Goal: Task Accomplishment & Management: Use online tool/utility

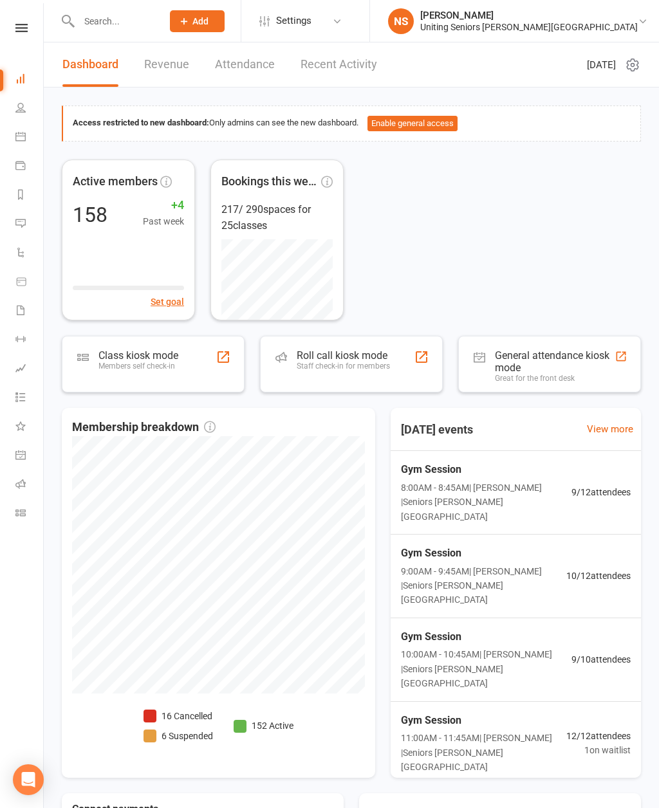
click at [126, 361] on div "Members self check-in" at bounding box center [138, 365] width 80 height 9
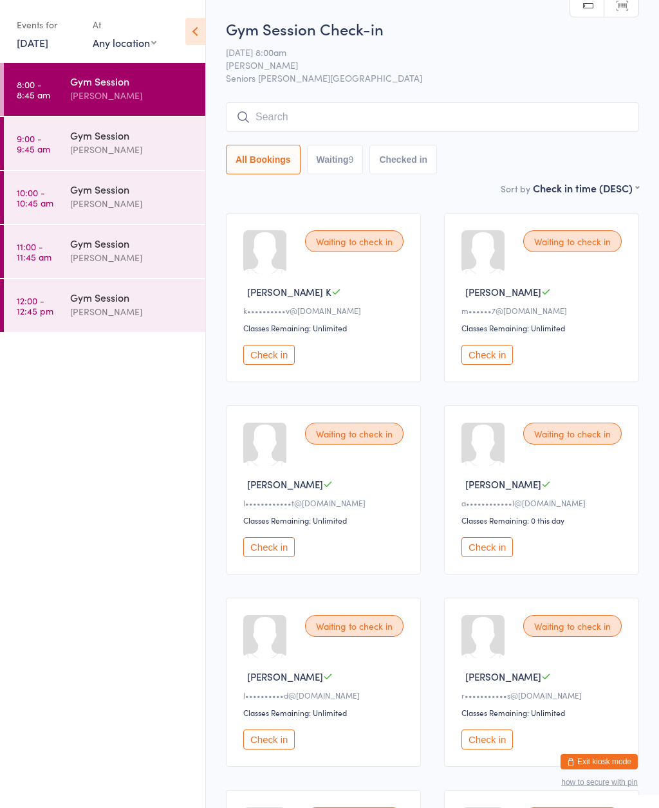
click at [196, 27] on icon at bounding box center [195, 31] width 20 height 27
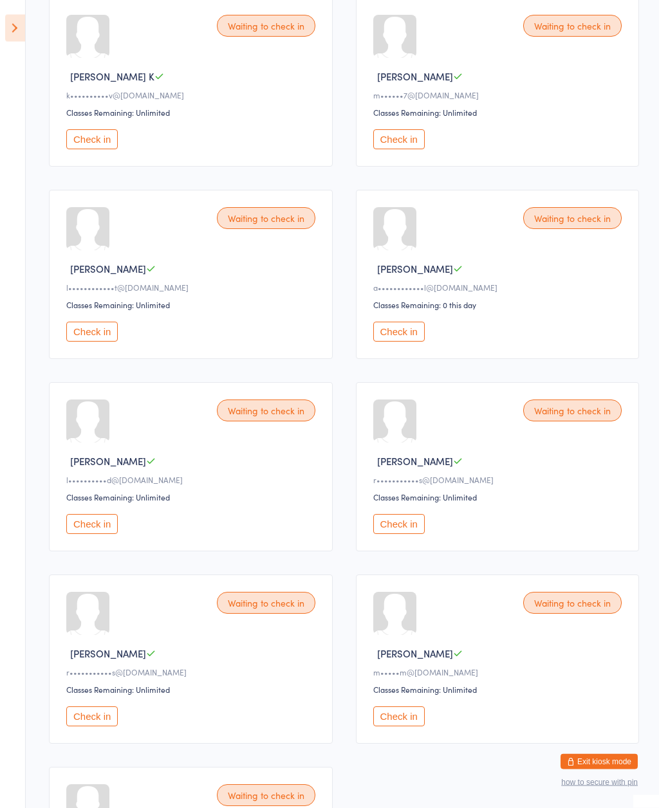
scroll to position [214, 0]
click at [104, 145] on button "Check in" at bounding box center [91, 141] width 51 height 20
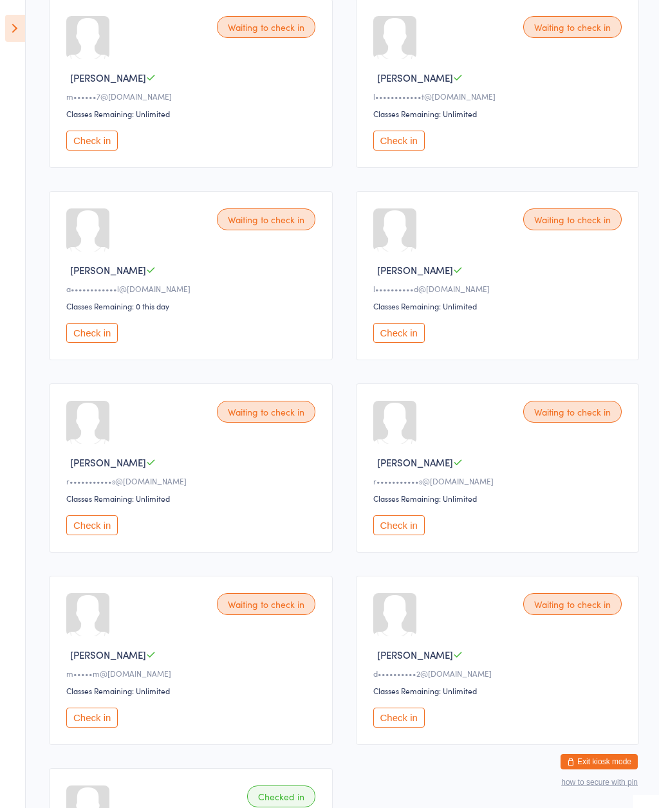
click at [405, 151] on button "Check in" at bounding box center [398, 141] width 51 height 20
click at [277, 615] on div "Waiting to check in" at bounding box center [266, 604] width 98 height 22
click at [256, 615] on div "Waiting to check in" at bounding box center [266, 604] width 98 height 22
click at [265, 602] on div "Waiting to check in David W d••••••••••2@gmail.com Classes Remaining: Unlimited…" at bounding box center [191, 660] width 284 height 169
click at [262, 607] on div "Waiting to check in" at bounding box center [266, 604] width 98 height 22
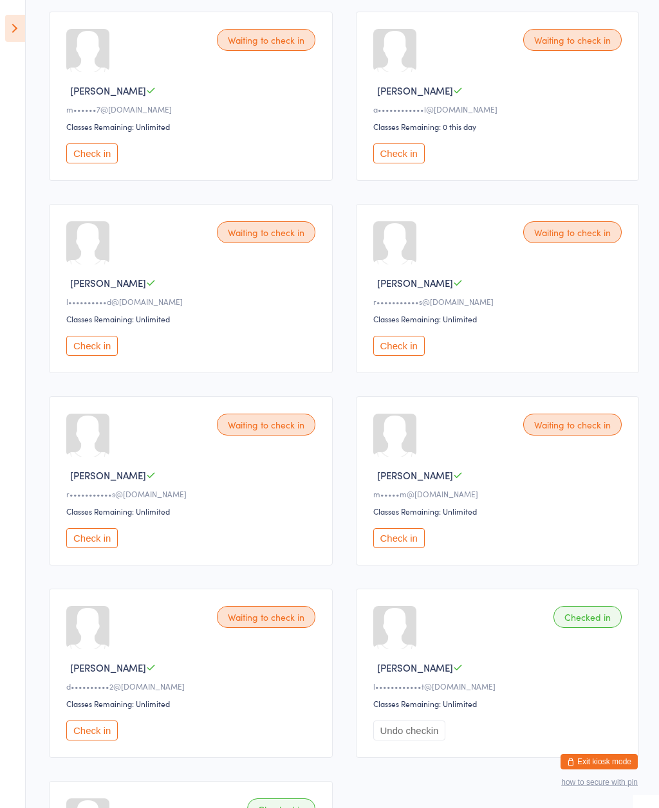
scroll to position [205, 0]
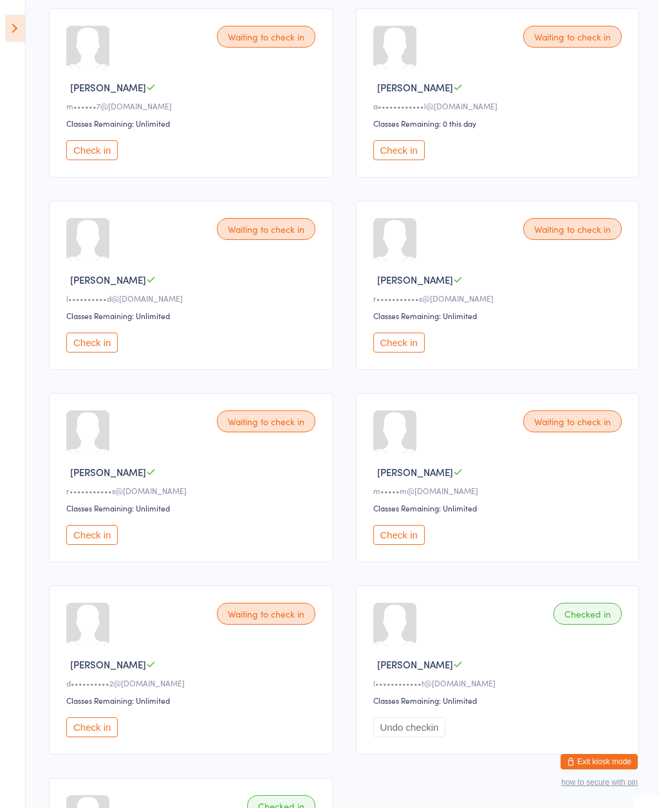
click at [104, 737] on button "Check in" at bounding box center [91, 727] width 51 height 20
click at [411, 155] on button "Check in" at bounding box center [398, 150] width 51 height 20
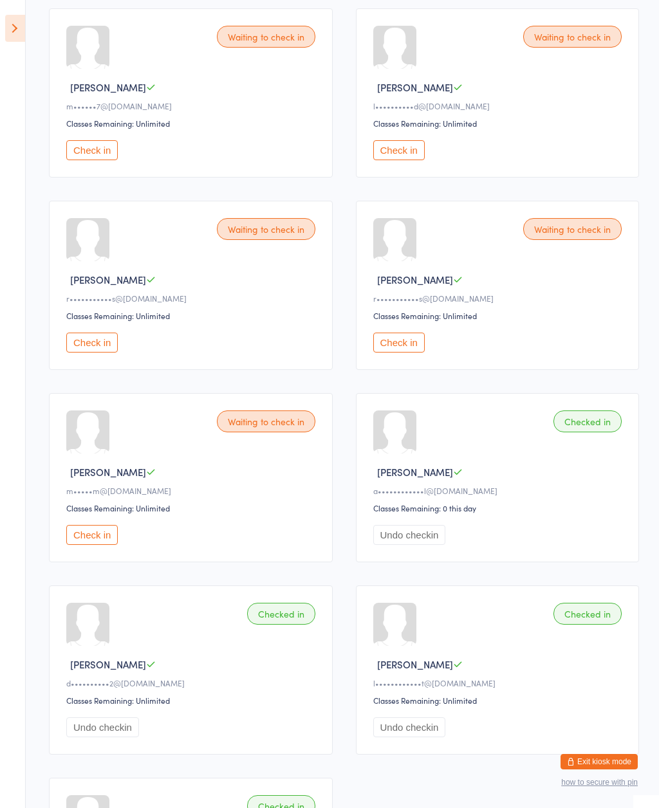
click at [98, 545] on button "Check in" at bounding box center [91, 535] width 51 height 20
click at [405, 343] on button "Check in" at bounding box center [398, 343] width 51 height 20
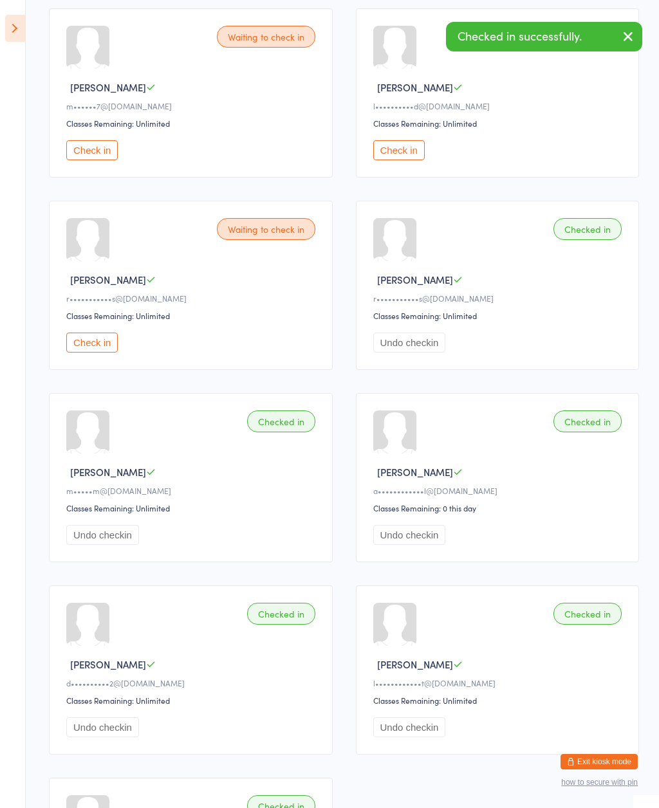
click at [102, 350] on button "Check in" at bounding box center [91, 343] width 51 height 20
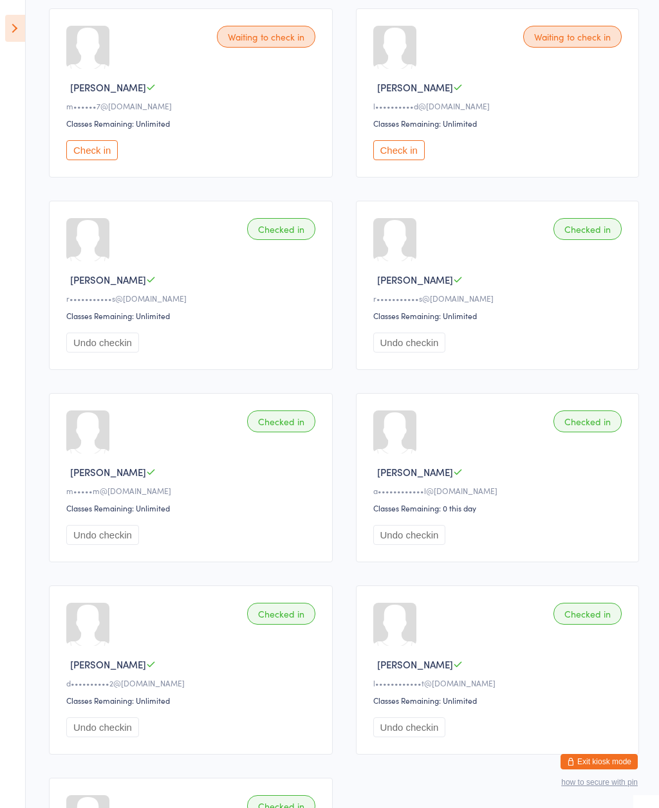
click at [105, 160] on button "Check in" at bounding box center [91, 150] width 51 height 20
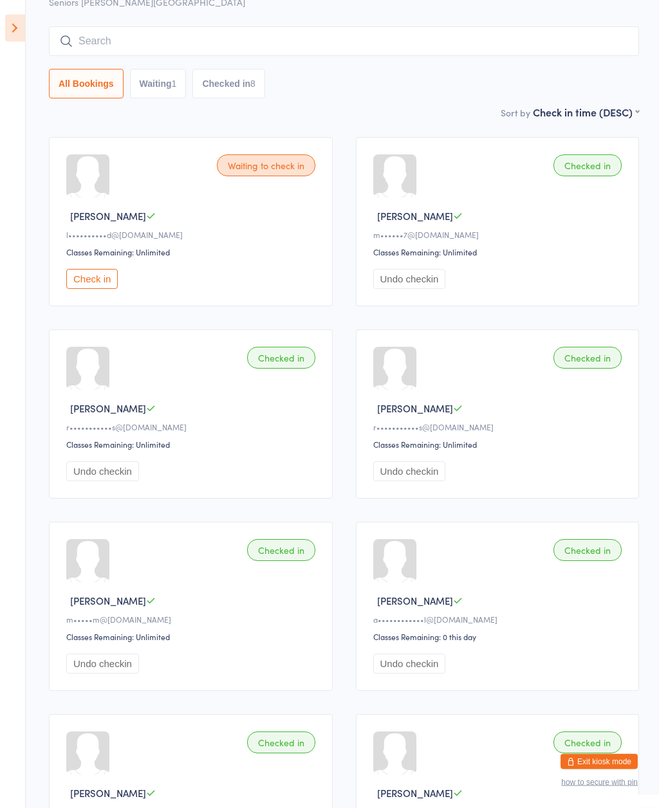
scroll to position [0, 0]
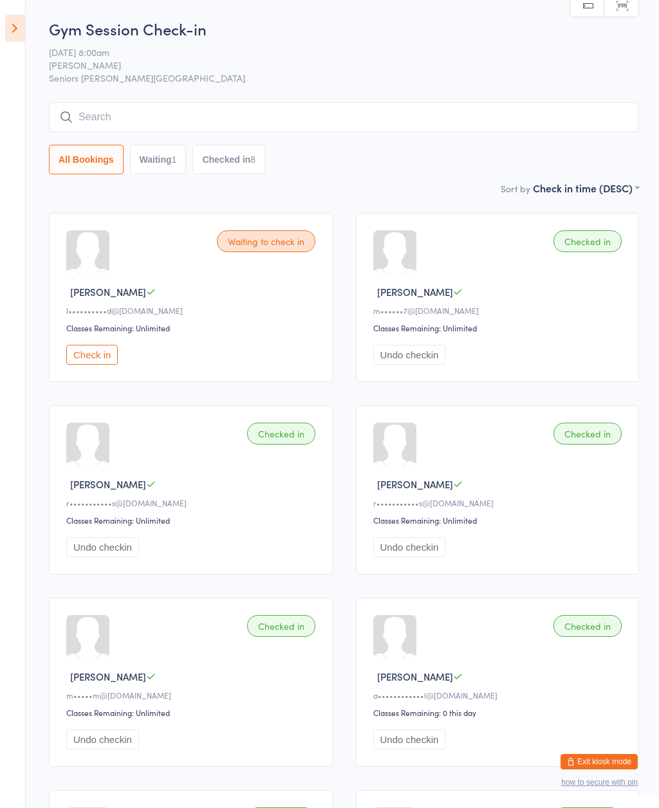
click at [100, 365] on button "Check in" at bounding box center [91, 355] width 51 height 20
click at [10, 27] on icon at bounding box center [15, 28] width 20 height 27
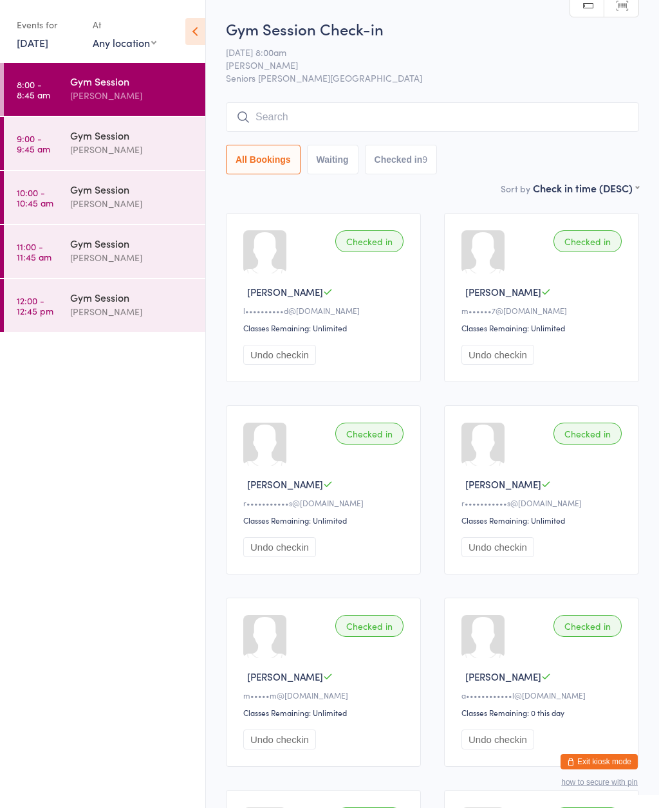
click at [36, 144] on time "9:00 - 9:45 am" at bounding box center [33, 143] width 33 height 21
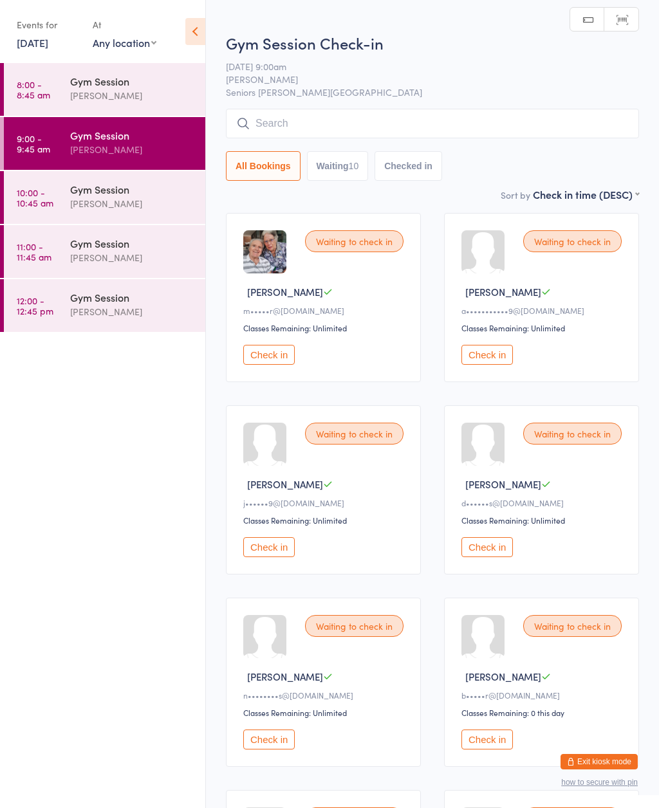
click at [191, 39] on icon at bounding box center [195, 31] width 20 height 27
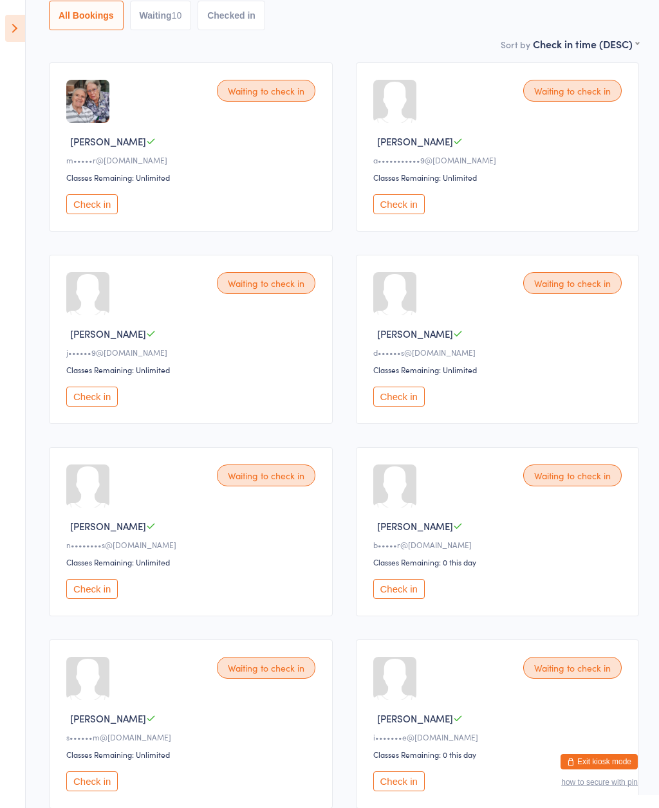
scroll to position [162, 0]
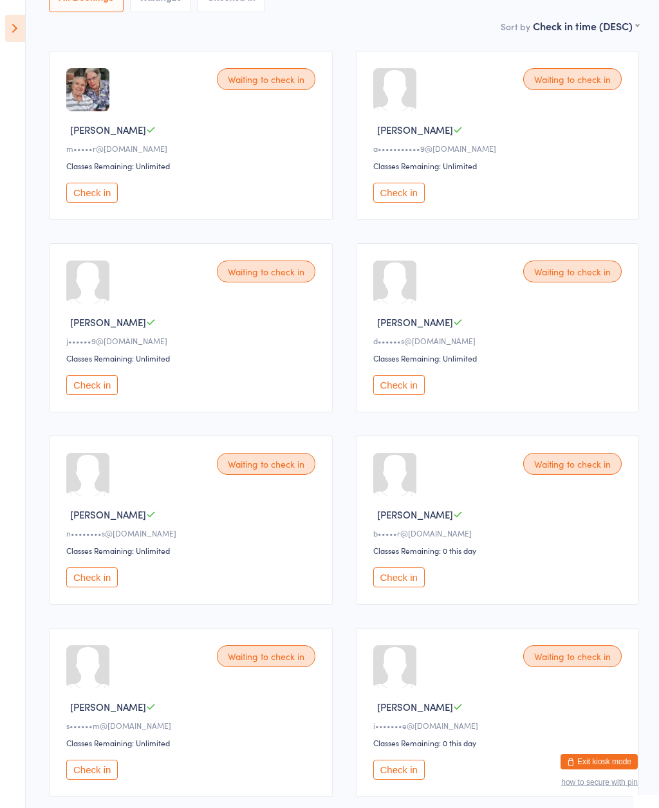
click at [411, 780] on button "Check in" at bounding box center [398, 770] width 51 height 20
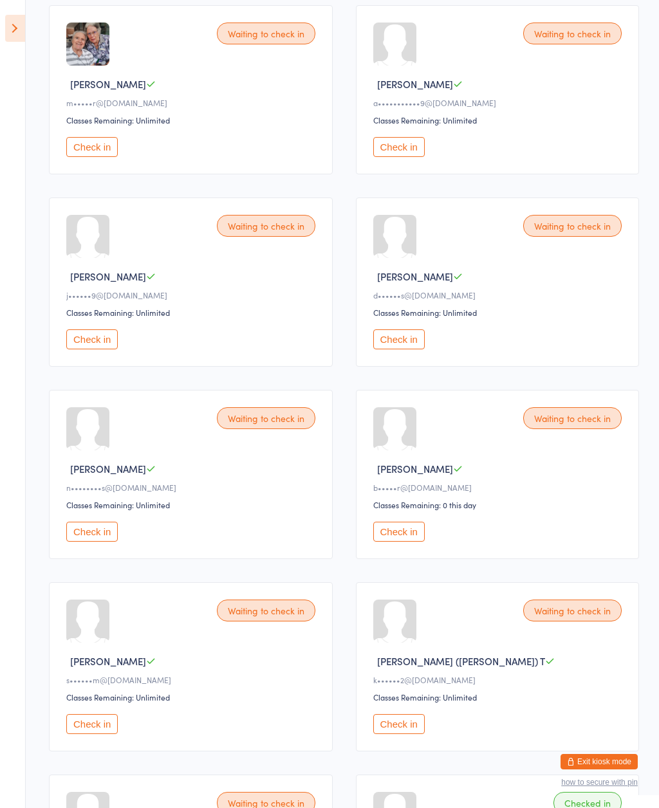
scroll to position [208, 0]
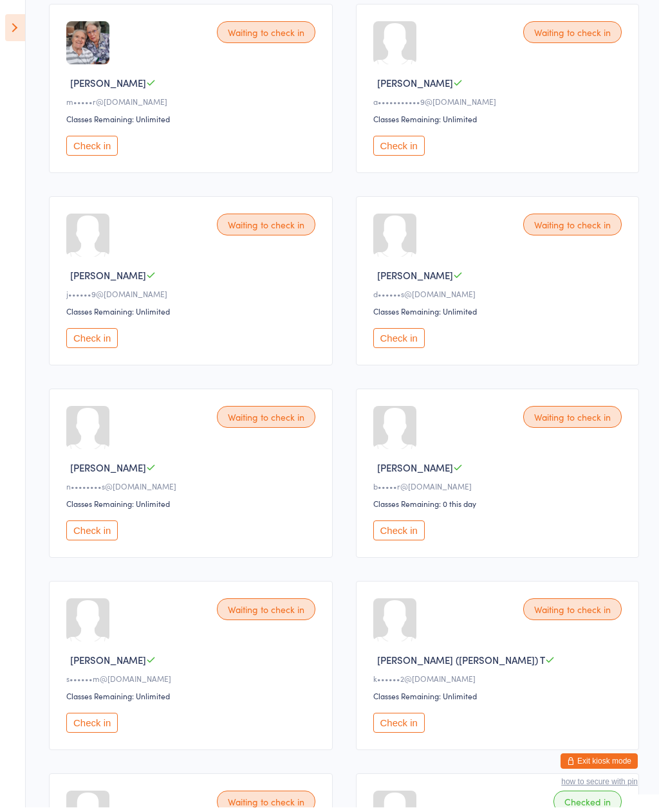
click at [106, 134] on div "Waiting to check in Mary B m•••••r@bigpond.com Classes Remaining: Unlimited Che…" at bounding box center [191, 89] width 284 height 169
click at [102, 133] on div "Waiting to check in Mary B m•••••r@bigpond.com Classes Remaining: Unlimited Che…" at bounding box center [191, 89] width 284 height 169
click at [102, 151] on button "Check in" at bounding box center [91, 146] width 51 height 20
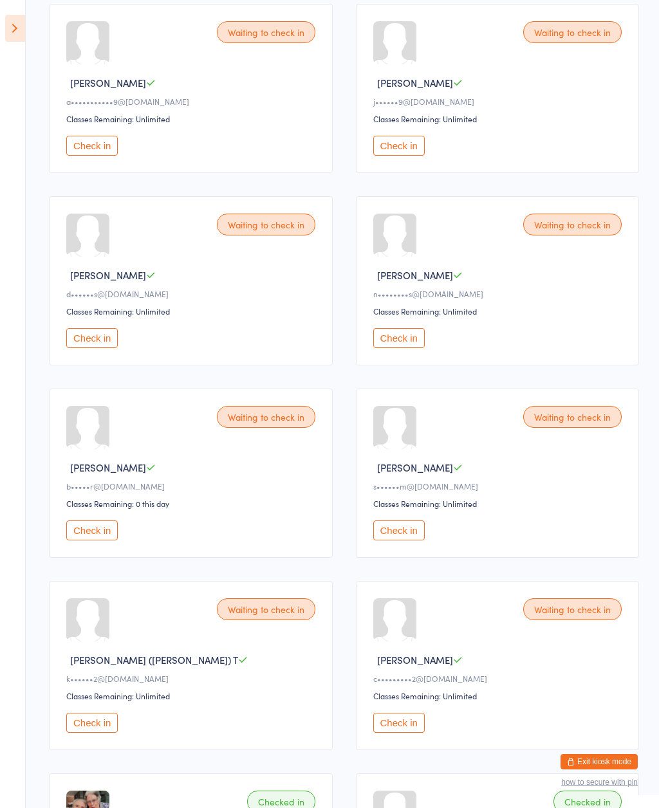
click at [102, 344] on button "Check in" at bounding box center [91, 338] width 51 height 20
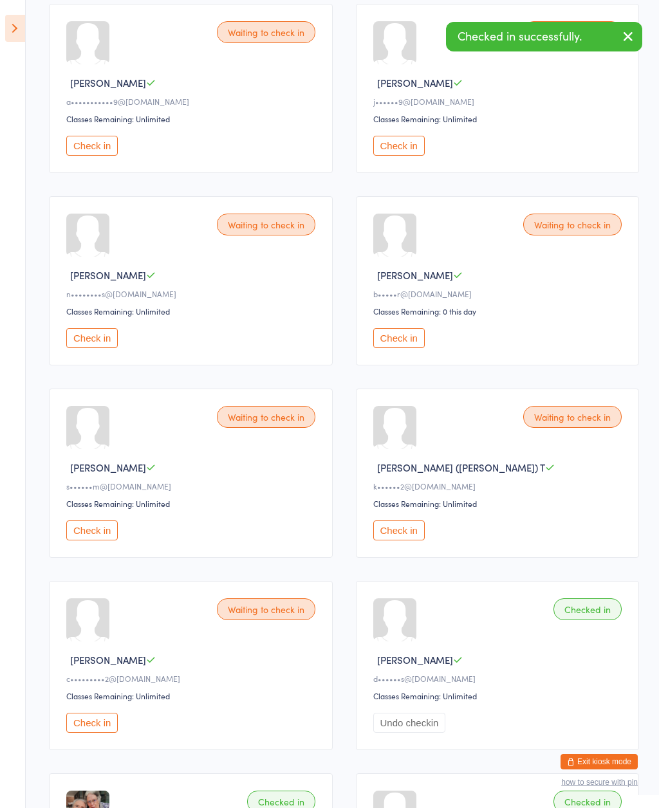
click at [99, 347] on button "Check in" at bounding box center [91, 338] width 51 height 20
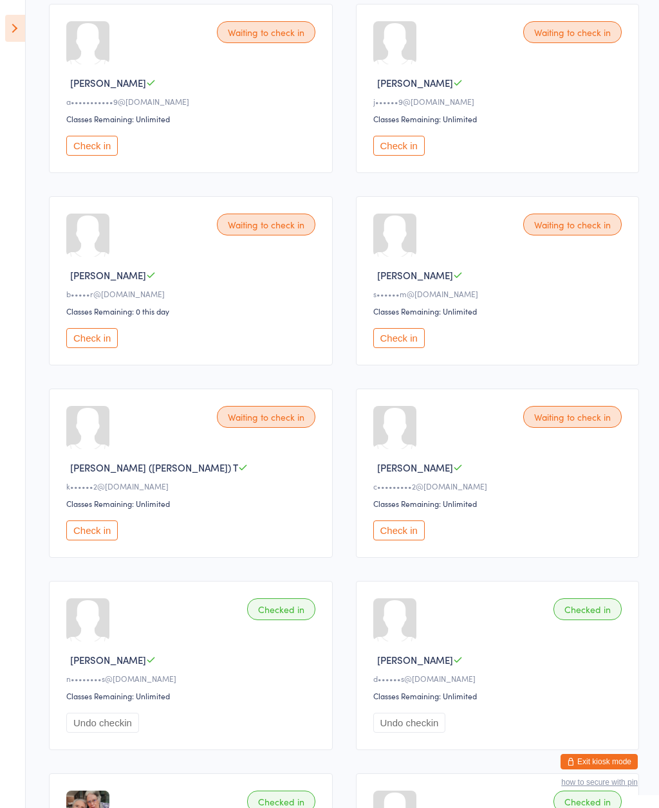
click at [93, 147] on button "Check in" at bounding box center [91, 146] width 51 height 20
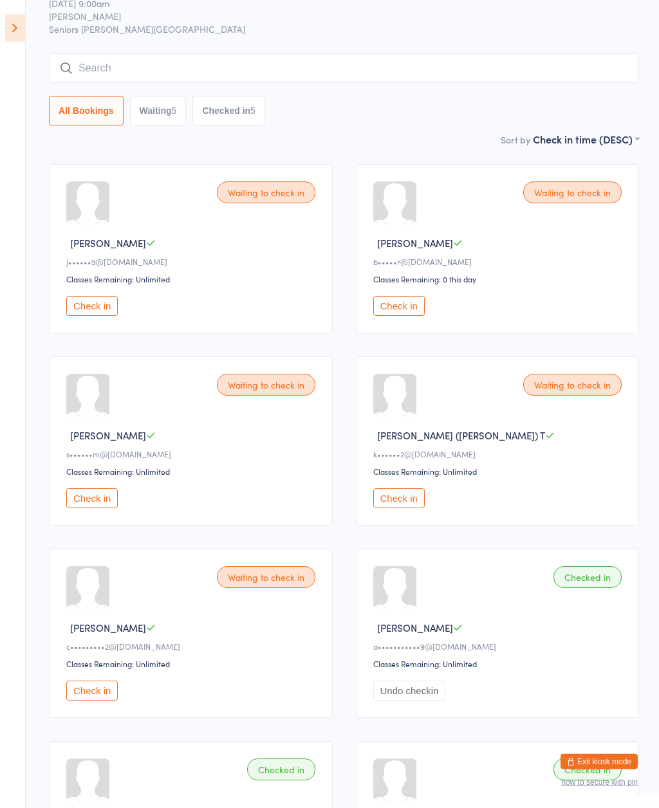
scroll to position [49, 0]
click at [106, 312] on button "Check in" at bounding box center [91, 306] width 51 height 20
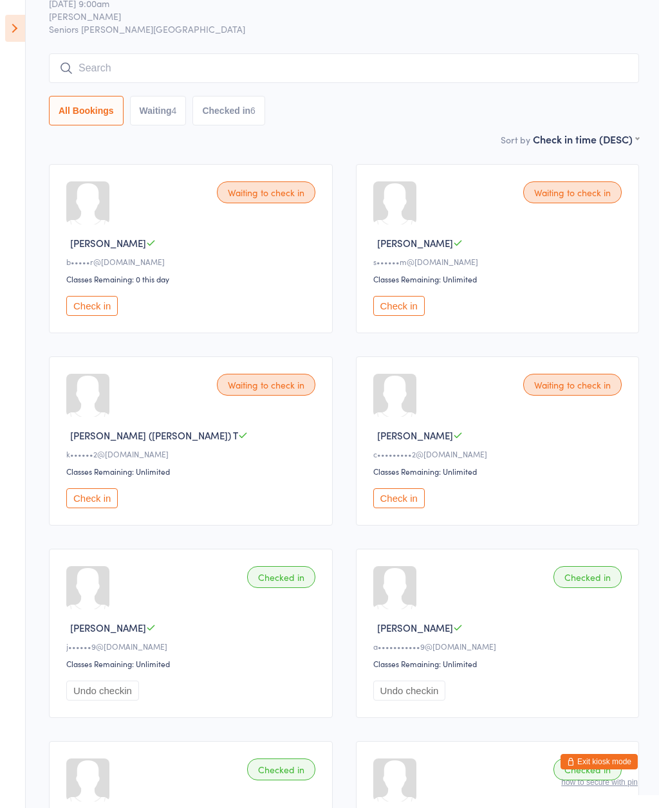
click at [406, 508] on button "Check in" at bounding box center [398, 498] width 51 height 20
click at [255, 392] on div "Waiting to check in" at bounding box center [266, 385] width 98 height 22
click at [90, 506] on button "Check in" at bounding box center [91, 498] width 51 height 20
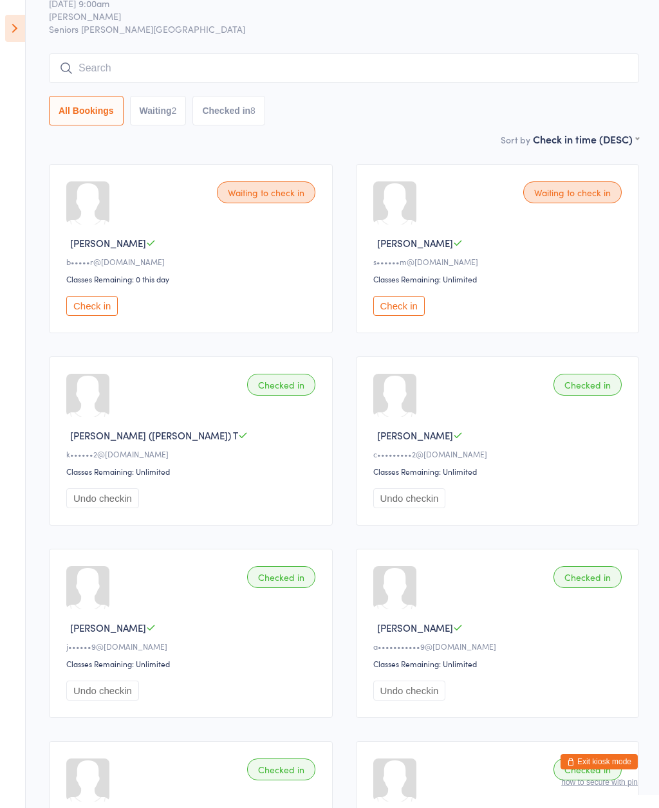
click at [394, 316] on button "Check in" at bounding box center [398, 306] width 51 height 20
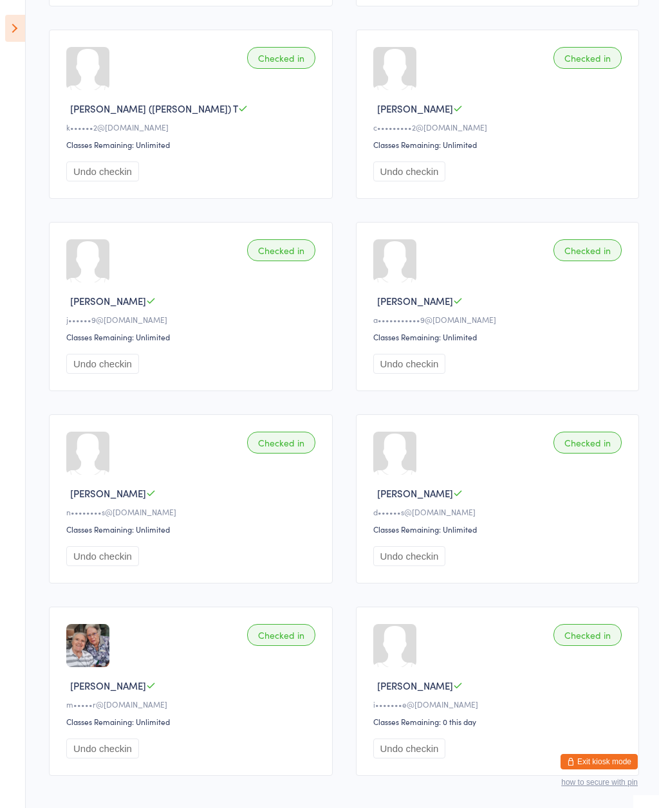
scroll to position [416, 0]
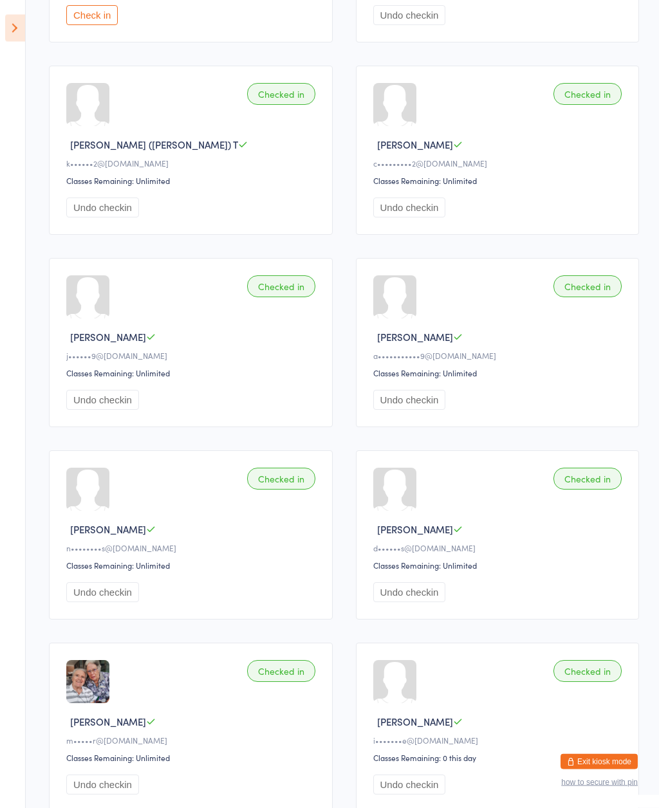
click at [519, 536] on div "Diane M" at bounding box center [499, 530] width 253 height 14
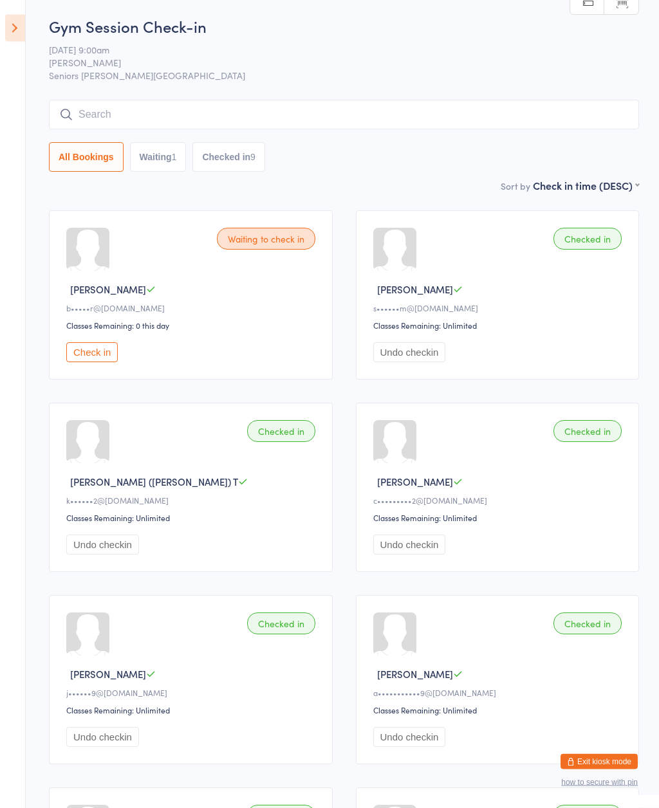
scroll to position [0, 0]
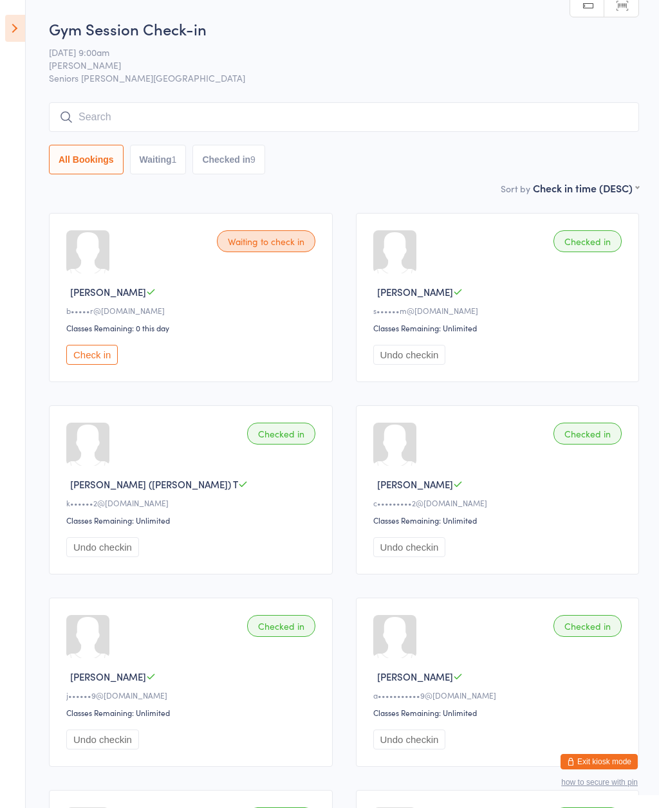
click at [93, 361] on button "Check in" at bounding box center [91, 355] width 51 height 20
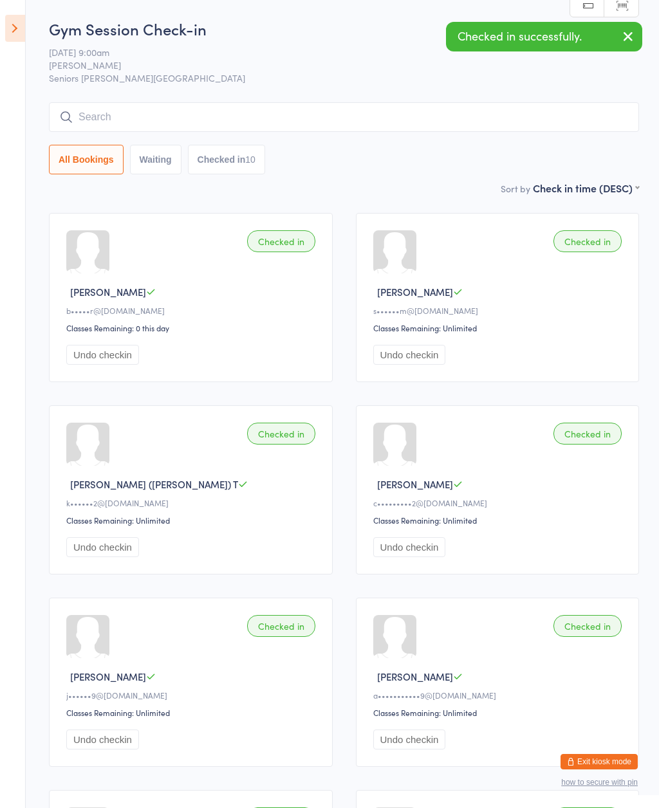
click at [13, 26] on icon at bounding box center [15, 28] width 20 height 27
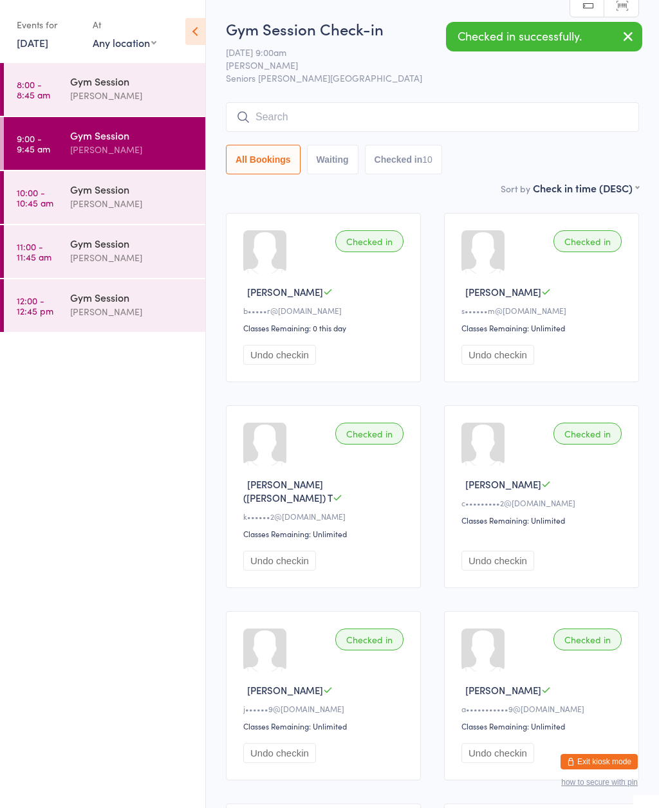
click at [24, 176] on link "10:00 - 10:45 am Gym Session Nicholas Short" at bounding box center [104, 197] width 201 height 53
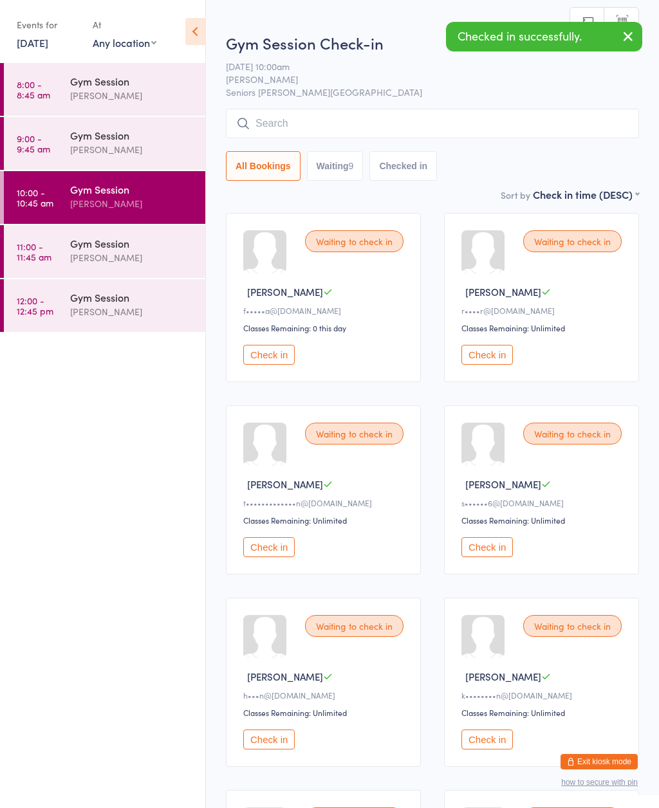
click at [196, 35] on icon at bounding box center [195, 31] width 20 height 27
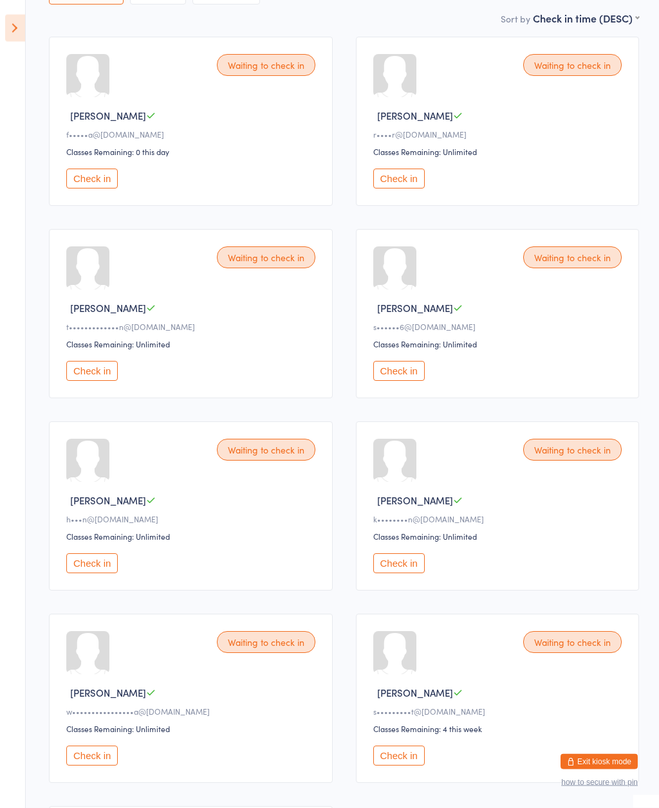
scroll to position [176, 0]
click at [410, 189] on button "Check in" at bounding box center [398, 179] width 51 height 20
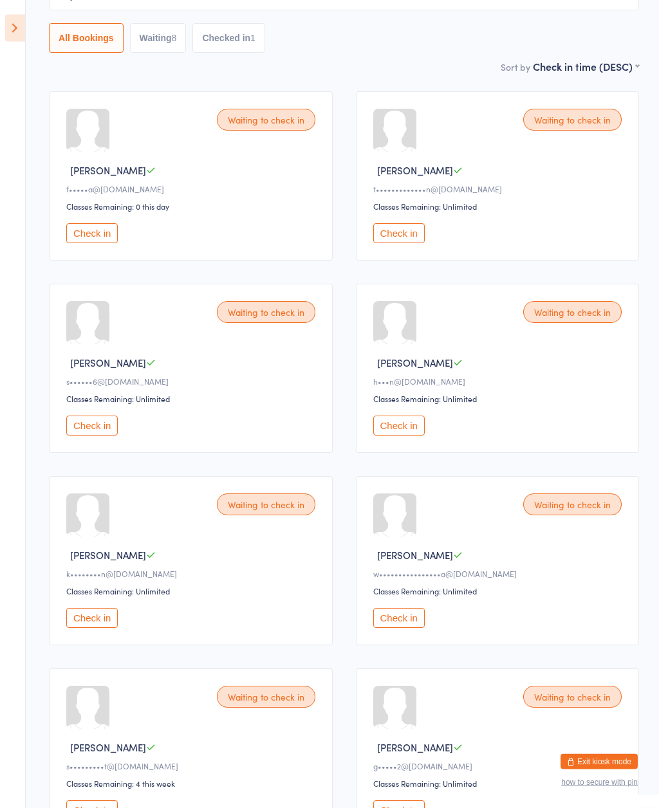
scroll to position [123, 0]
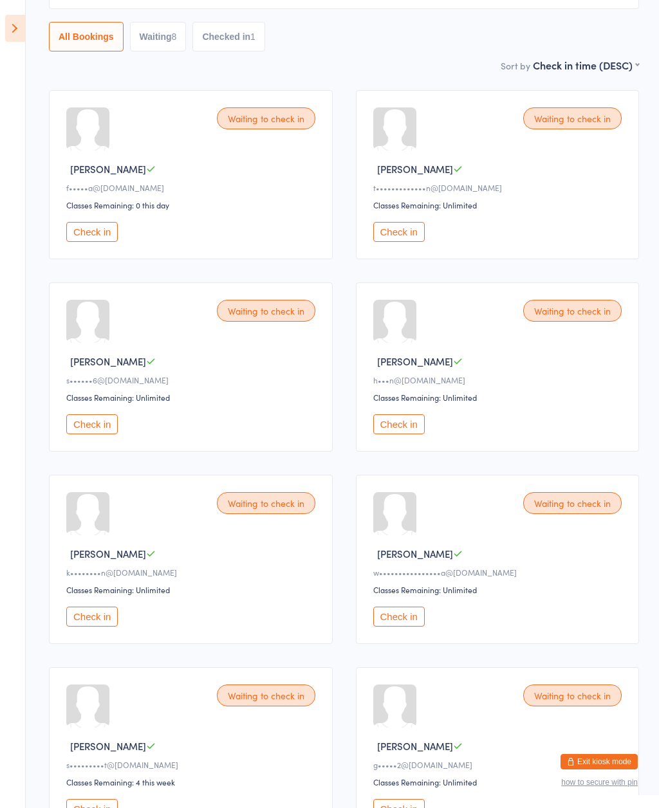
click at [404, 626] on button "Check in" at bounding box center [398, 617] width 51 height 20
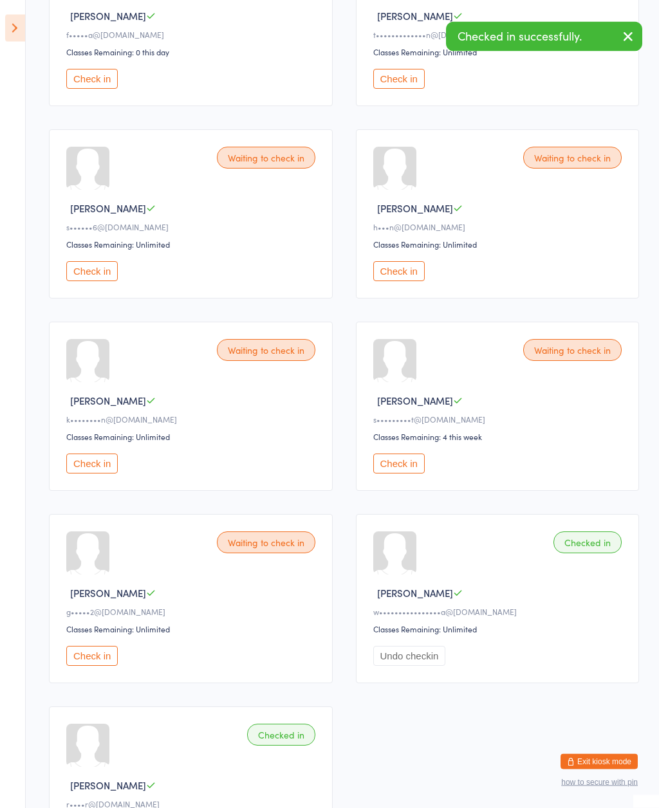
scroll to position [276, 0]
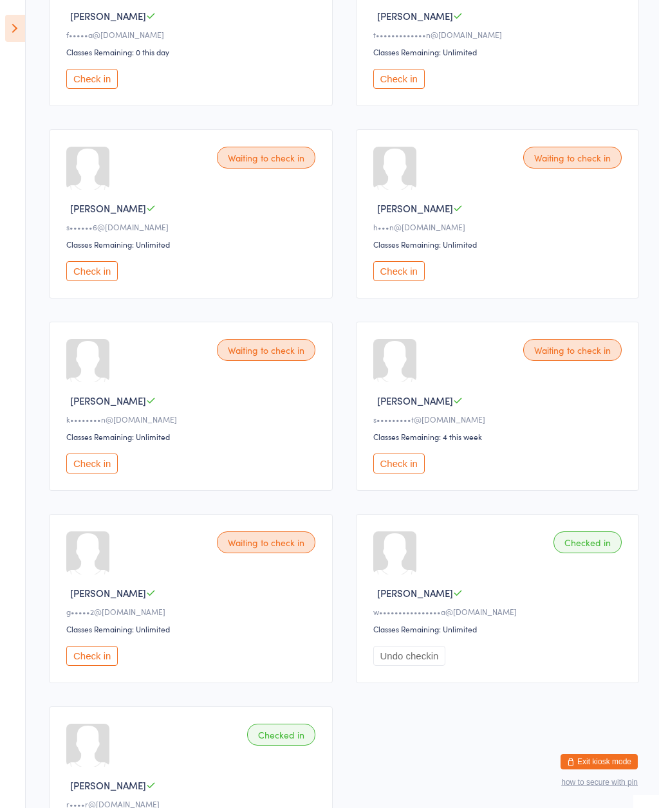
click at [408, 281] on button "Check in" at bounding box center [398, 271] width 51 height 20
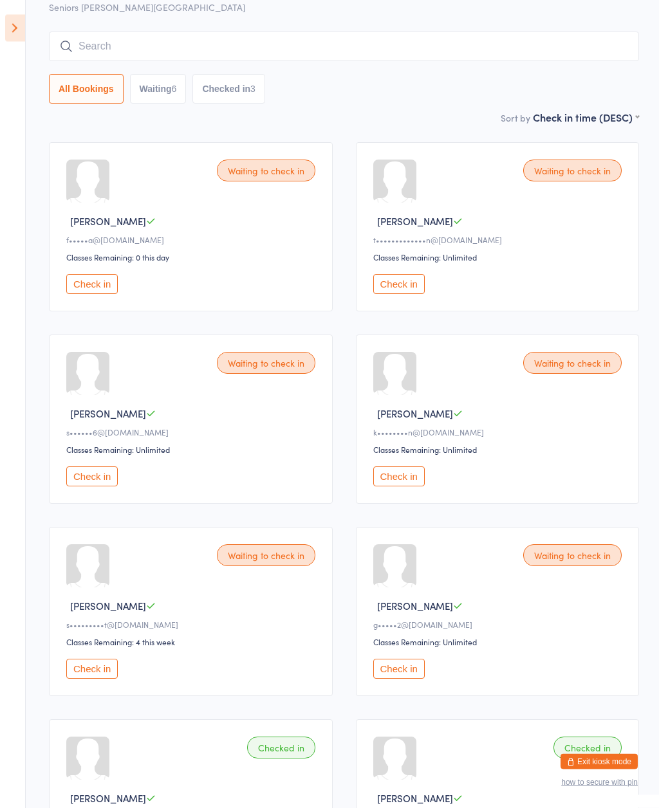
scroll to position [69, 0]
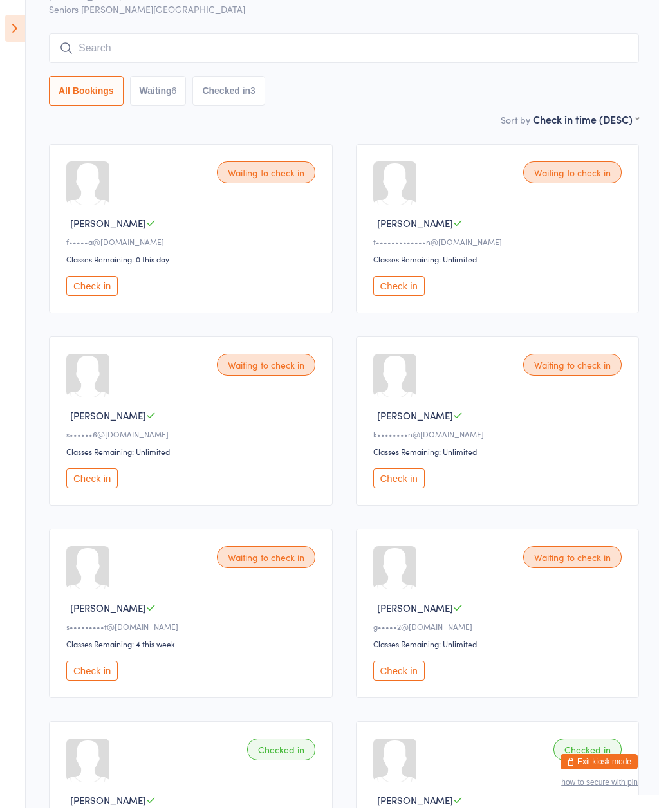
click at [570, 179] on div "Waiting to check in" at bounding box center [572, 172] width 98 height 22
click at [403, 287] on button "Check in" at bounding box center [398, 286] width 51 height 20
click at [8, 25] on icon at bounding box center [15, 28] width 20 height 27
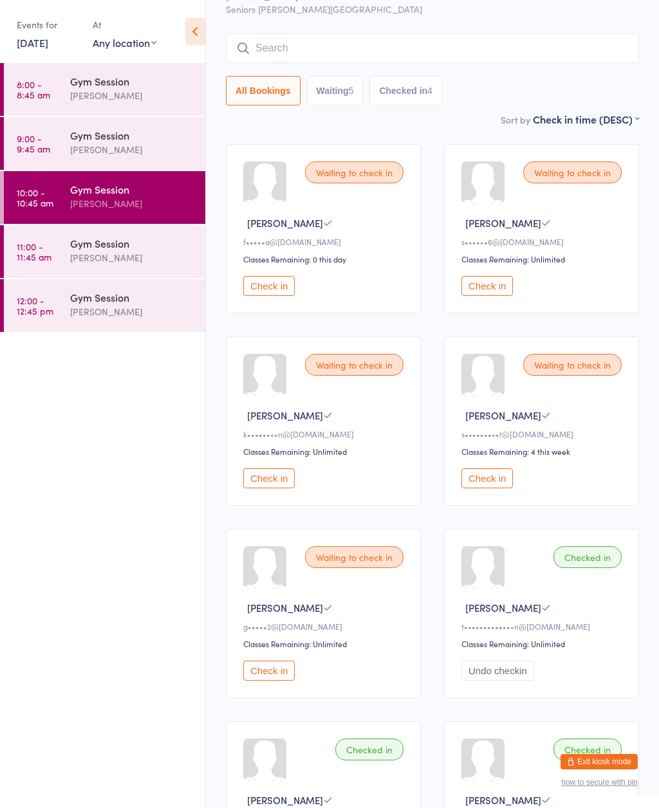
click at [199, 35] on icon at bounding box center [195, 31] width 20 height 27
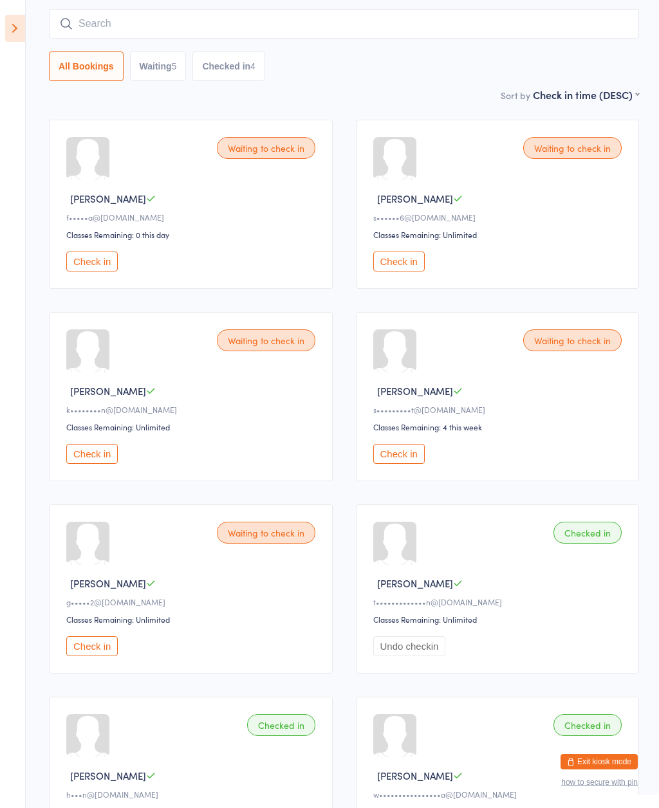
scroll to position [93, 0]
click at [403, 270] on button "Check in" at bounding box center [398, 262] width 51 height 20
click at [5, 495] on aside "Events for 16 Sep, 2025 16 Sep, 2025 September 2025 Sun Mon Tue Wed Thu Fri Sat…" at bounding box center [13, 404] width 26 height 808
click at [250, 156] on div "Waiting to check in" at bounding box center [266, 149] width 98 height 22
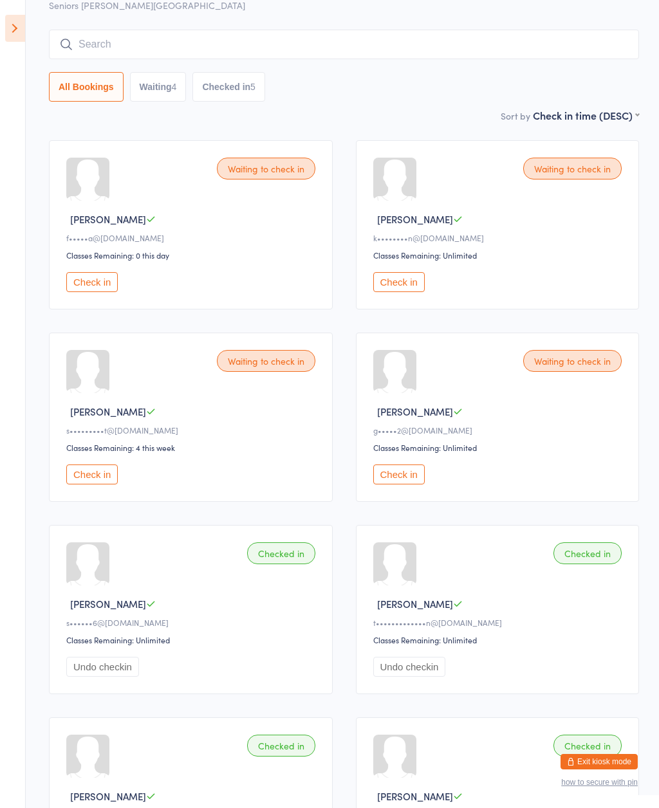
scroll to position [0, 0]
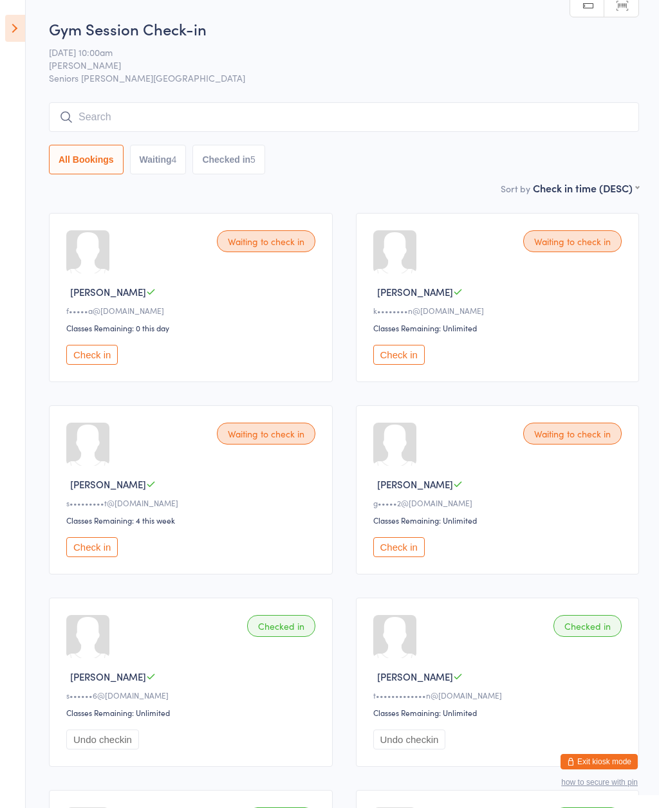
click at [19, 24] on icon at bounding box center [15, 28] width 20 height 27
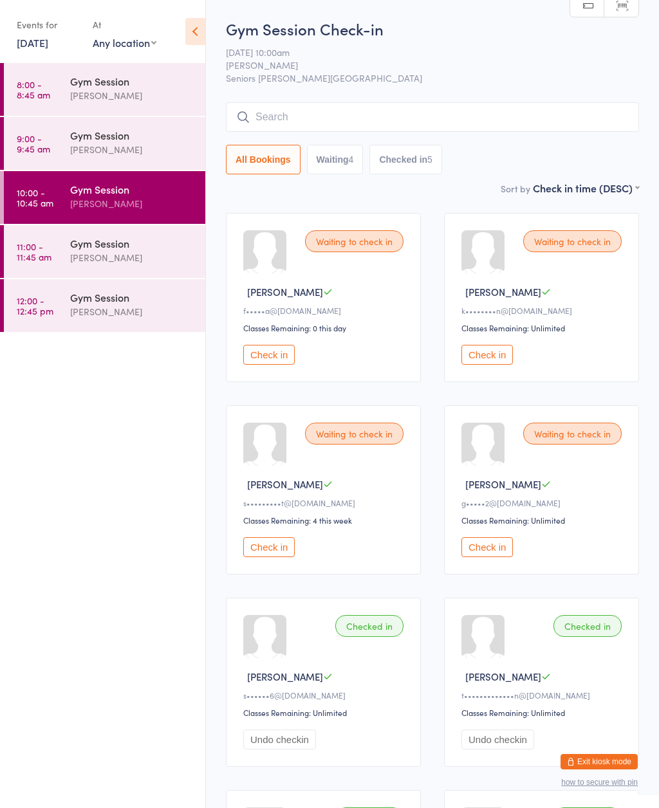
click at [398, 54] on span "16 Sep 10:00am" at bounding box center [422, 52] width 393 height 13
click at [370, 81] on span "Seniors [PERSON_NAME][GEOGRAPHIC_DATA]" at bounding box center [432, 77] width 413 height 13
click at [185, 26] on icon at bounding box center [195, 31] width 20 height 27
click at [196, 26] on icon at bounding box center [195, 31] width 20 height 27
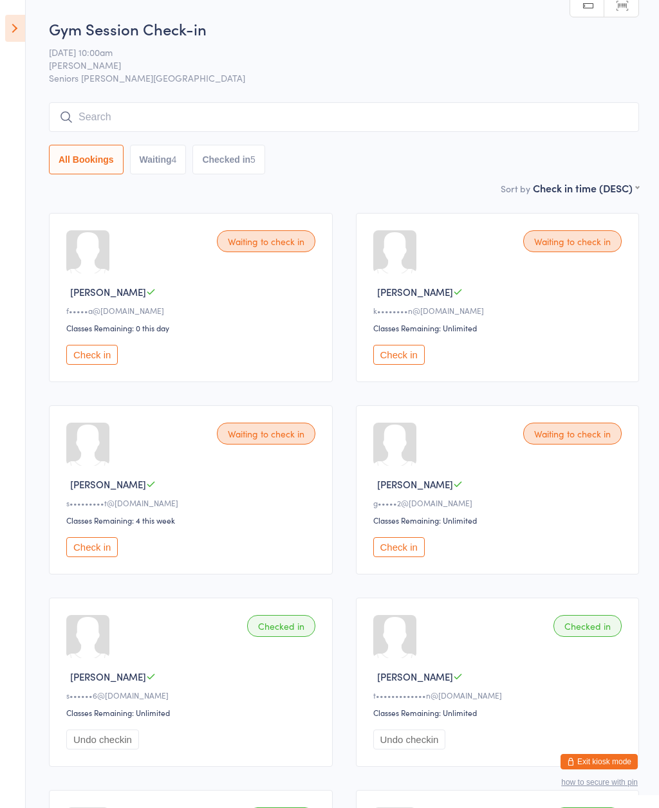
click at [576, 757] on button "Exit kiosk mode" at bounding box center [598, 761] width 77 height 15
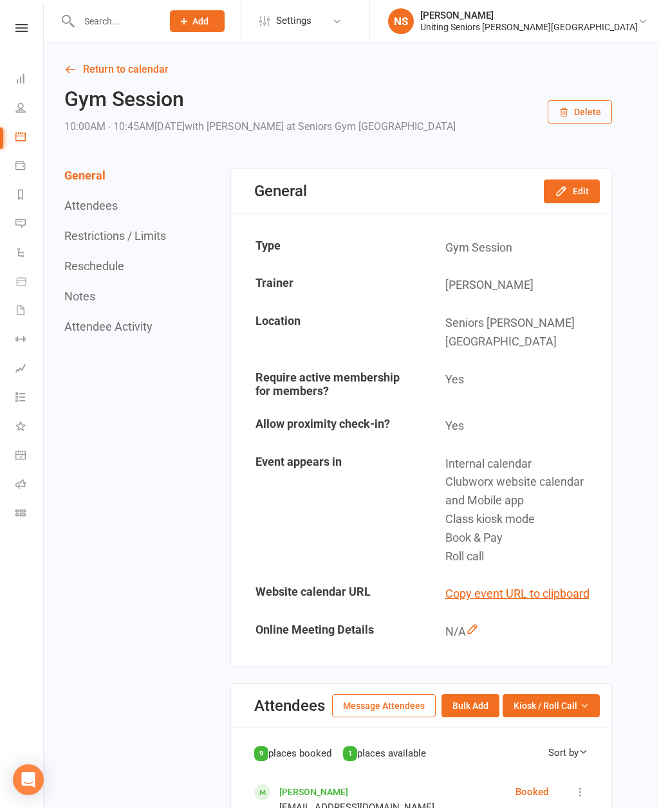
click at [15, 131] on icon at bounding box center [20, 136] width 10 height 10
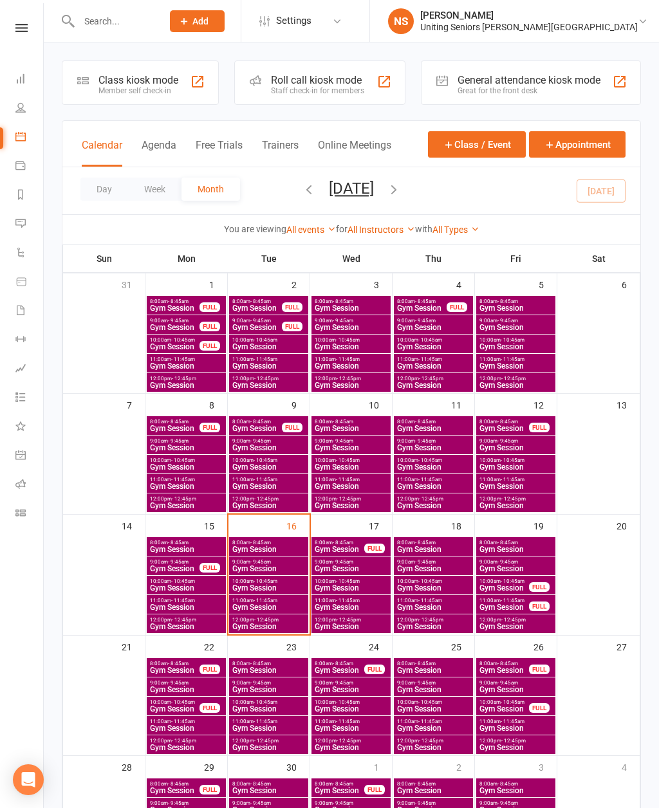
click at [289, 84] on div "Roll call kiosk mode" at bounding box center [317, 80] width 93 height 12
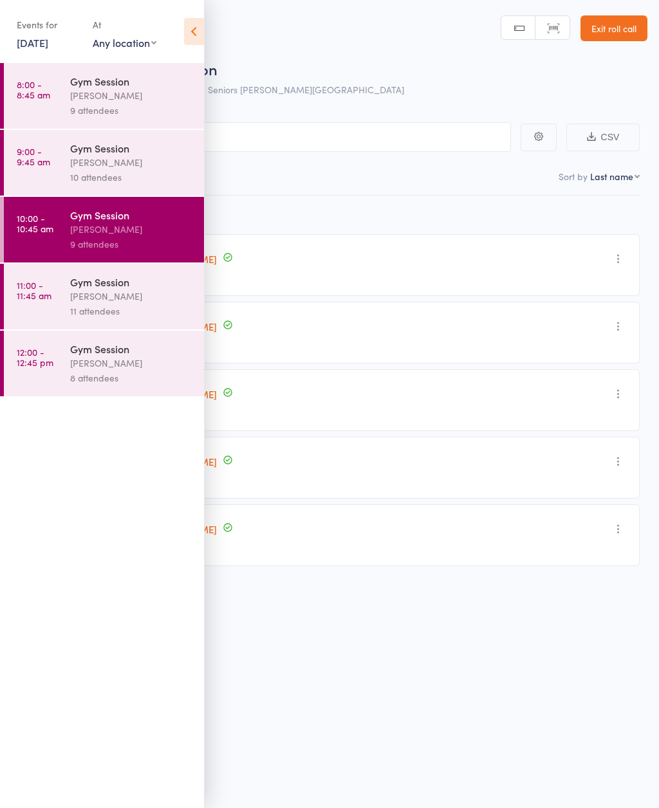
click at [194, 28] on icon at bounding box center [194, 31] width 20 height 27
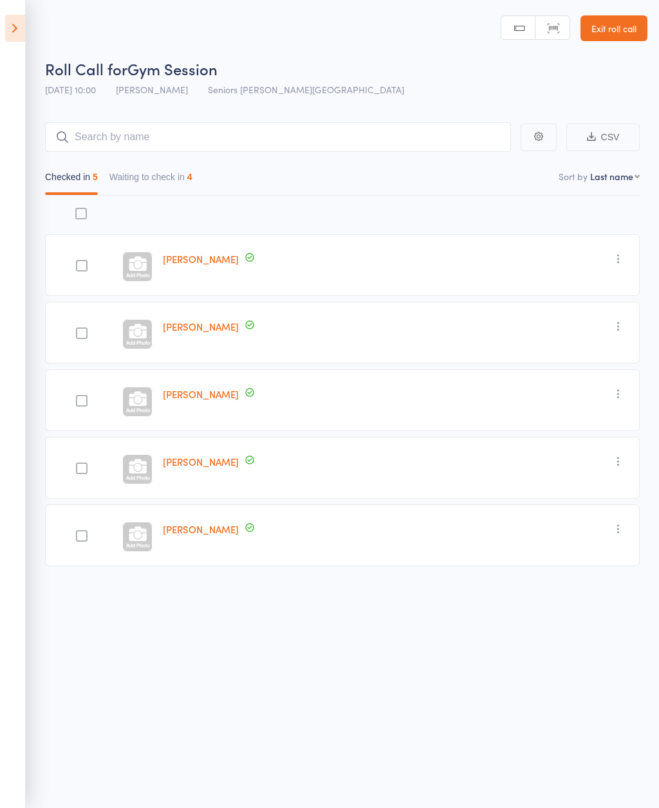
click at [156, 187] on button "Waiting to check in 4" at bounding box center [150, 180] width 83 height 30
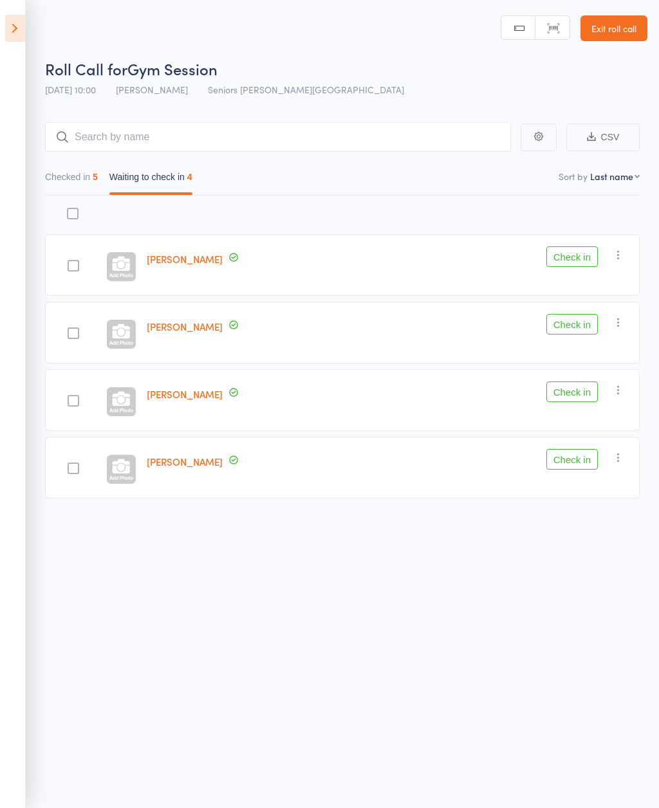
click at [614, 255] on icon "button" at bounding box center [618, 254] width 13 height 13
click at [567, 389] on li "Mark absent" at bounding box center [572, 383] width 106 height 17
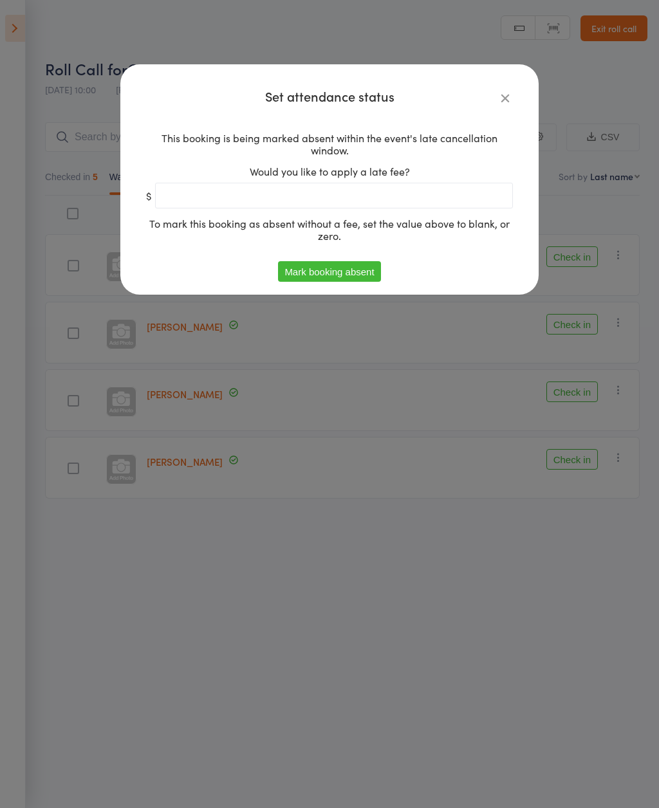
click at [334, 279] on button "Mark booking absent" at bounding box center [329, 271] width 102 height 21
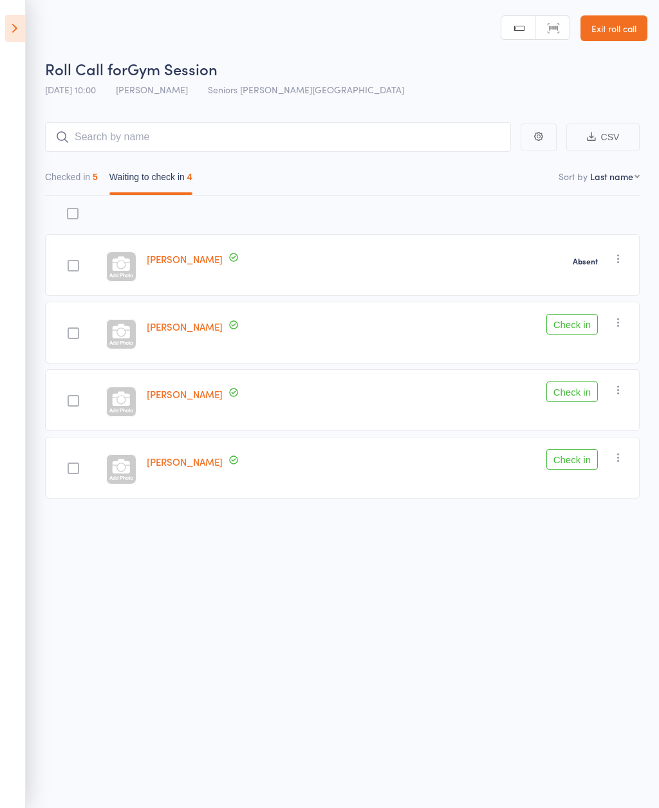
click at [622, 325] on icon "button" at bounding box center [618, 322] width 13 height 13
click at [570, 447] on li "Mark absent" at bounding box center [572, 451] width 106 height 17
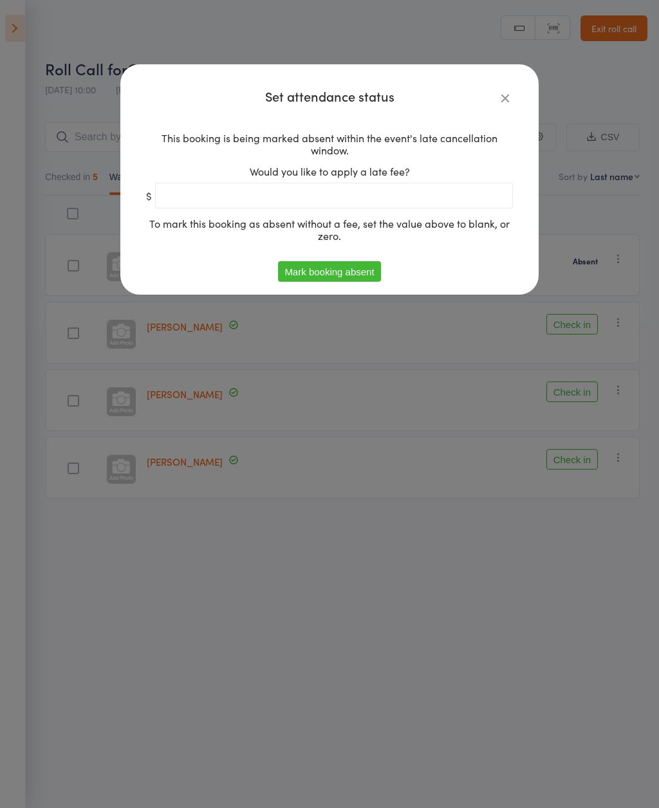
click at [334, 278] on button "Mark booking absent" at bounding box center [329, 271] width 102 height 21
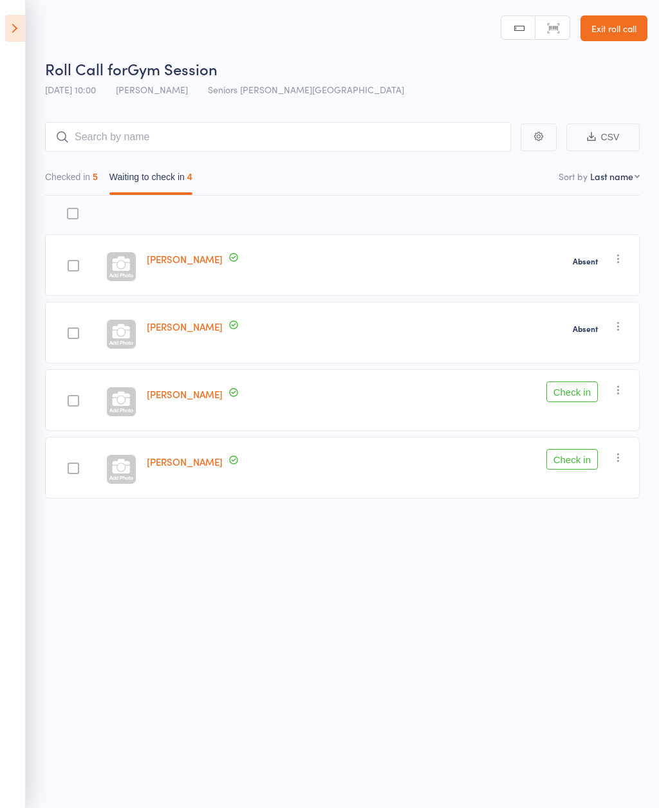
click at [624, 396] on icon "button" at bounding box center [618, 389] width 13 height 13
click at [569, 523] on li "Mark absent" at bounding box center [572, 518] width 106 height 17
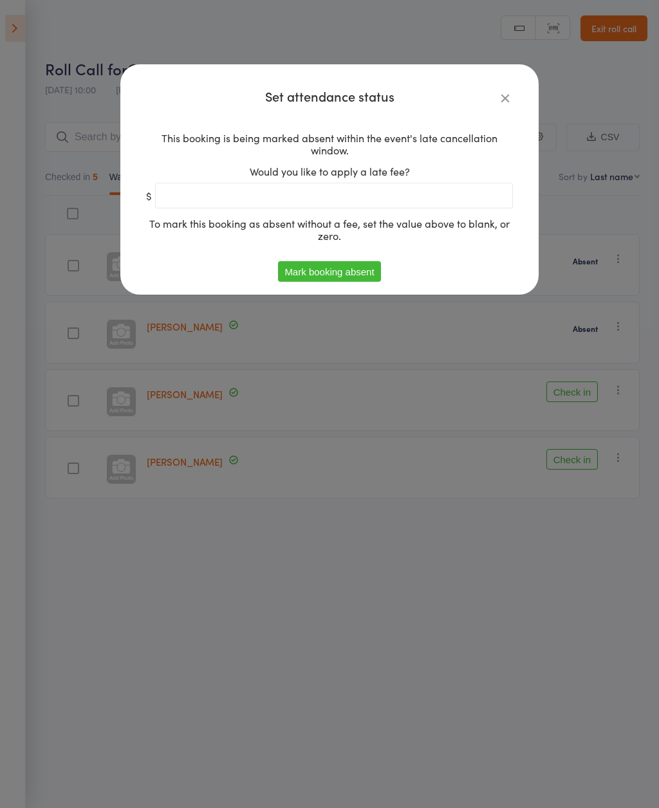
click at [341, 280] on button "Mark booking absent" at bounding box center [329, 271] width 102 height 21
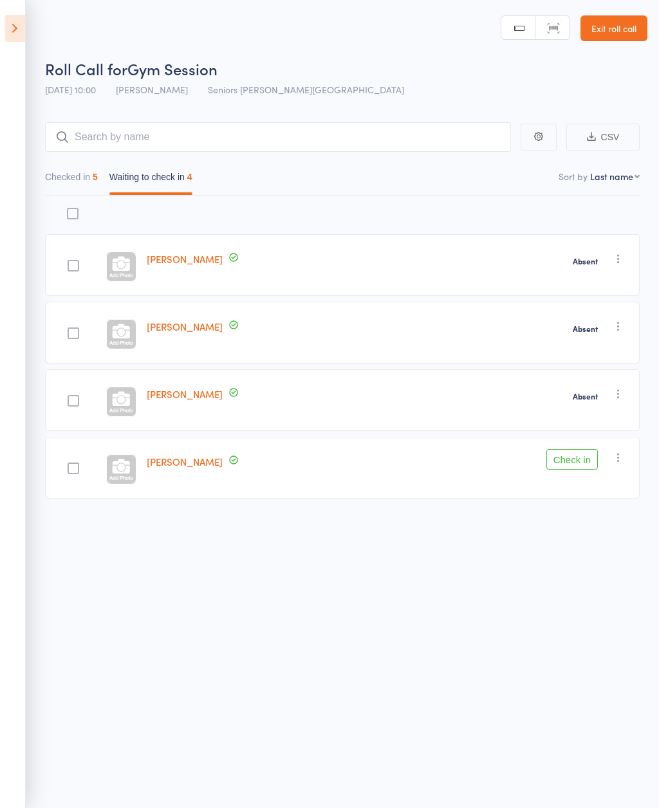
click at [20, 33] on icon at bounding box center [15, 28] width 20 height 27
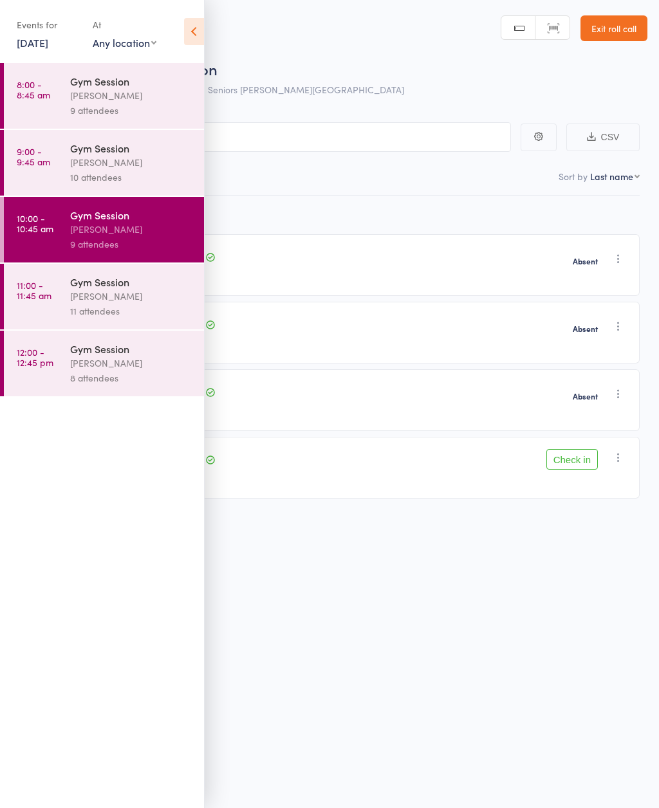
click at [56, 161] on link "9:00 - 9:45 am Gym Session Nicholas Short 10 attendees" at bounding box center [104, 163] width 200 height 66
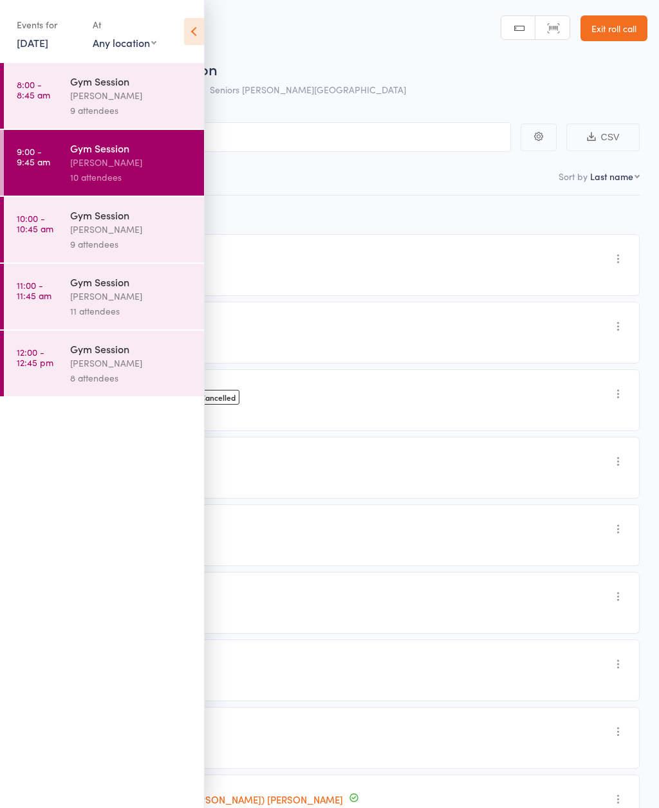
click at [194, 32] on icon at bounding box center [194, 31] width 20 height 27
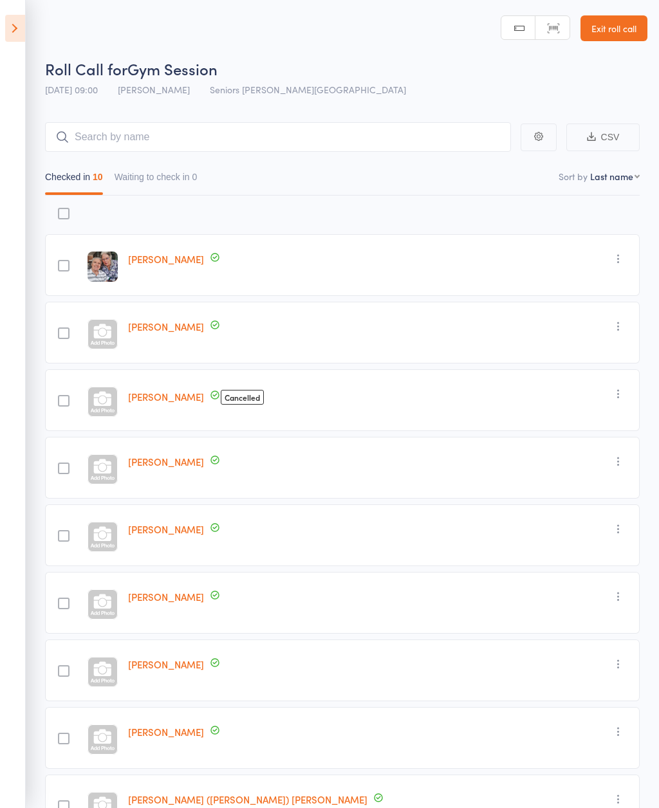
click at [138, 183] on button "Waiting to check in 0" at bounding box center [155, 180] width 83 height 30
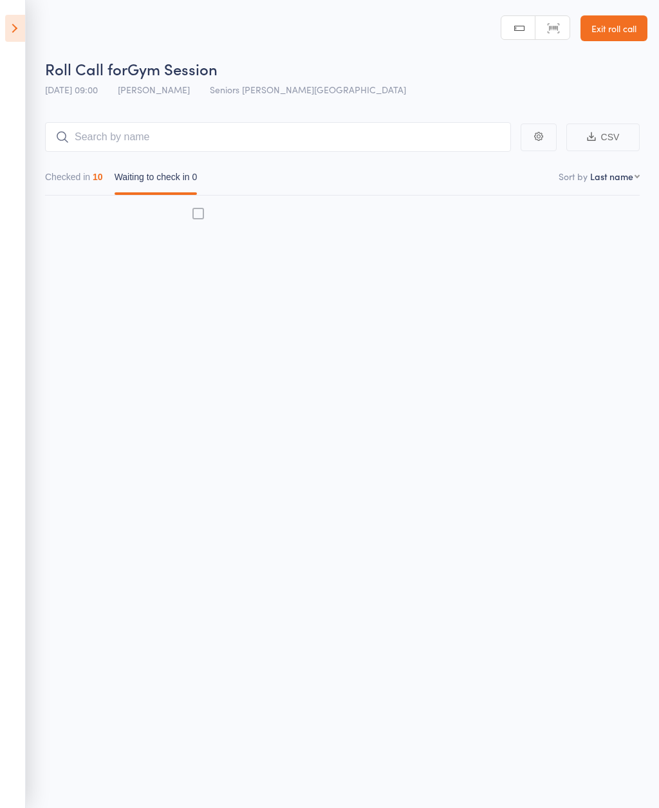
click at [57, 181] on button "Checked in 10" at bounding box center [74, 180] width 58 height 30
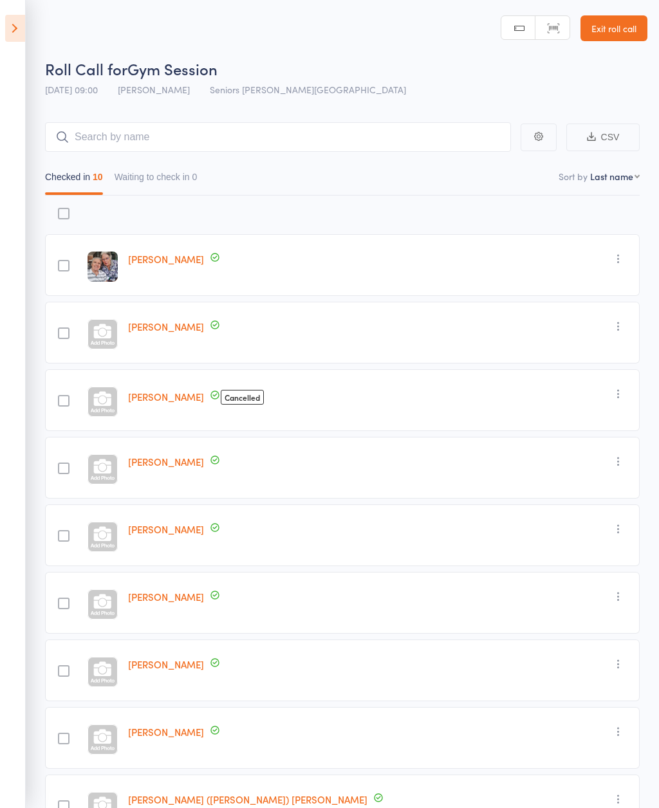
click at [17, 32] on icon at bounding box center [15, 28] width 20 height 27
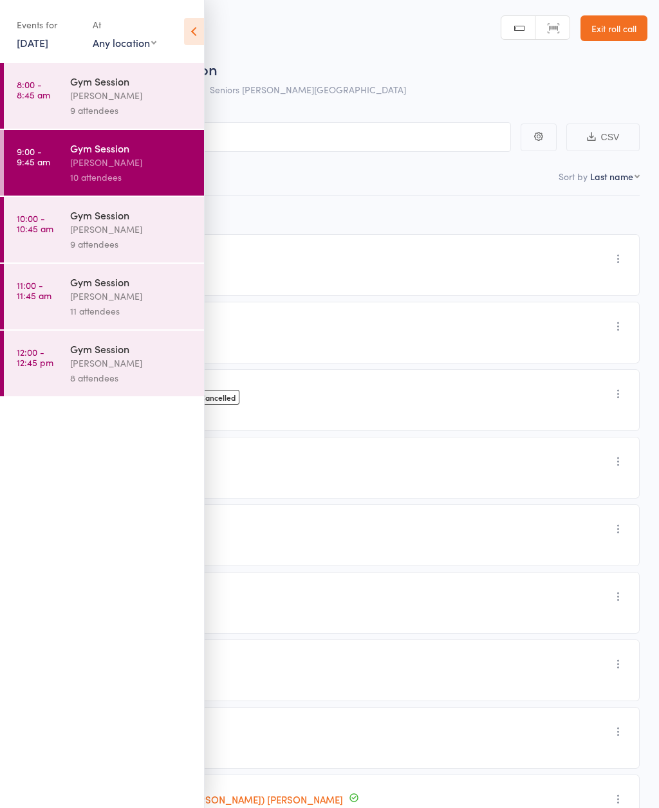
click at [68, 95] on link "8:00 - 8:45 am Gym Session Nicholas Short 9 attendees" at bounding box center [104, 96] width 200 height 66
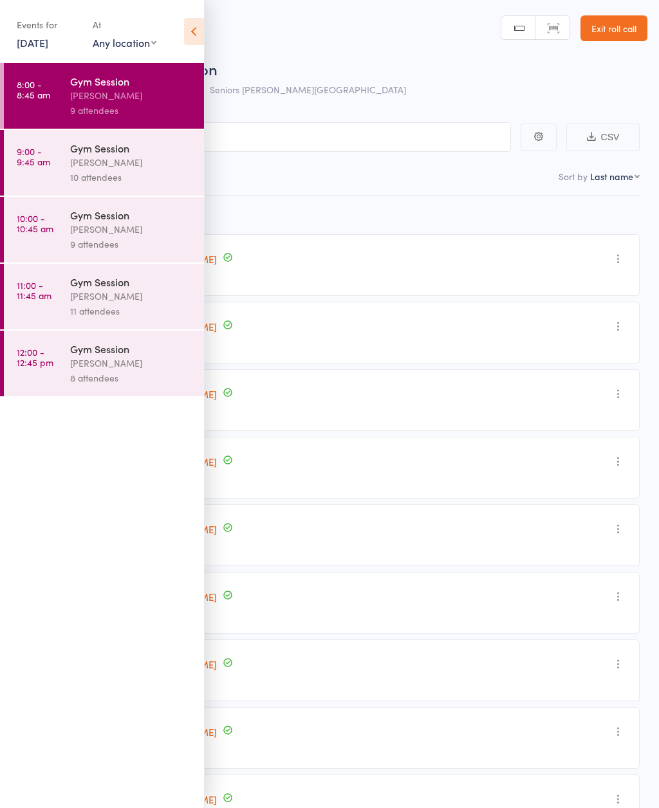
click at [201, 30] on icon at bounding box center [194, 31] width 20 height 27
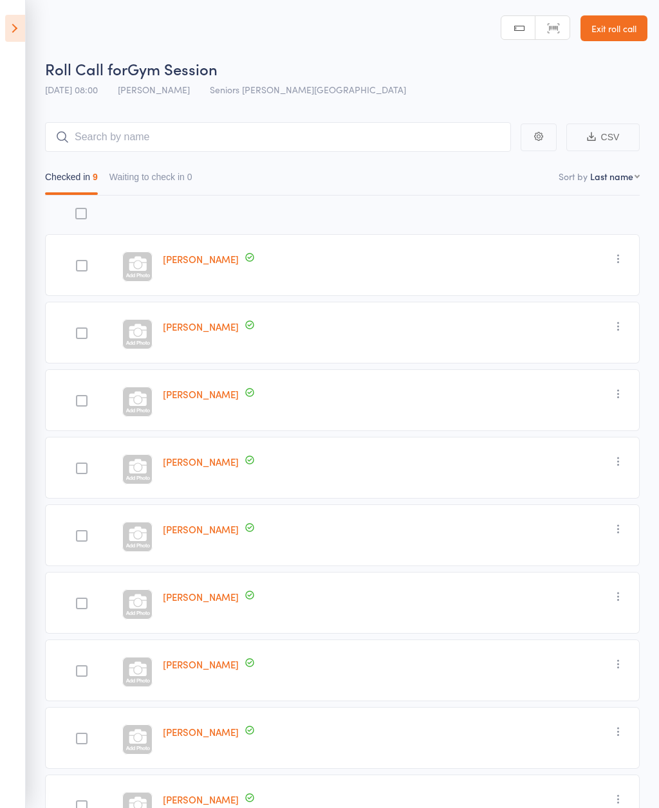
click at [24, 32] on icon at bounding box center [15, 28] width 20 height 27
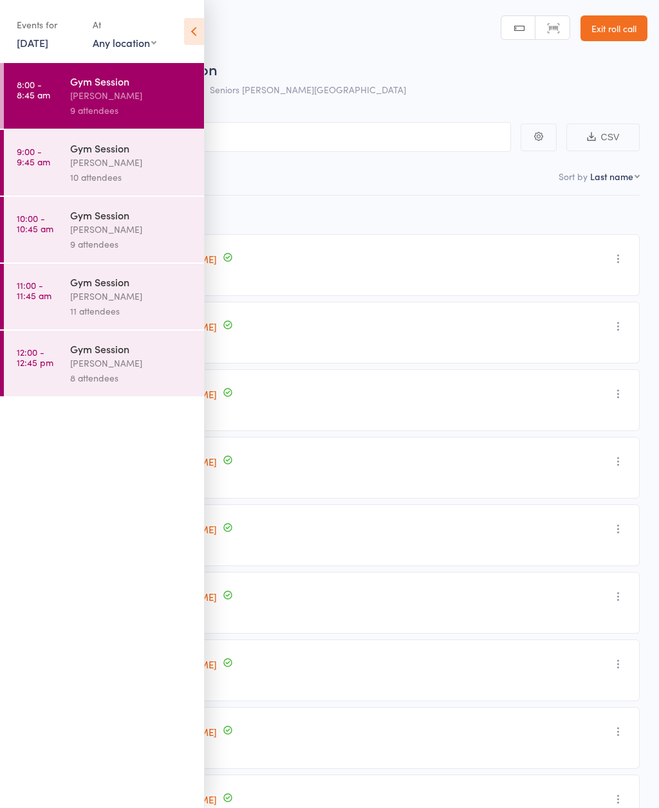
click at [196, 28] on icon at bounding box center [194, 31] width 20 height 27
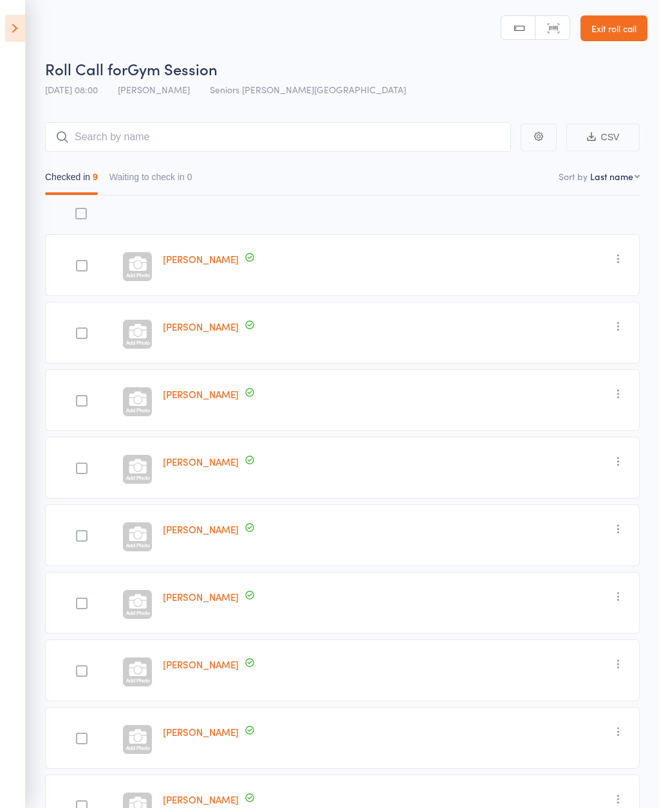
click at [612, 37] on link "Exit roll call" at bounding box center [613, 28] width 67 height 26
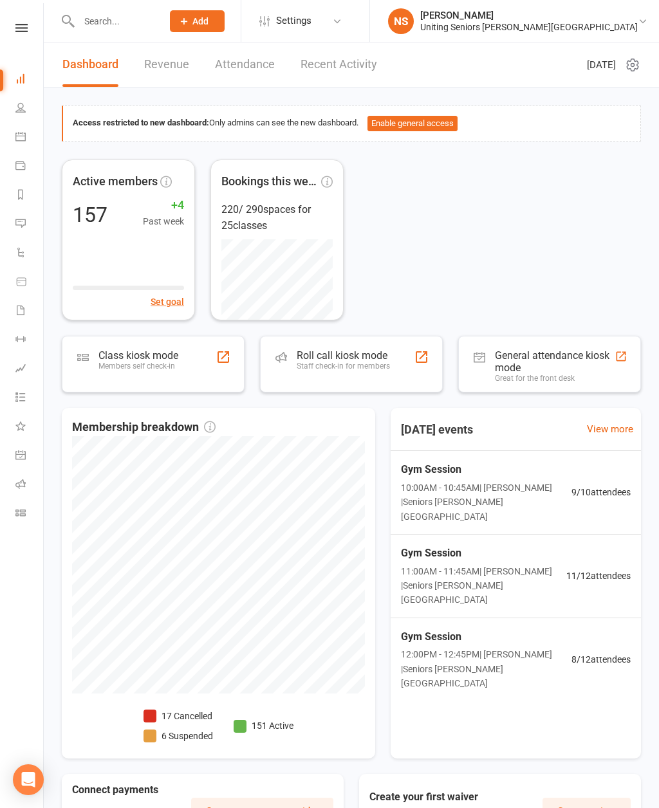
click at [29, 151] on link "Calendar" at bounding box center [29, 137] width 29 height 29
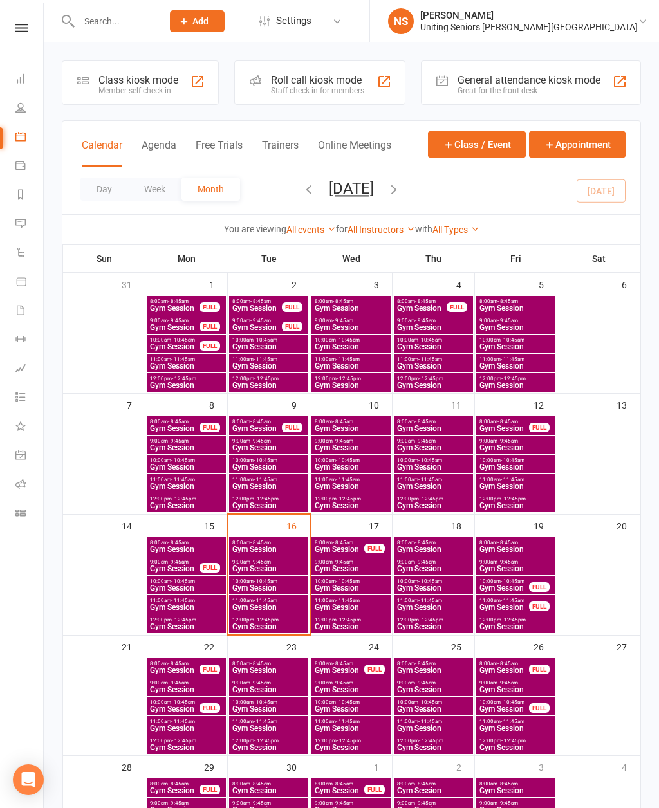
click at [118, 92] on div "Member self check-in" at bounding box center [138, 90] width 80 height 9
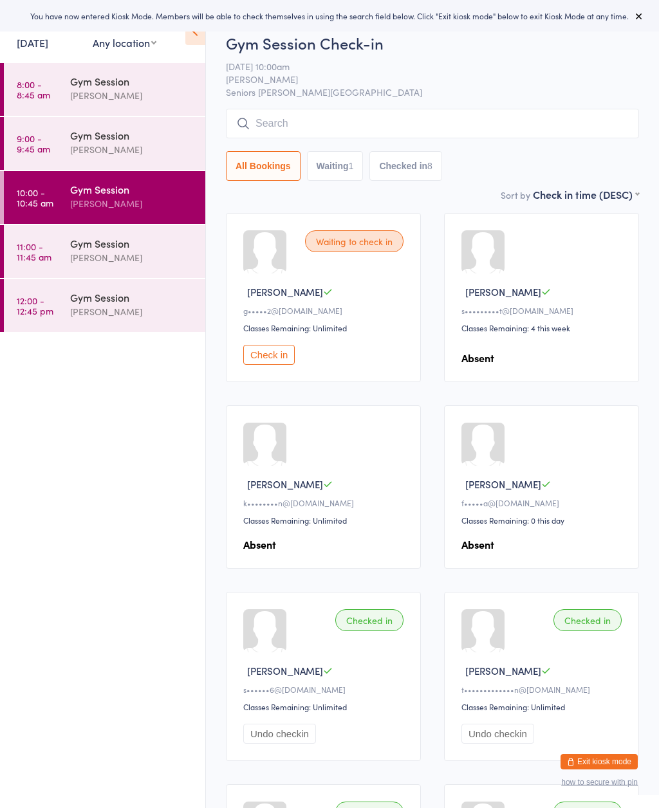
click at [192, 37] on icon at bounding box center [195, 31] width 20 height 27
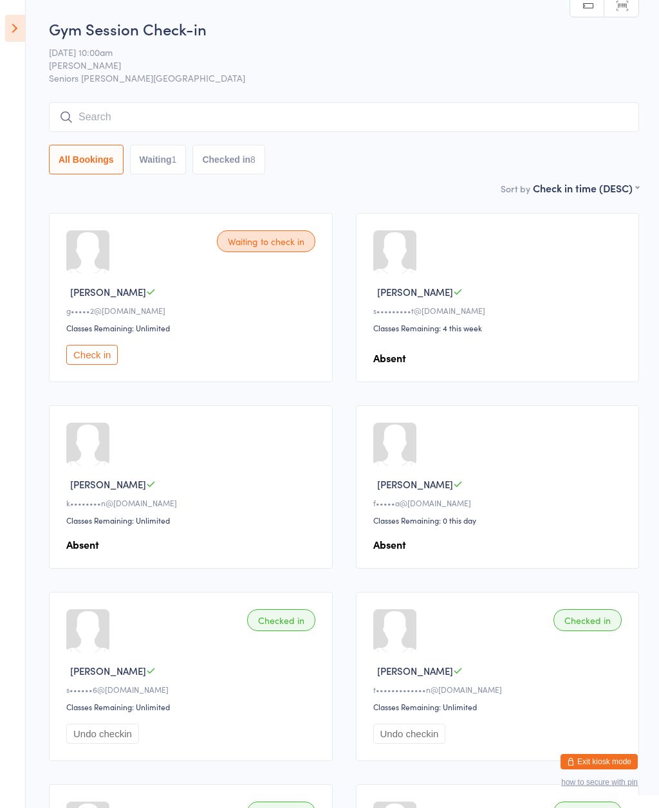
click at [93, 359] on button "Check in" at bounding box center [91, 355] width 51 height 20
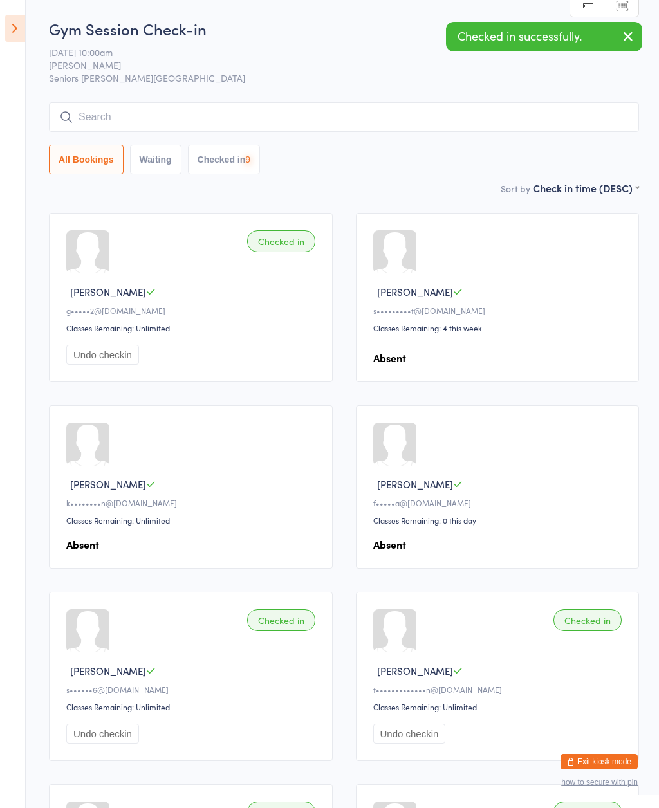
click at [12, 30] on icon at bounding box center [15, 28] width 20 height 27
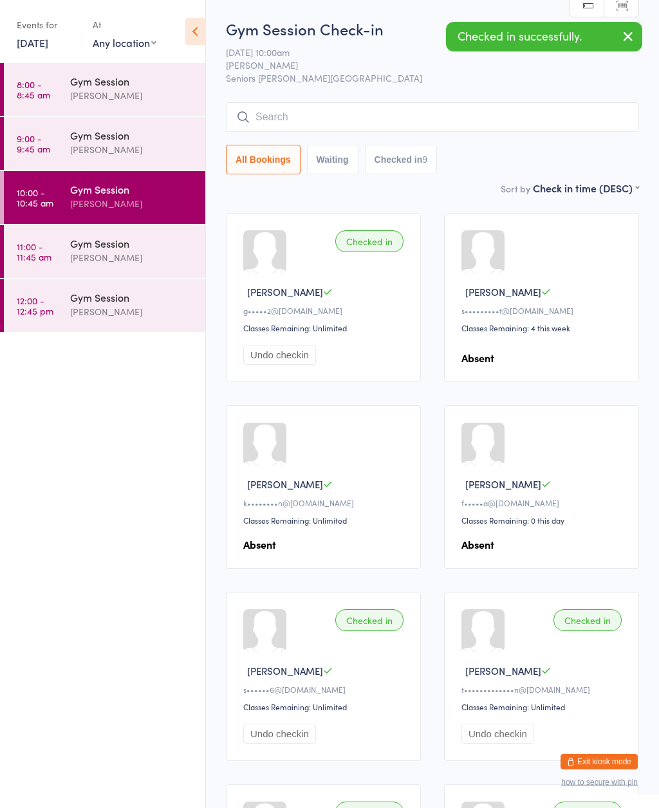
click at [67, 266] on link "11:00 - 11:45 am Gym Session [PERSON_NAME]" at bounding box center [104, 251] width 201 height 53
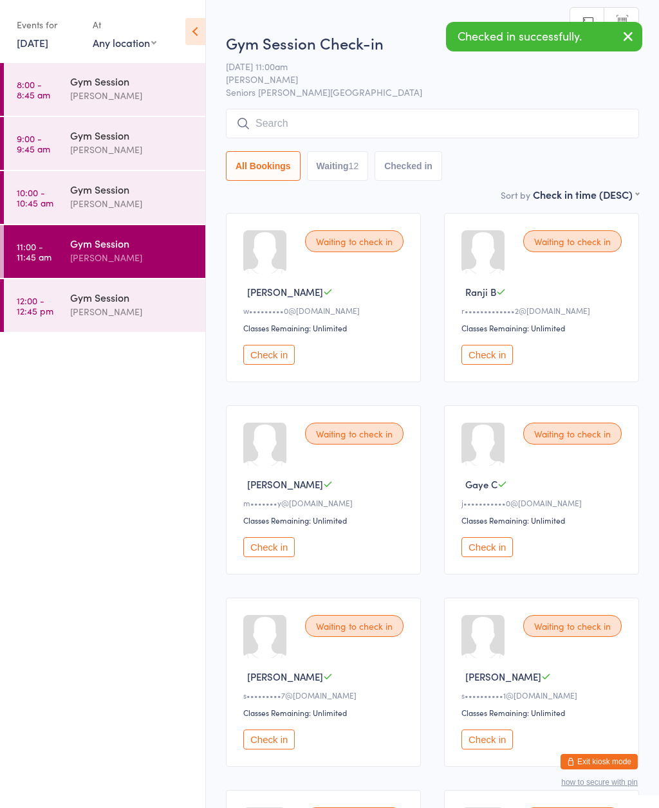
click at [181, 35] on div "Events for [DATE] [DATE] [DATE] Sun Mon Tue Wed Thu Fri Sat 36 31 01 02 03 04 0…" at bounding box center [102, 32] width 205 height 65
click at [194, 20] on icon at bounding box center [195, 31] width 20 height 27
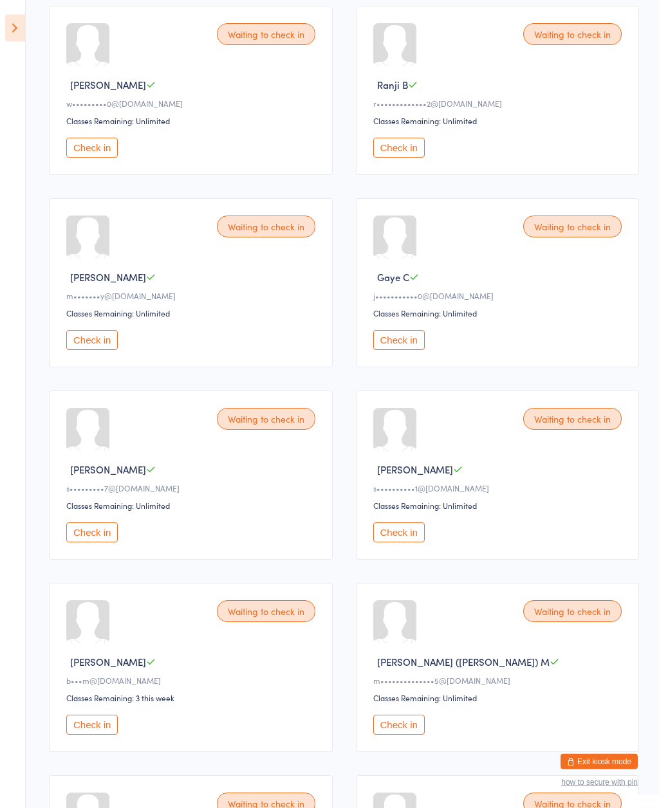
scroll to position [207, 0]
click at [401, 540] on button "Check in" at bounding box center [398, 532] width 51 height 20
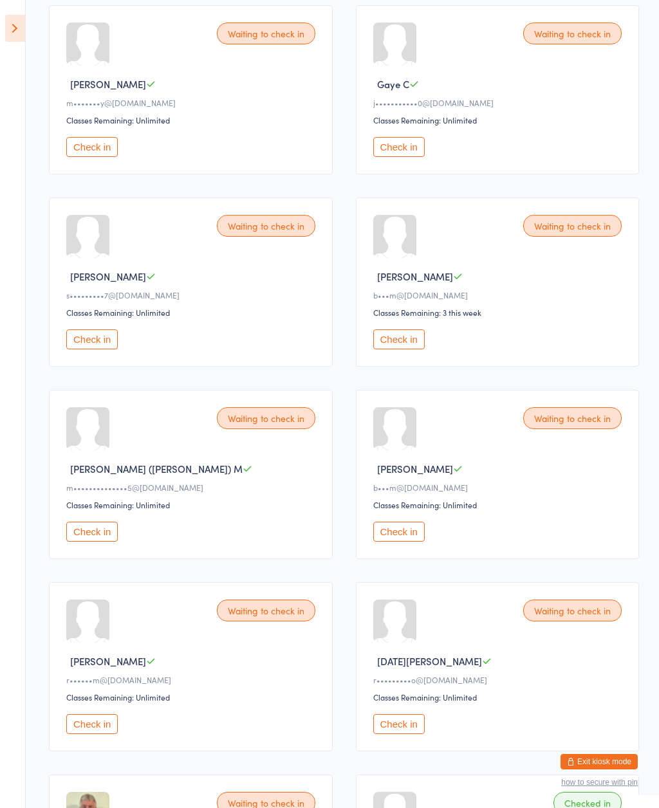
scroll to position [399, 0]
click at [116, 349] on button "Check in" at bounding box center [91, 341] width 51 height 20
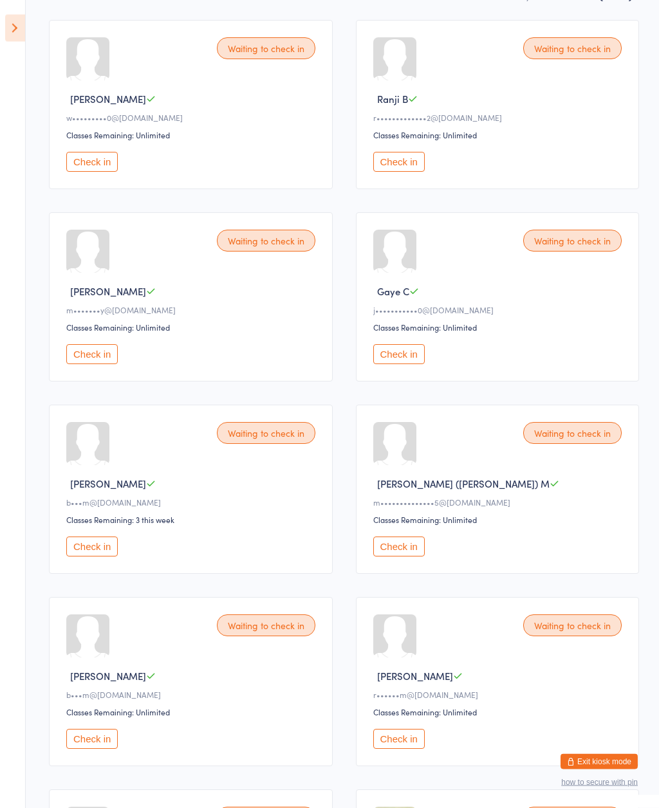
scroll to position [194, 0]
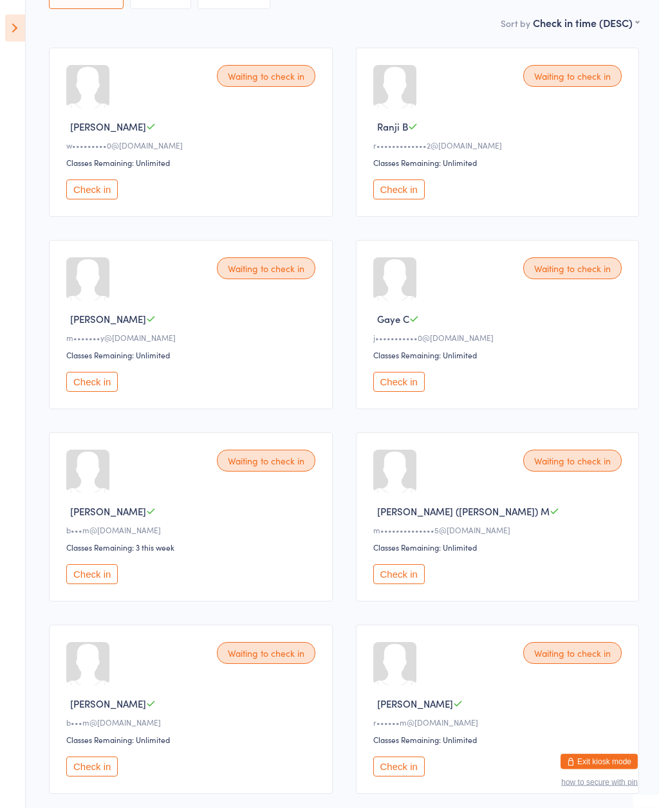
click at [92, 392] on button "Check in" at bounding box center [91, 382] width 51 height 20
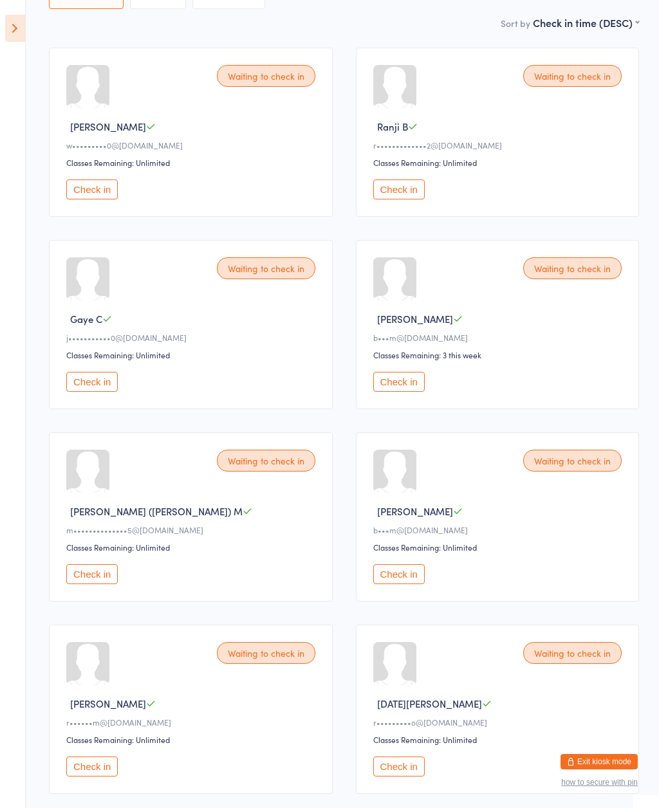
click at [93, 428] on div "Waiting to check in [PERSON_NAME] B w•••••••••0@[DOMAIN_NAME] Classes Remaining…" at bounding box center [343, 613] width 613 height 1154
click at [94, 776] on button "Check in" at bounding box center [91, 766] width 51 height 20
click at [99, 194] on button "Check in" at bounding box center [91, 189] width 51 height 20
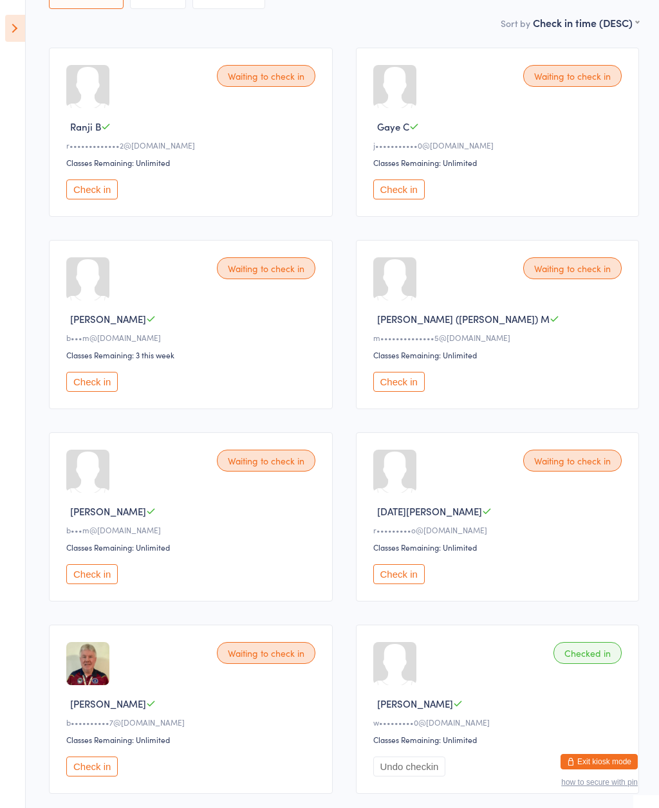
click at [264, 491] on div "Waiting to check in Marie P b•••m@smartchat.net.au Classes Remaining: Unlimited…" at bounding box center [191, 516] width 284 height 169
click at [100, 584] on button "Check in" at bounding box center [91, 574] width 51 height 20
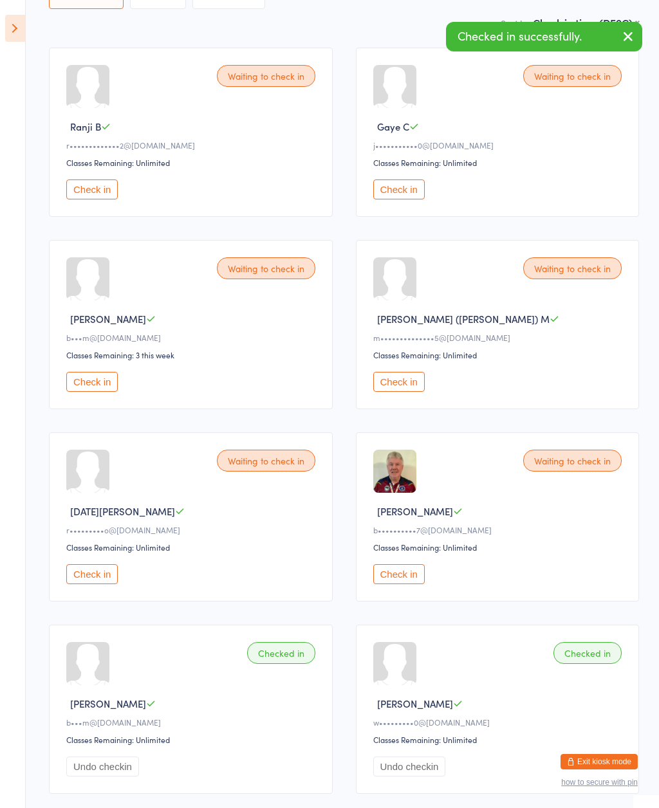
click at [98, 392] on button "Check in" at bounding box center [91, 382] width 51 height 20
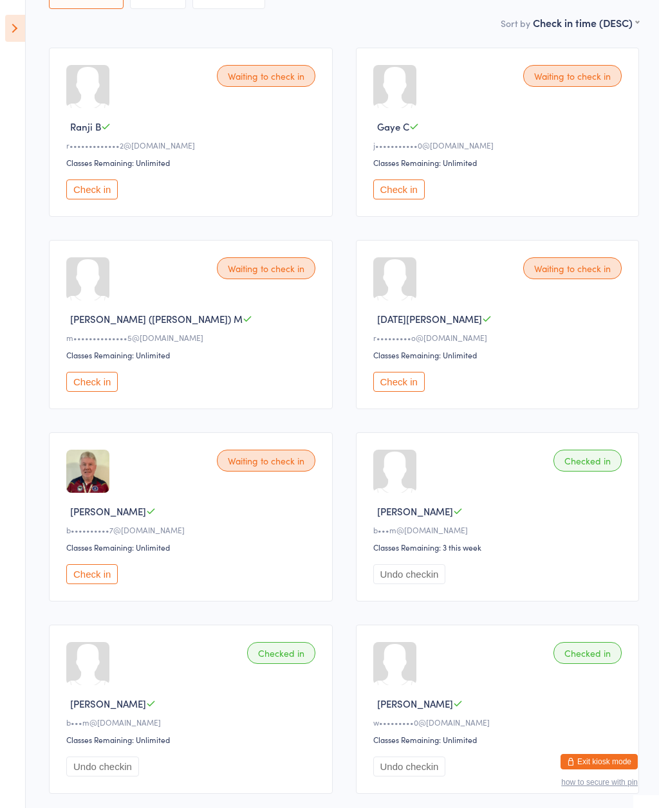
click at [51, 179] on div "Waiting to check in Ranji B r•••••••••••••2@gmail.com Classes Remaining: Unlimi…" at bounding box center [191, 132] width 284 height 169
click at [81, 186] on button "Check in" at bounding box center [91, 189] width 51 height 20
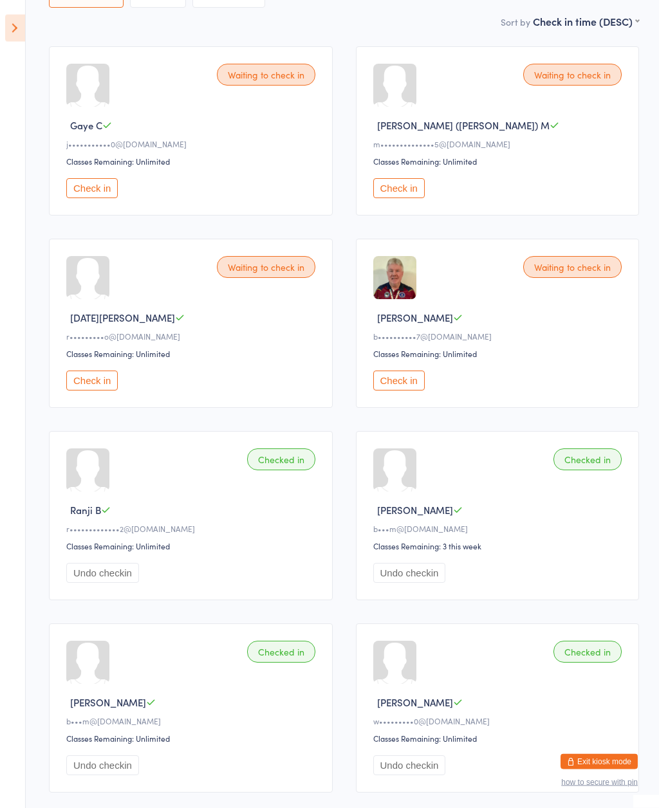
scroll to position [169, 0]
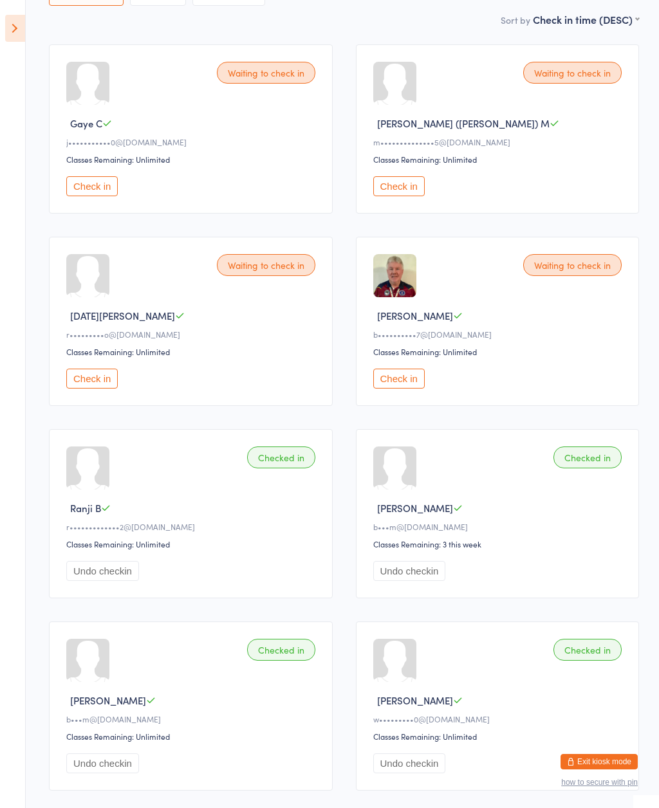
click at [273, 480] on div "Checked in Ranji B r•••••••••••••2@gmail.com Classes Remaining: Unlimited Undo …" at bounding box center [191, 513] width 284 height 169
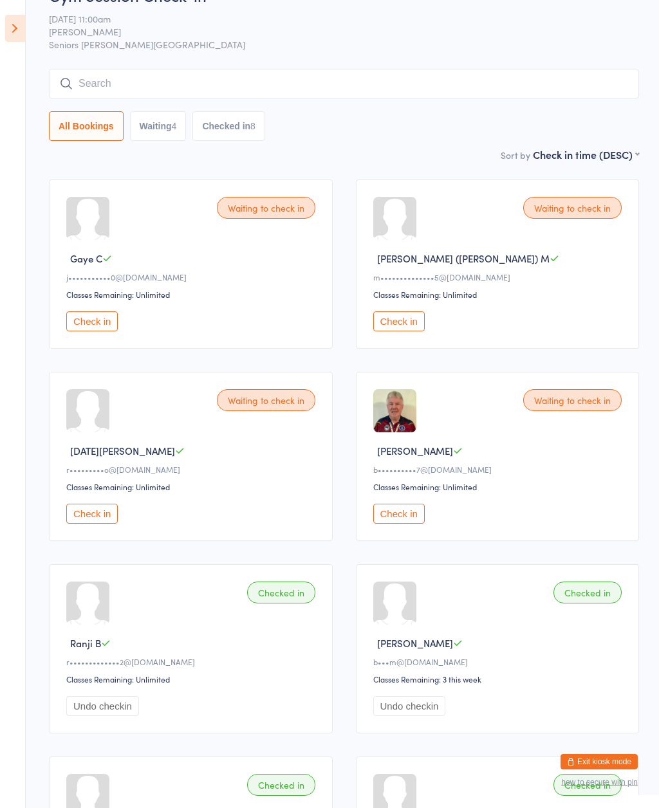
scroll to position [32, 0]
click at [170, 117] on button "Waiting 4" at bounding box center [158, 128] width 57 height 30
select select "0"
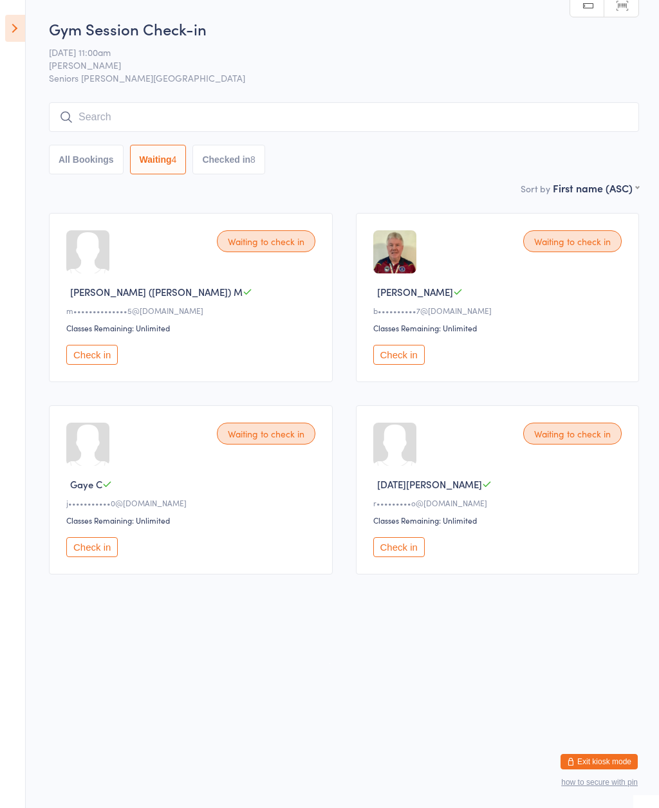
scroll to position [0, 0]
click at [19, 29] on icon at bounding box center [15, 28] width 20 height 27
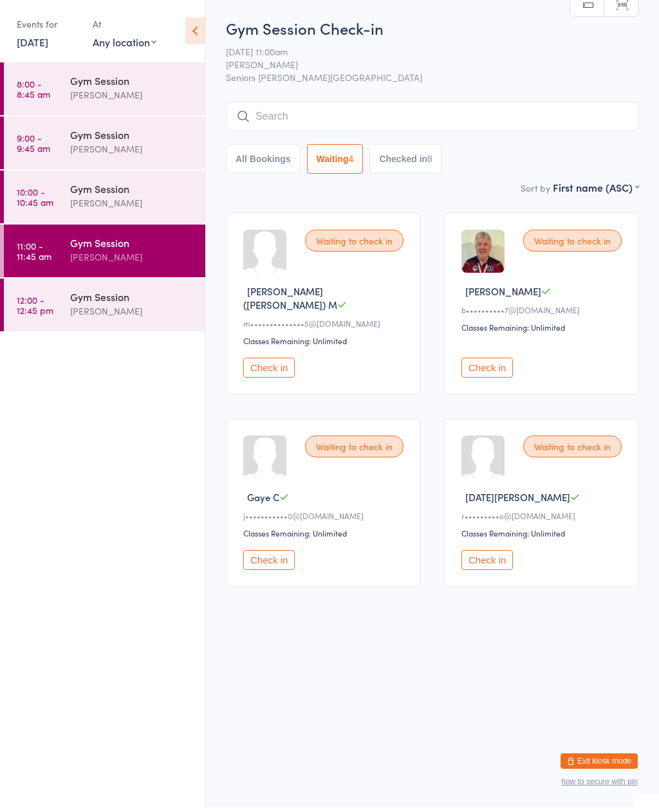
click at [197, 33] on icon at bounding box center [195, 31] width 20 height 27
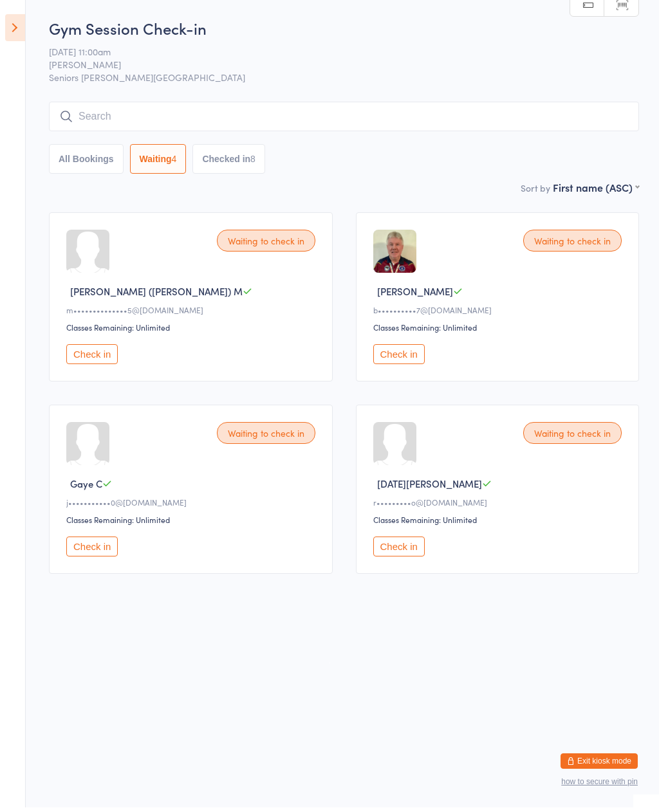
click at [17, 454] on aside "Events for 16 Sep, 2025 16 Sep, 2025 September 2025 Sun Mon Tue Wed Thu Fri Sat…" at bounding box center [13, 404] width 26 height 808
click at [599, 757] on button "Exit kiosk mode" at bounding box center [598, 761] width 77 height 15
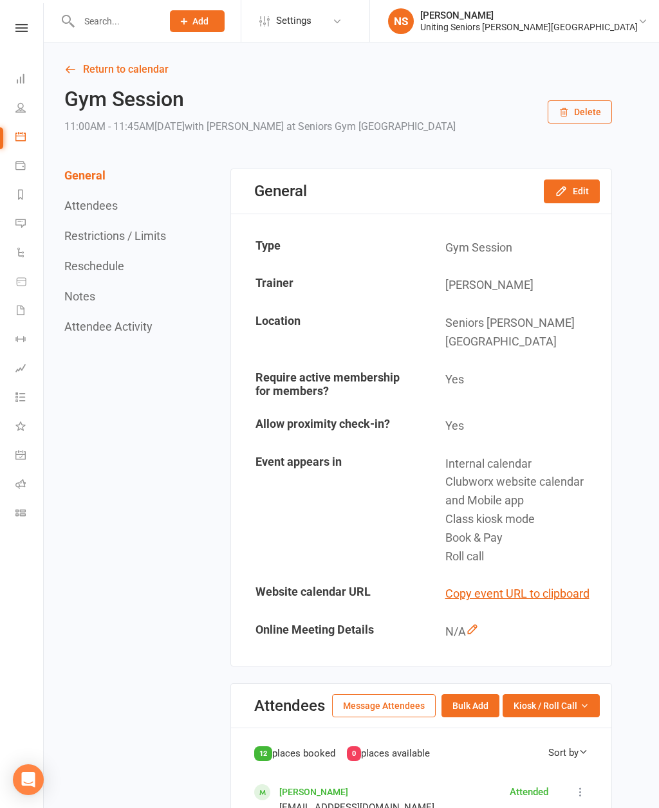
click at [20, 73] on icon at bounding box center [20, 78] width 10 height 10
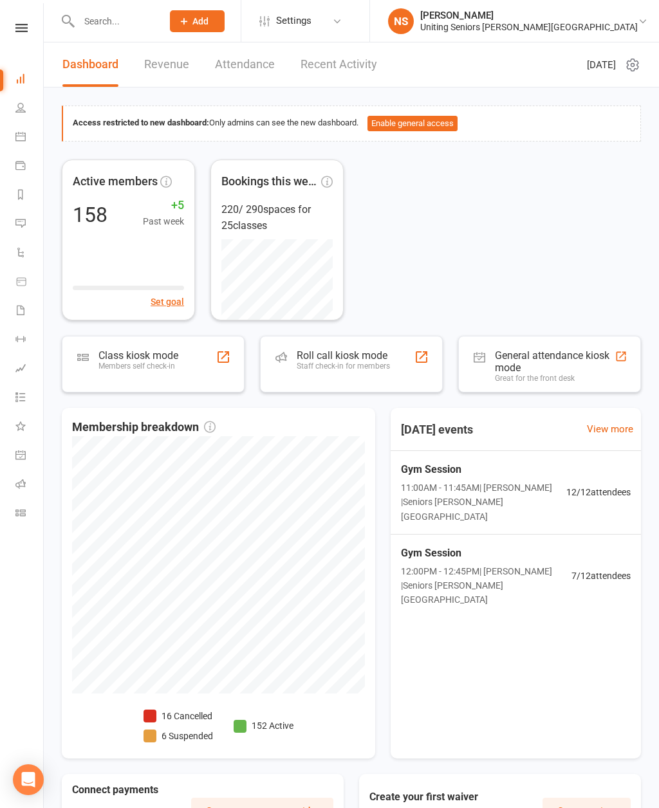
click at [359, 368] on div "Staff check-in for members" at bounding box center [343, 365] width 93 height 9
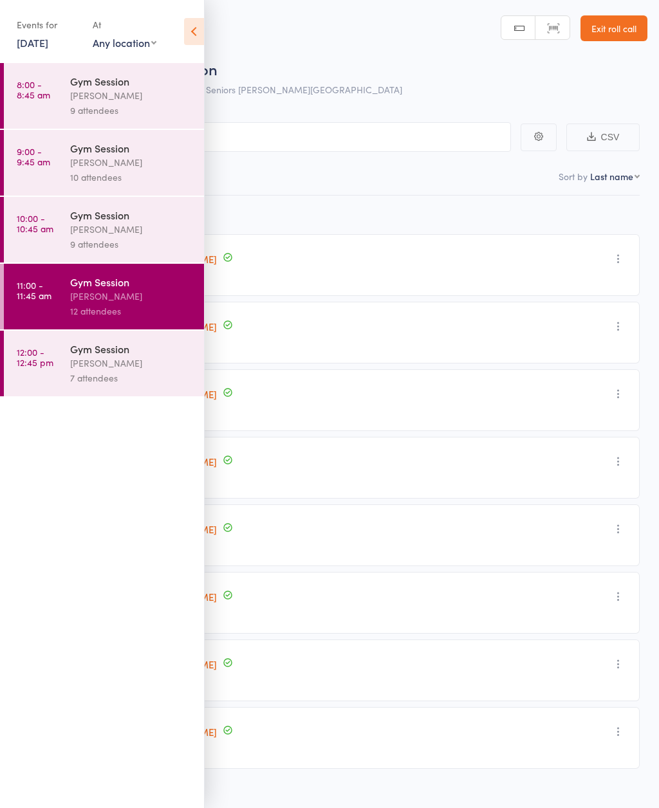
click at [107, 178] on div "10 attendees" at bounding box center [131, 177] width 123 height 15
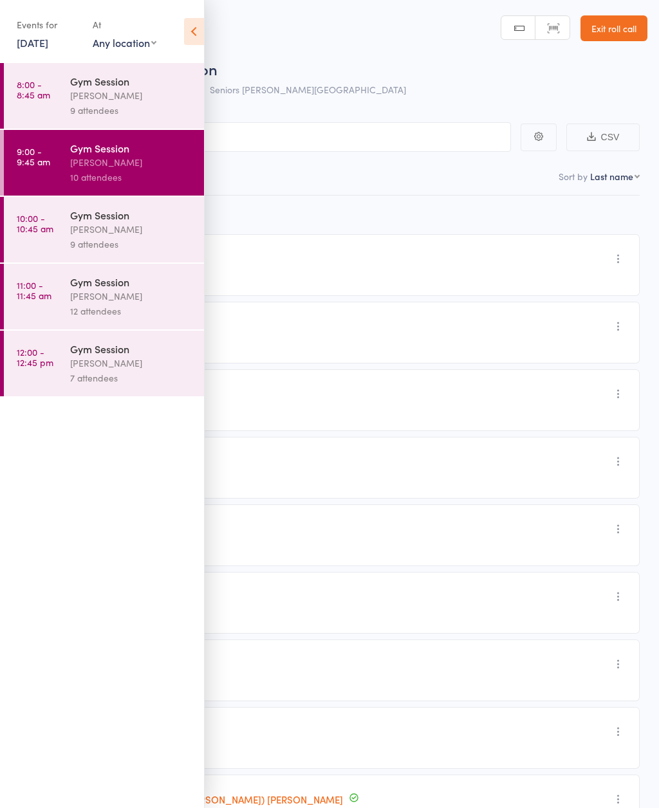
click at [197, 39] on icon at bounding box center [194, 31] width 20 height 27
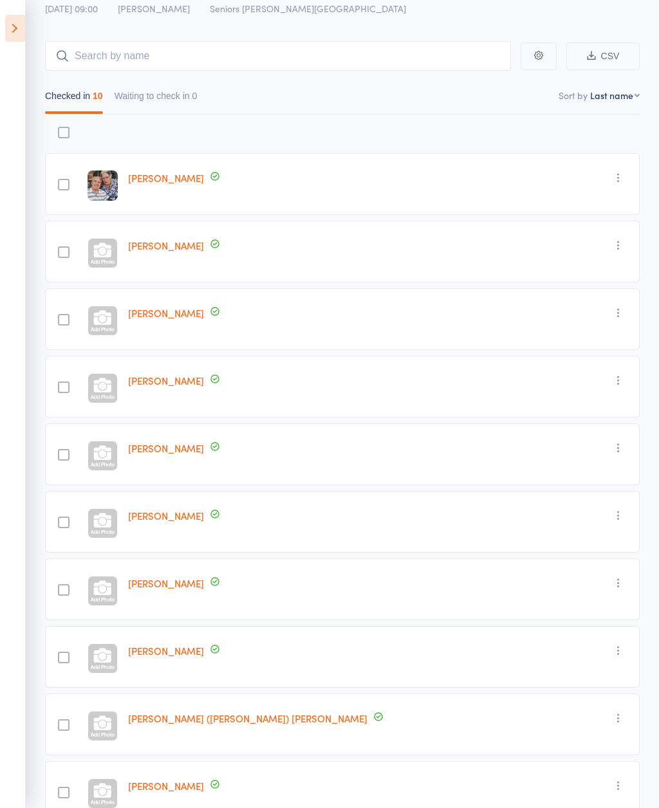
scroll to position [78, 0]
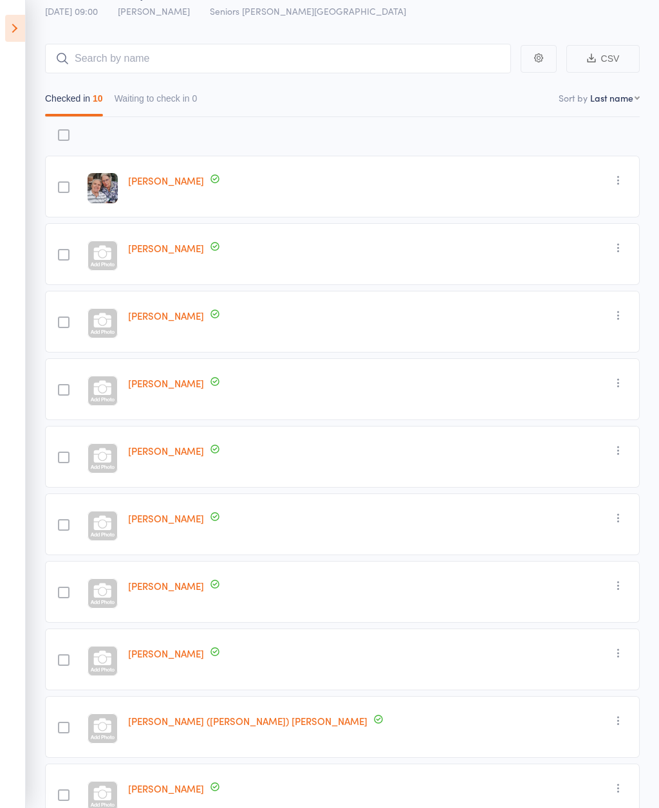
click at [20, 28] on icon at bounding box center [15, 28] width 20 height 27
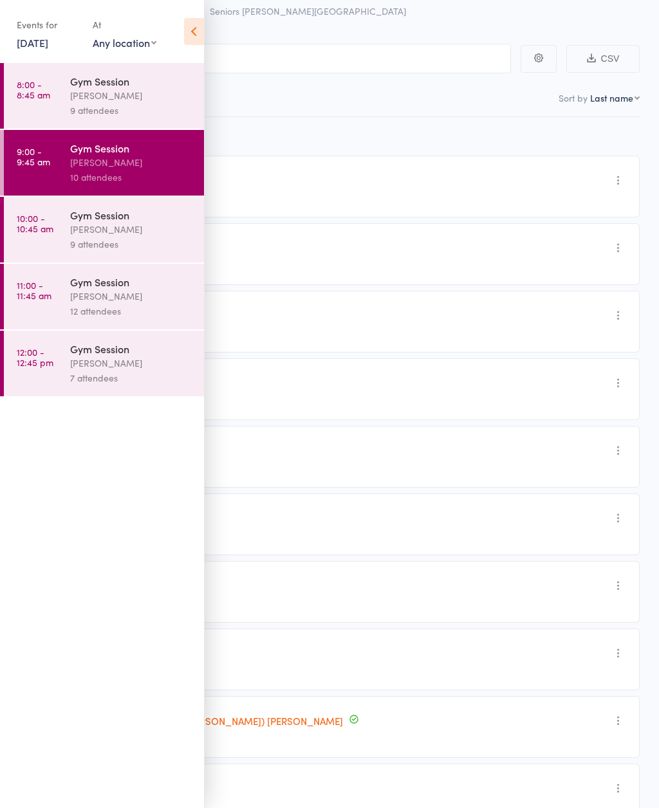
click at [114, 241] on div "9 attendees" at bounding box center [131, 244] width 123 height 15
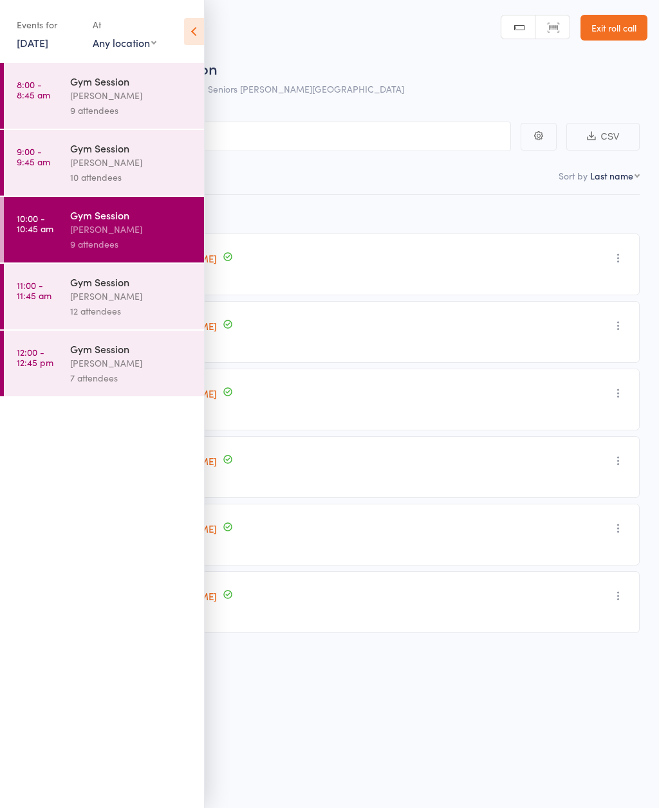
click at [195, 31] on icon at bounding box center [194, 31] width 20 height 27
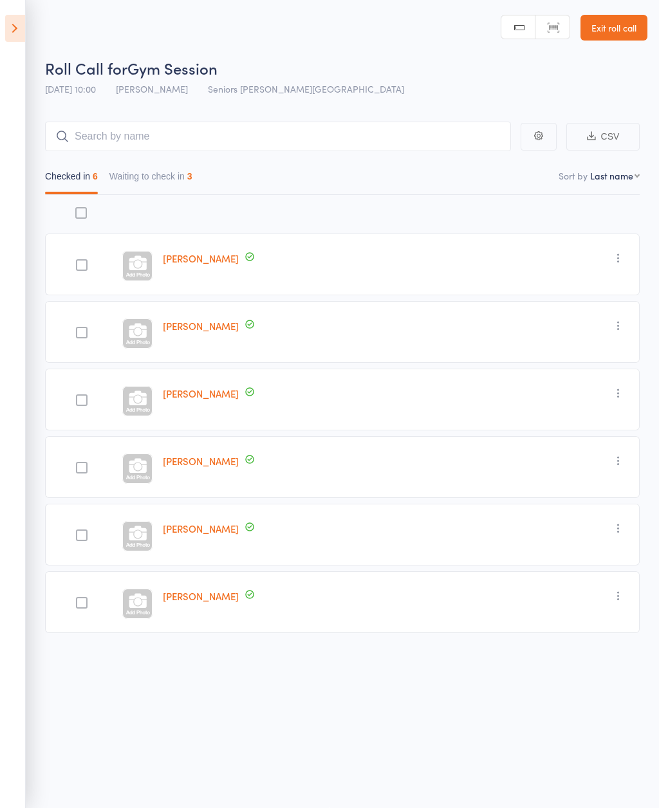
click at [158, 165] on button "Waiting to check in 3" at bounding box center [150, 180] width 83 height 30
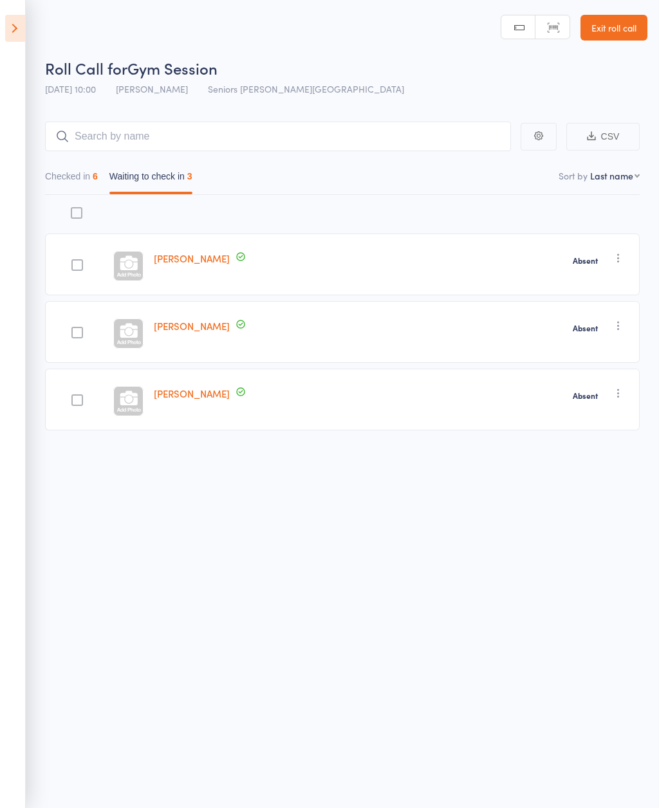
click at [624, 259] on button "button" at bounding box center [617, 257] width 15 height 15
click at [567, 365] on li "Remove" at bounding box center [572, 369] width 106 height 17
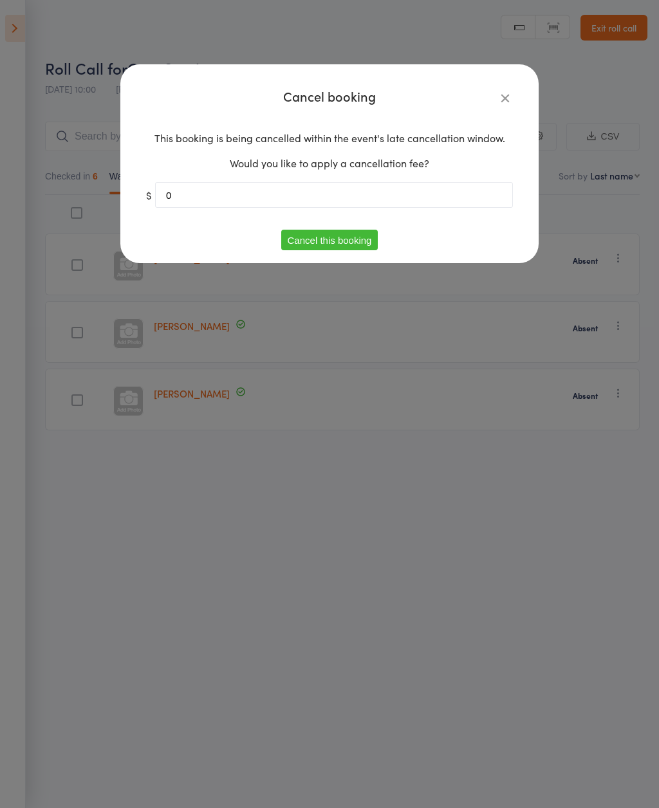
click at [346, 242] on button "Cancel this booking" at bounding box center [329, 240] width 97 height 21
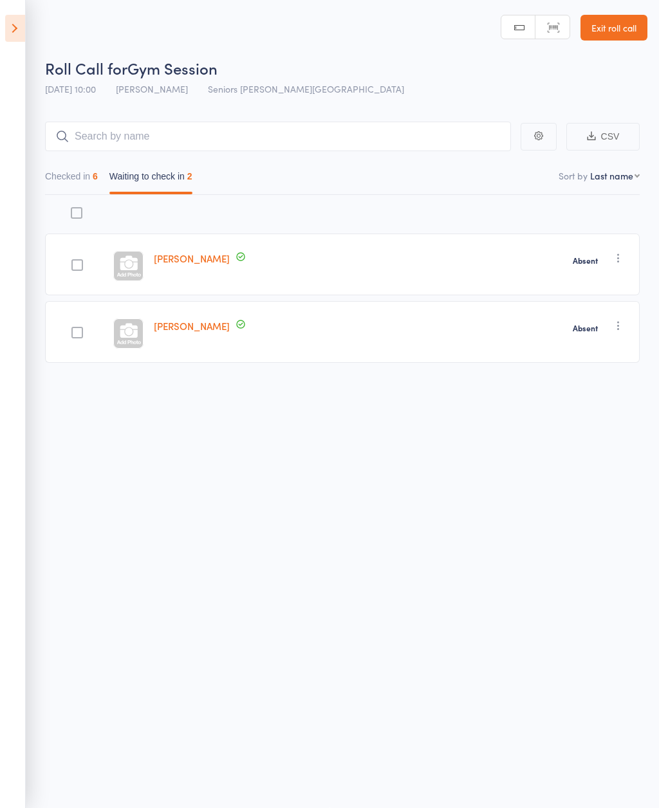
click at [20, 26] on icon at bounding box center [15, 28] width 20 height 27
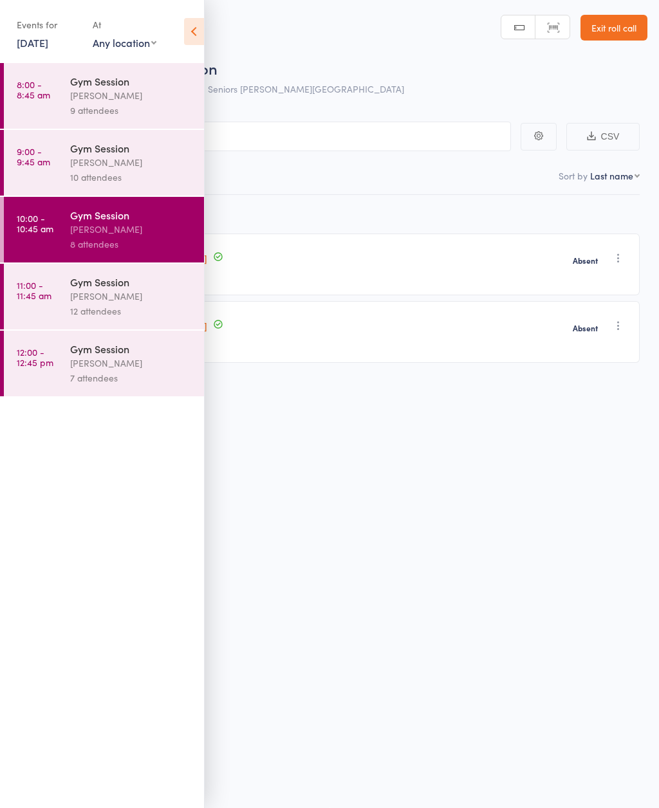
click at [121, 300] on div "[PERSON_NAME]" at bounding box center [131, 296] width 123 height 15
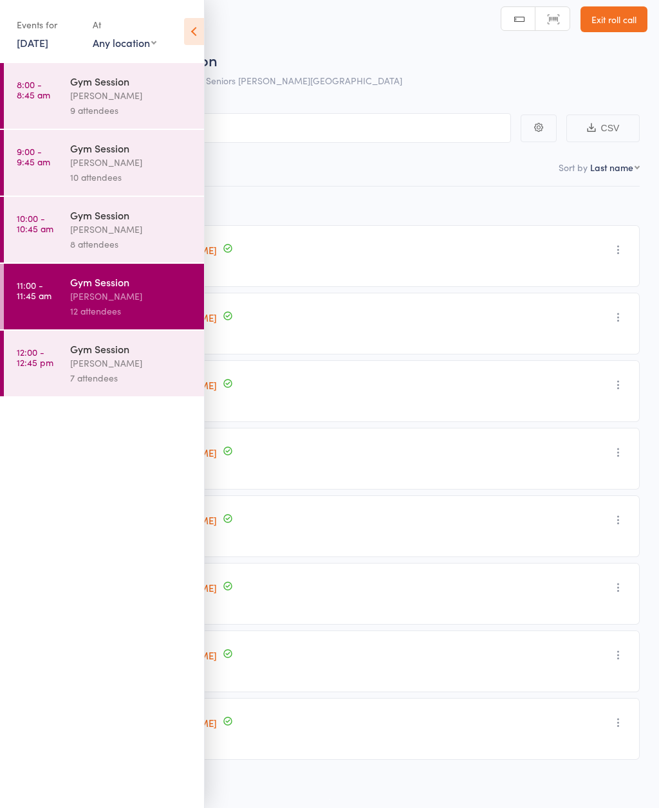
click at [197, 24] on icon at bounding box center [194, 31] width 20 height 27
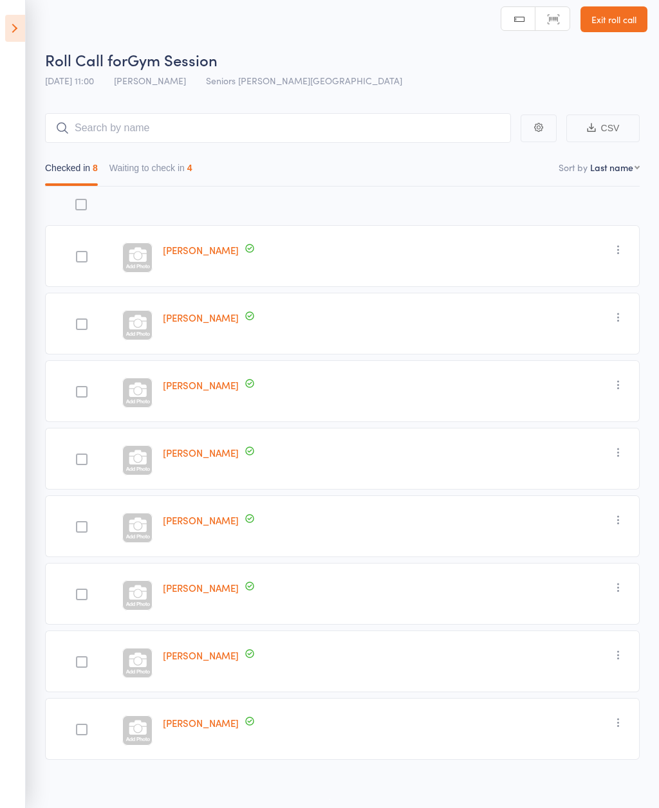
click at [175, 160] on button "Waiting to check in 4" at bounding box center [150, 171] width 83 height 30
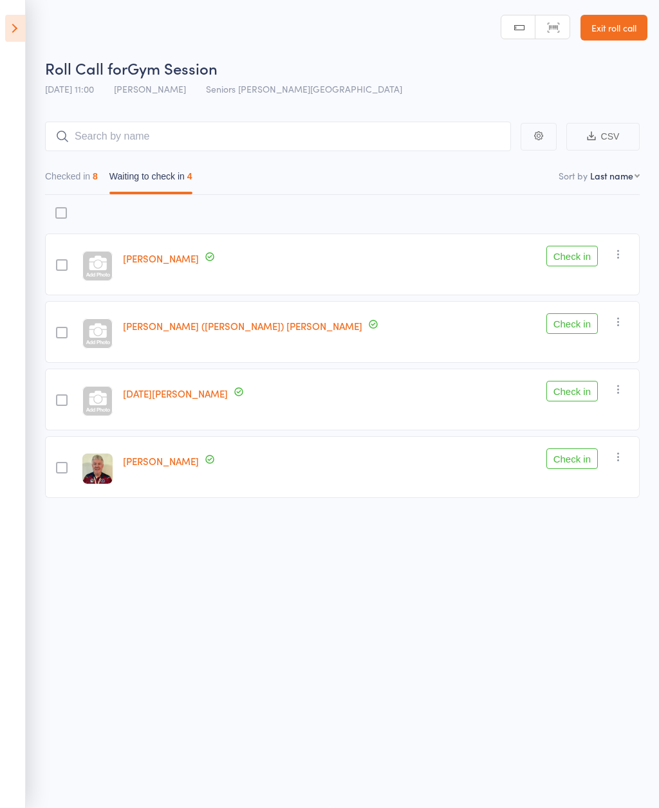
click at [85, 169] on button "Checked in 8" at bounding box center [71, 180] width 53 height 30
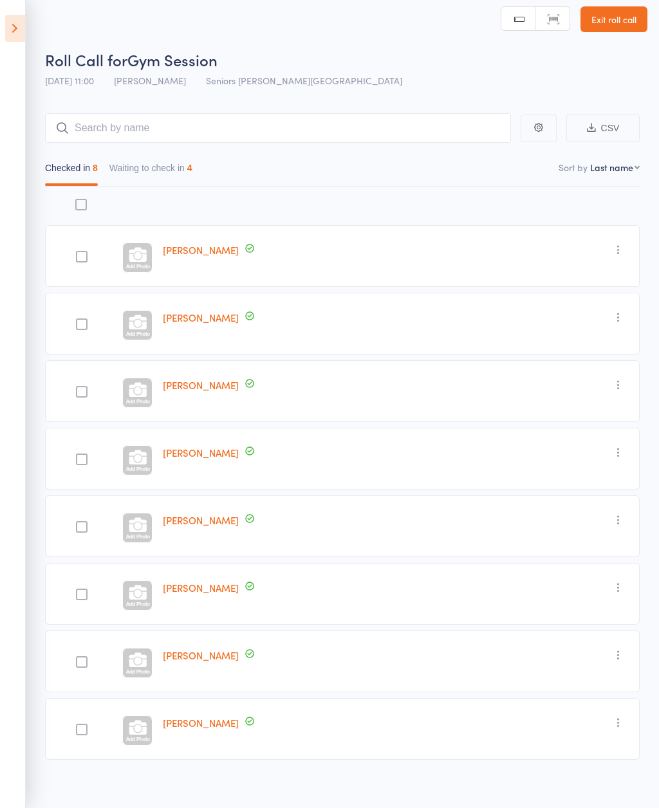
scroll to position [20, 0]
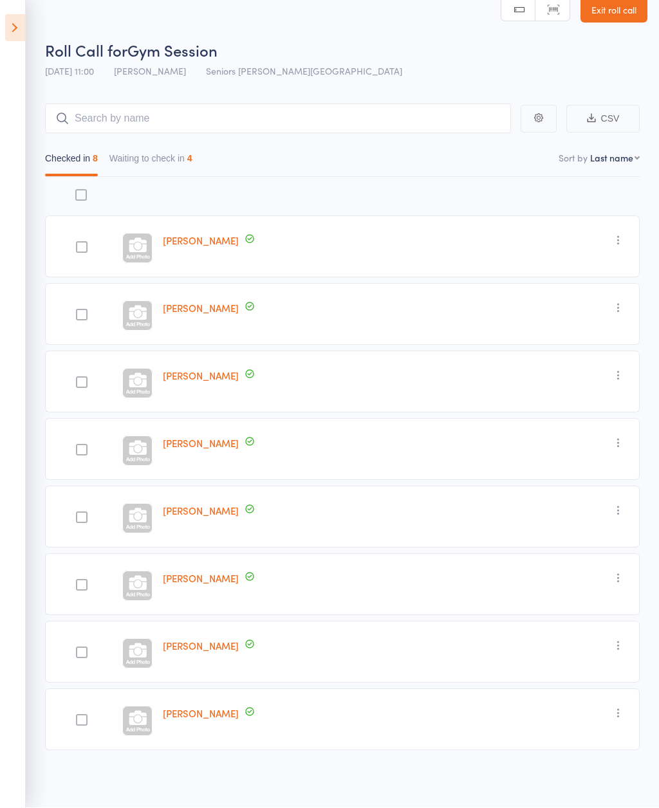
click at [178, 170] on button "Waiting to check in 4" at bounding box center [150, 162] width 83 height 30
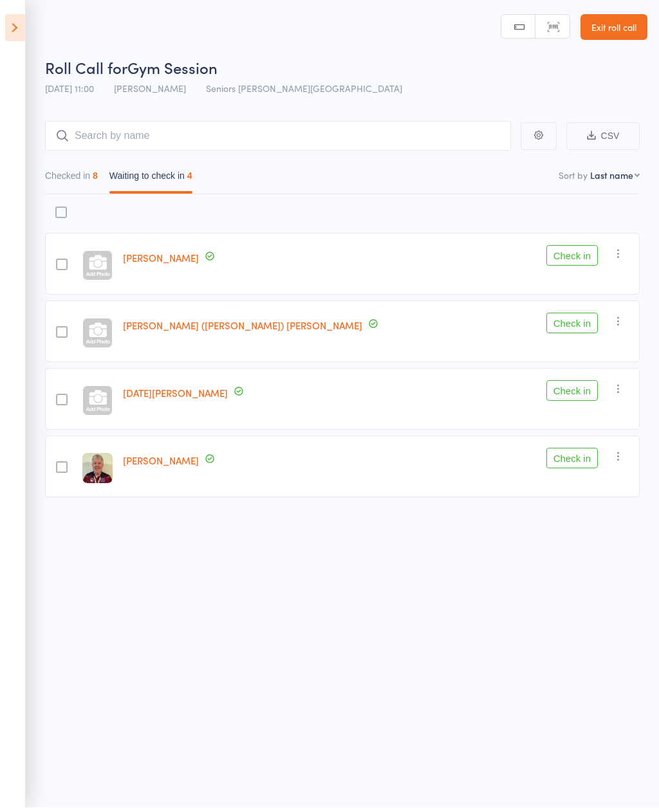
scroll to position [9, 0]
click at [19, 29] on icon at bounding box center [15, 28] width 20 height 27
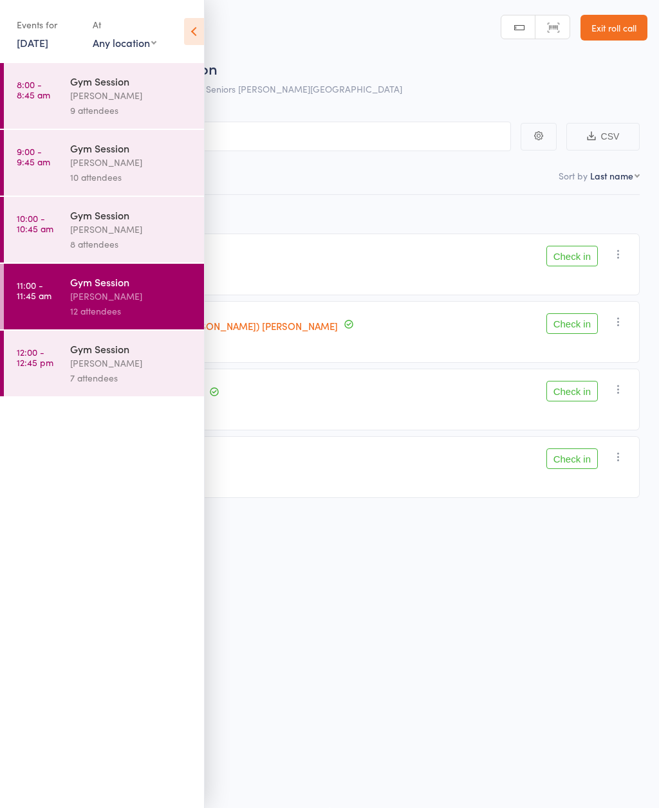
click at [87, 378] on div "7 attendees" at bounding box center [131, 377] width 123 height 15
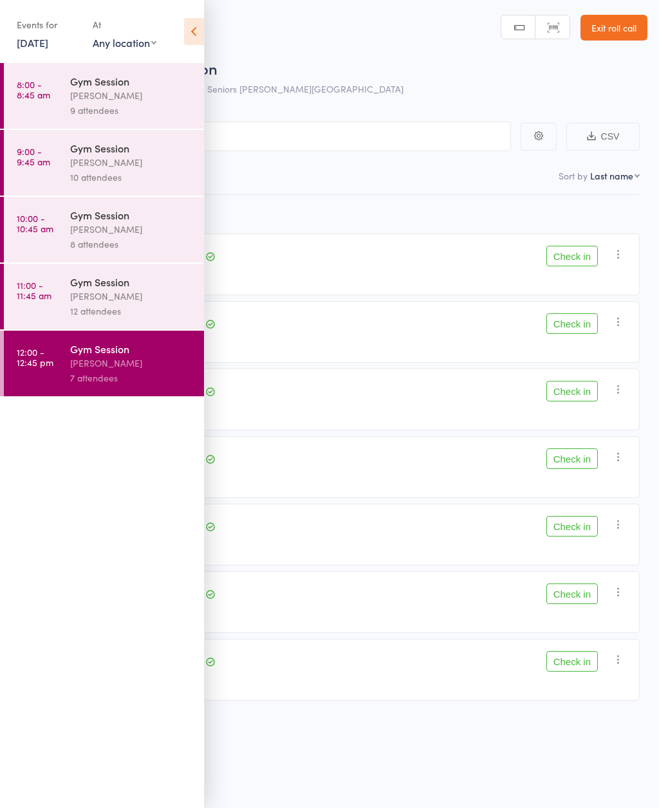
click at [194, 23] on icon at bounding box center [194, 31] width 20 height 27
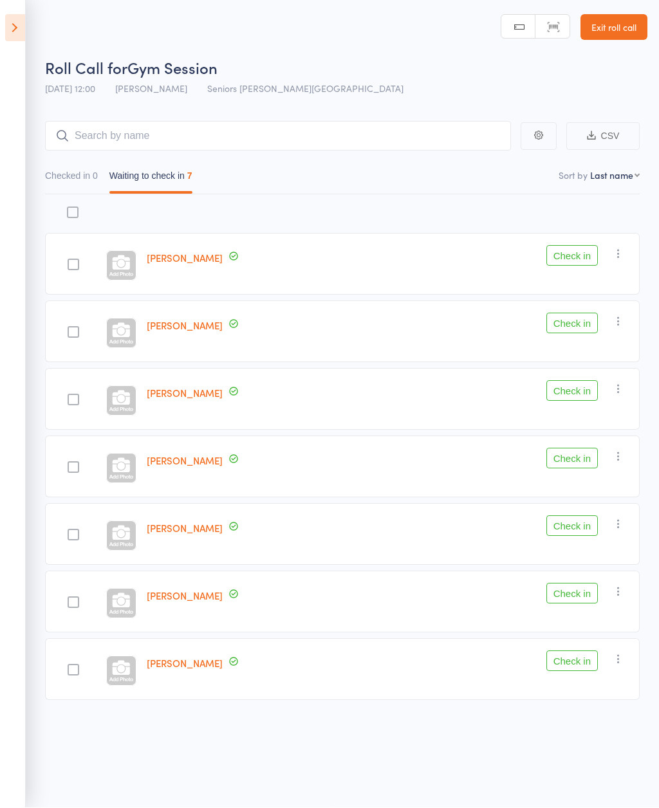
click at [21, 20] on icon at bounding box center [15, 28] width 20 height 27
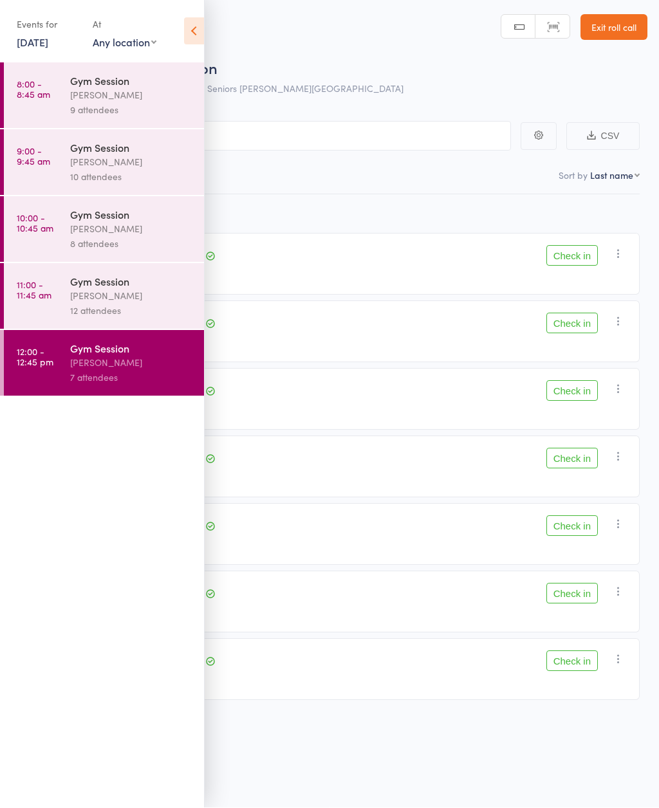
click at [134, 302] on div "[PERSON_NAME]" at bounding box center [131, 296] width 123 height 15
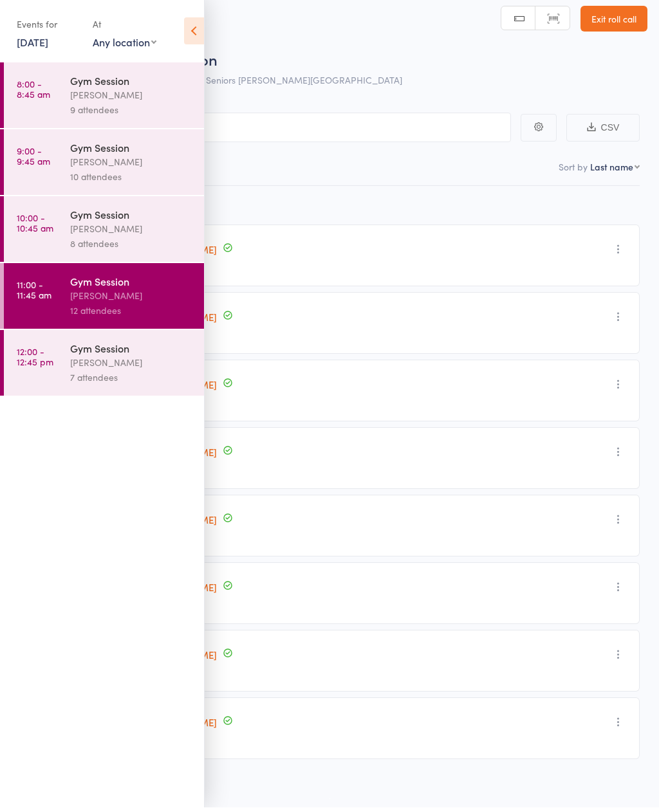
scroll to position [10, 0]
click at [188, 32] on icon at bounding box center [194, 31] width 20 height 27
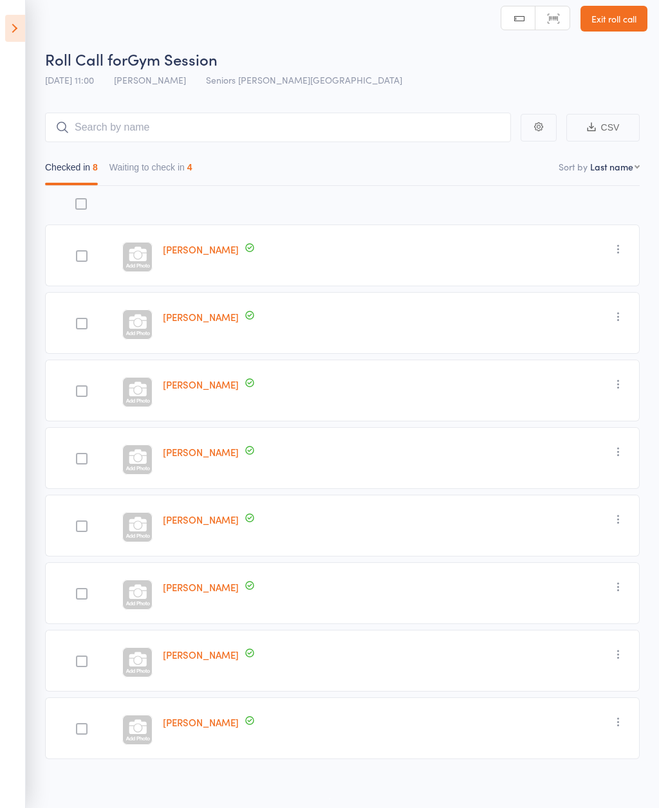
click at [615, 19] on link "Exit roll call" at bounding box center [613, 19] width 67 height 26
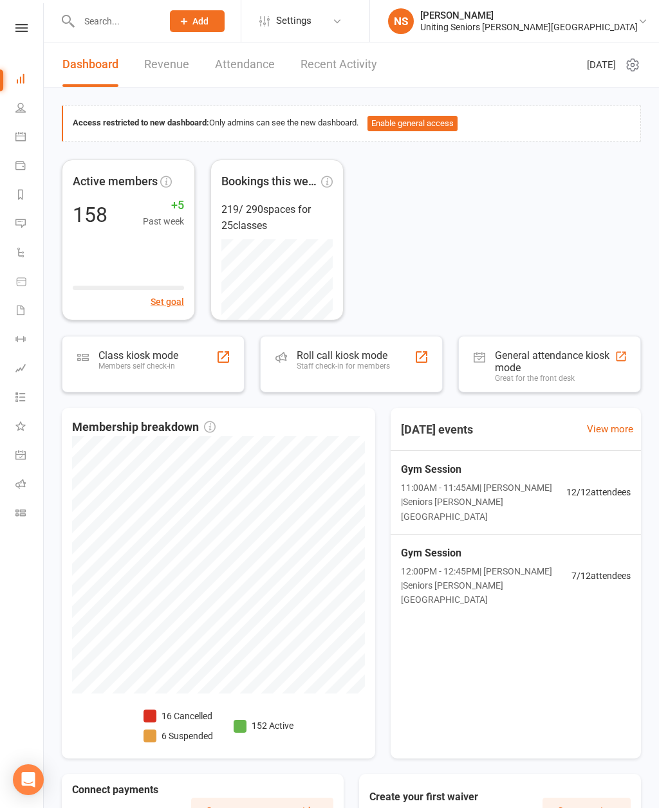
click at [166, 364] on div "Members self check-in" at bounding box center [138, 365] width 80 height 9
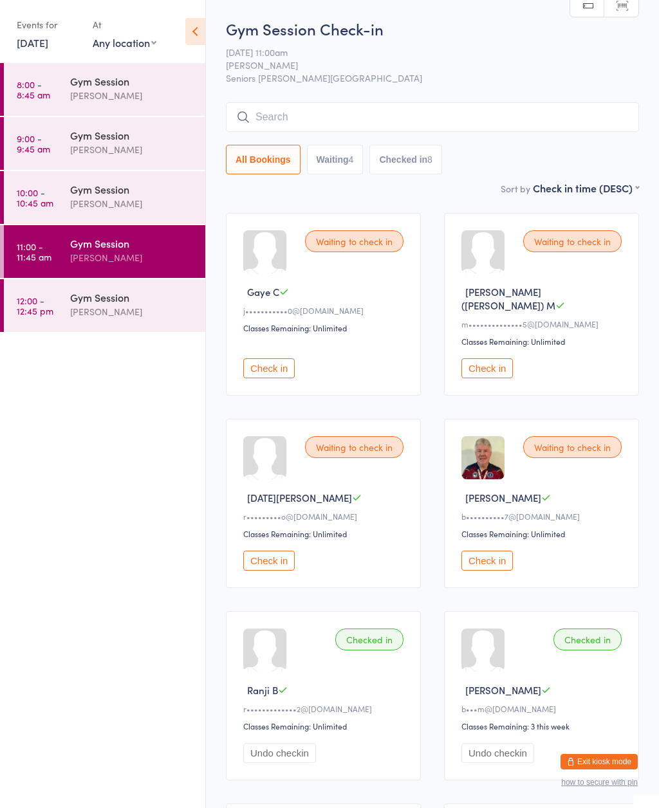
click at [190, 35] on icon at bounding box center [195, 31] width 20 height 27
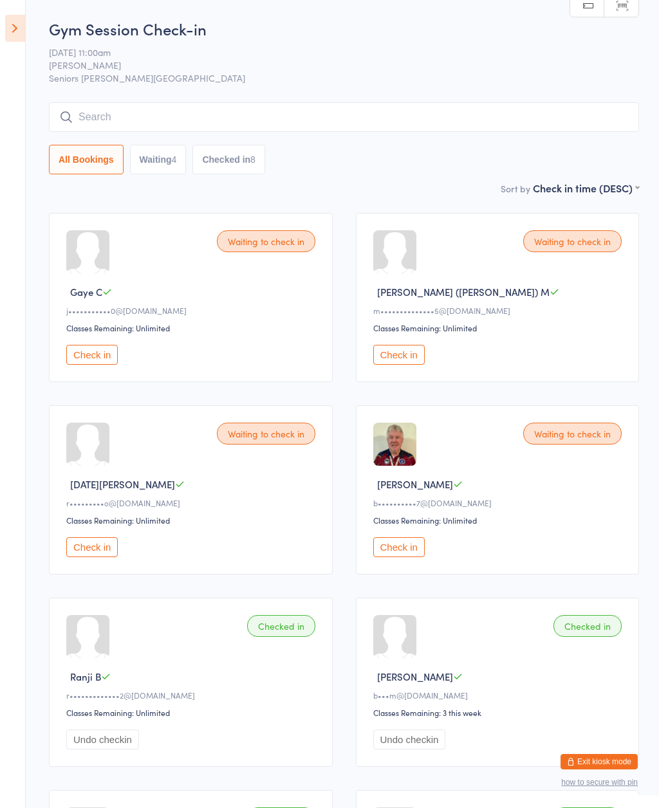
click at [399, 557] on button "Check in" at bounding box center [398, 547] width 51 height 20
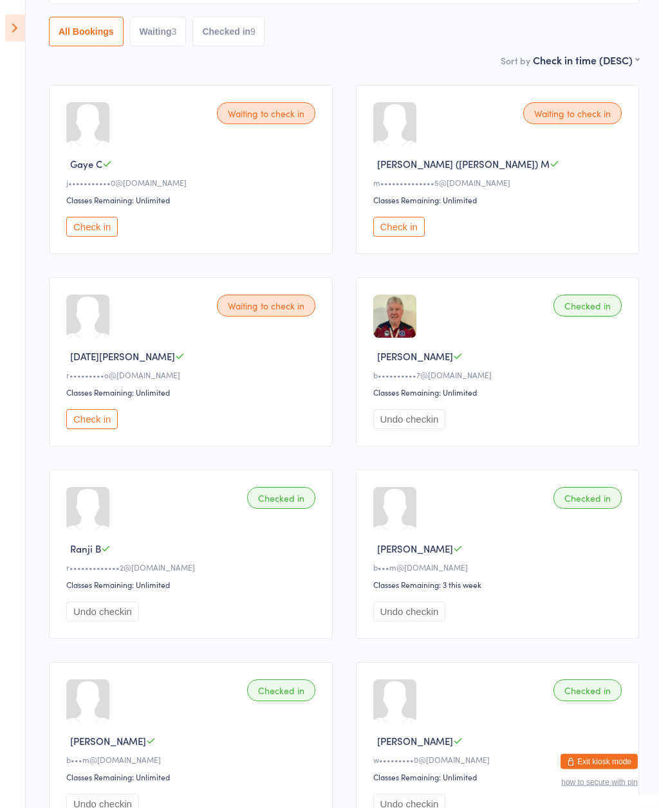
scroll to position [128, 0]
click at [101, 226] on button "Check in" at bounding box center [91, 227] width 51 height 20
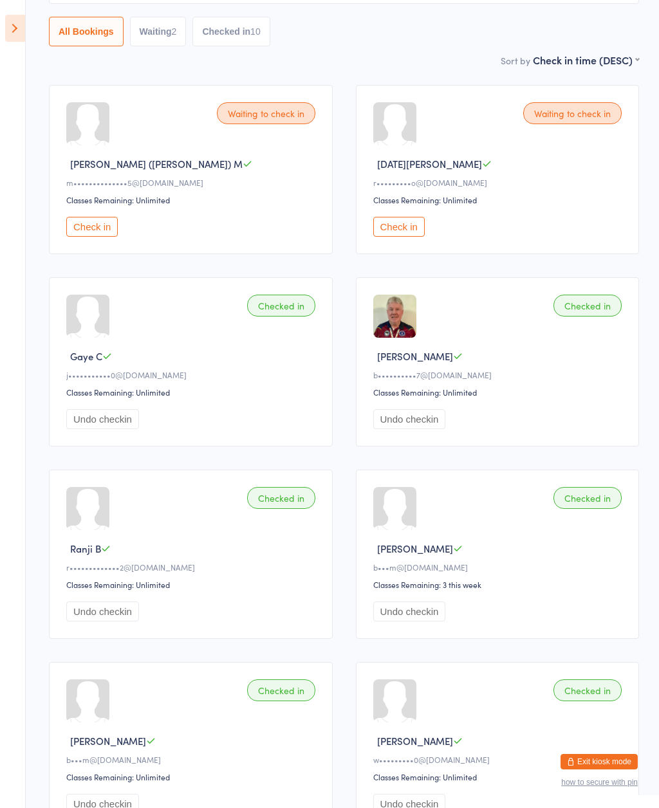
click at [410, 237] on button "Check in" at bounding box center [398, 227] width 51 height 20
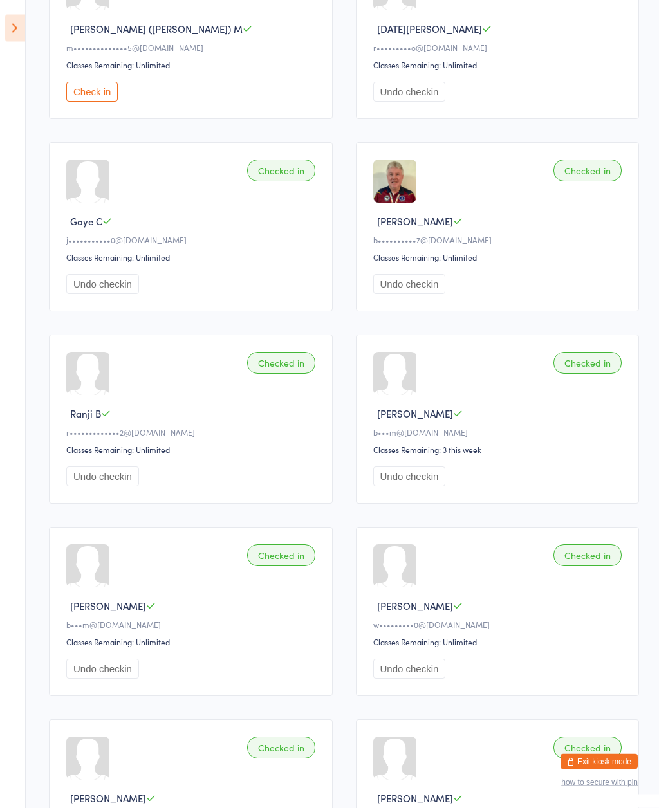
scroll to position [263, 0]
click at [92, 89] on button "Check in" at bounding box center [91, 92] width 51 height 20
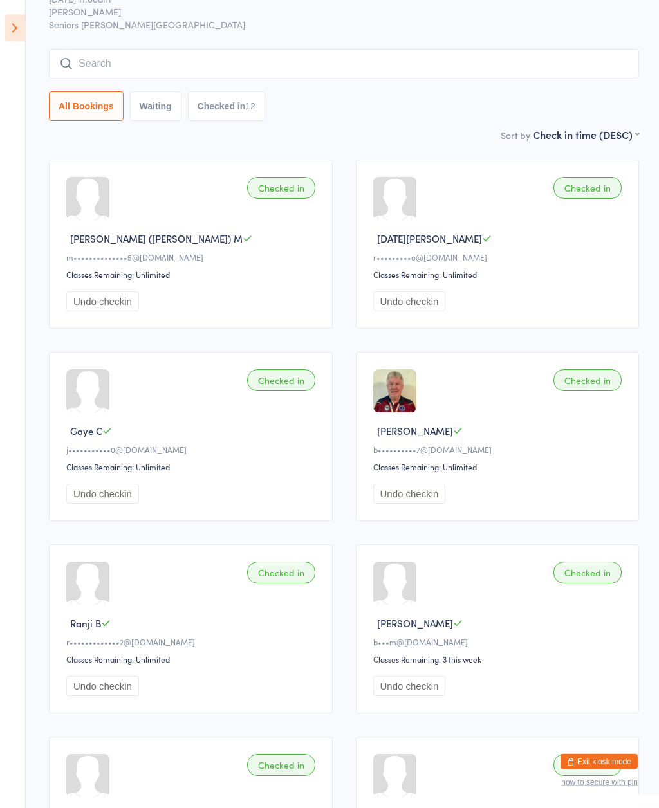
scroll to position [0, 0]
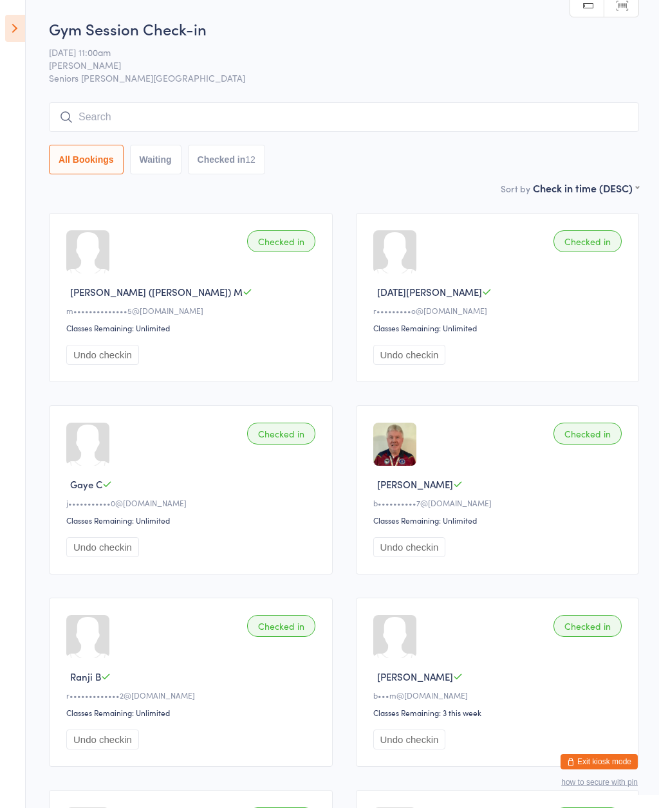
click at [21, 32] on icon at bounding box center [15, 28] width 20 height 27
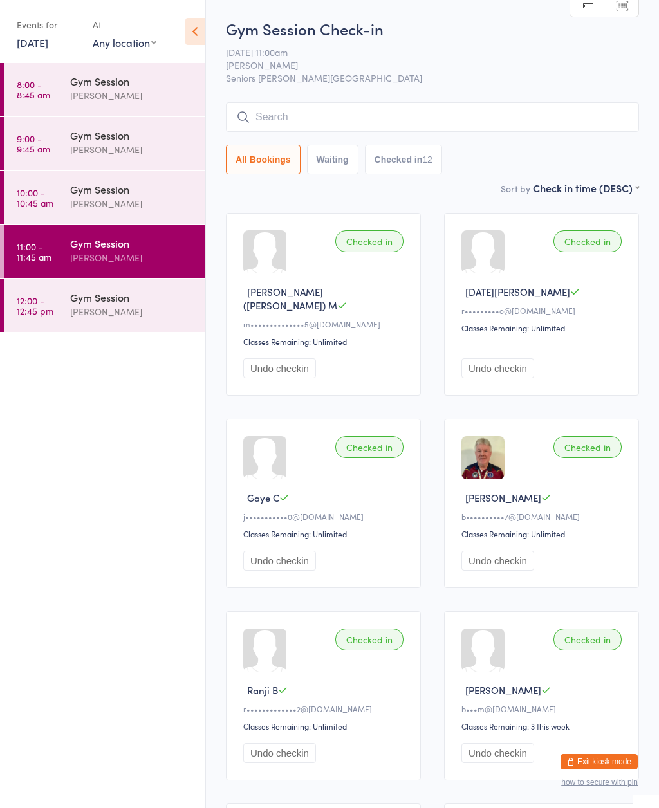
click at [62, 311] on link "12:00 - 12:45 pm Gym Session [PERSON_NAME]" at bounding box center [104, 305] width 201 height 53
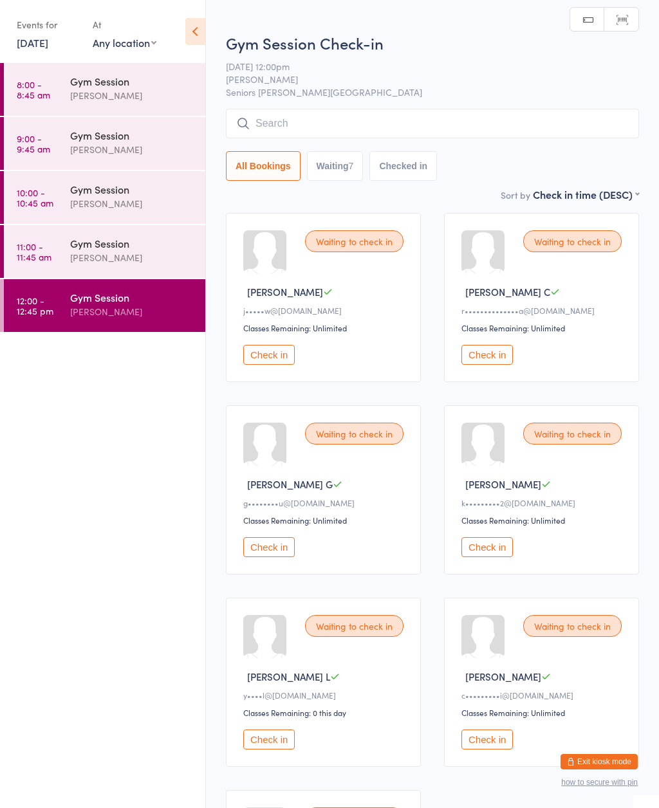
click at [194, 33] on icon at bounding box center [195, 31] width 20 height 27
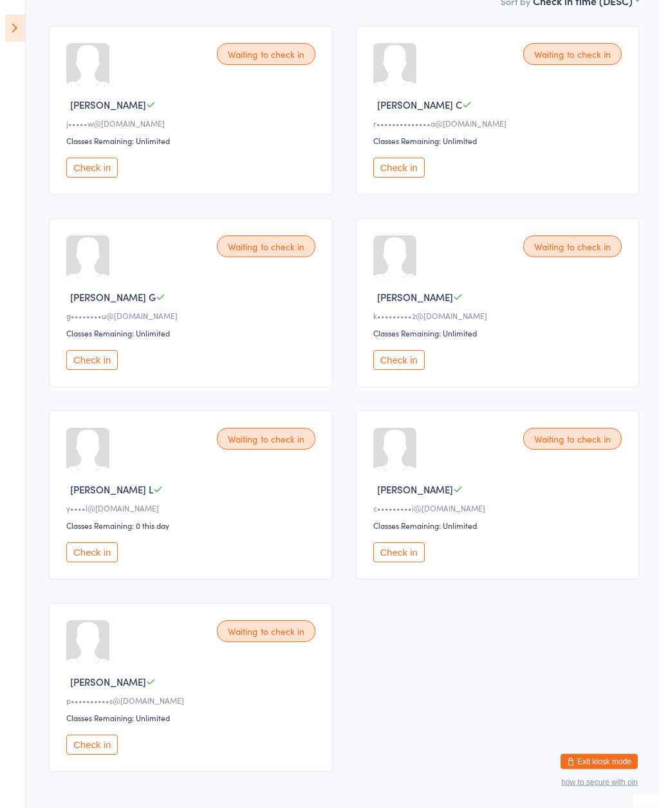
scroll to position [187, 0]
click at [100, 562] on button "Check in" at bounding box center [91, 552] width 51 height 20
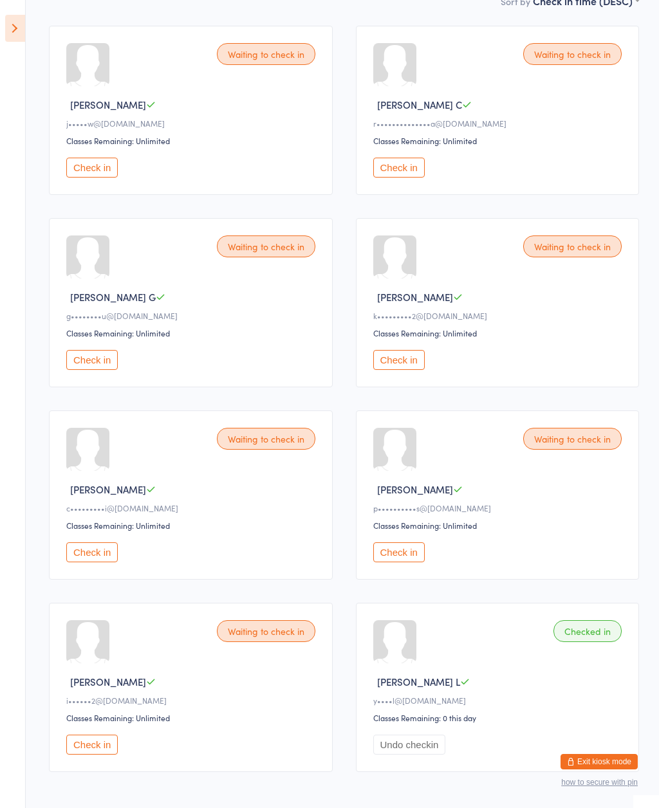
click at [136, 195] on div "Waiting to check in [PERSON_NAME] A j•••••w@[DOMAIN_NAME] Classes Remaining: Un…" at bounding box center [191, 110] width 284 height 169
click at [399, 367] on button "Check in" at bounding box center [398, 360] width 51 height 20
click at [98, 562] on button "Check in" at bounding box center [91, 552] width 51 height 20
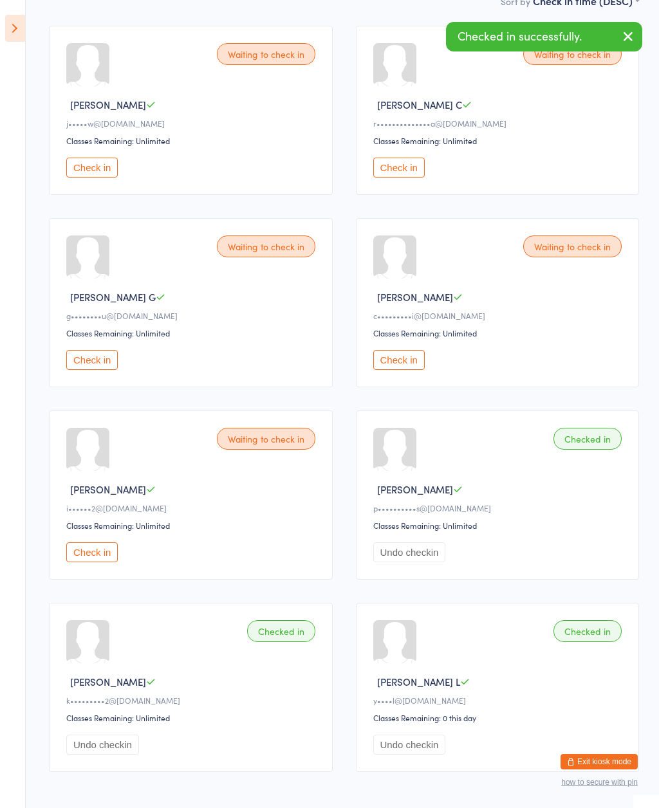
click at [104, 562] on button "Check in" at bounding box center [91, 552] width 51 height 20
click at [118, 562] on button "Undo checkin" at bounding box center [102, 552] width 73 height 20
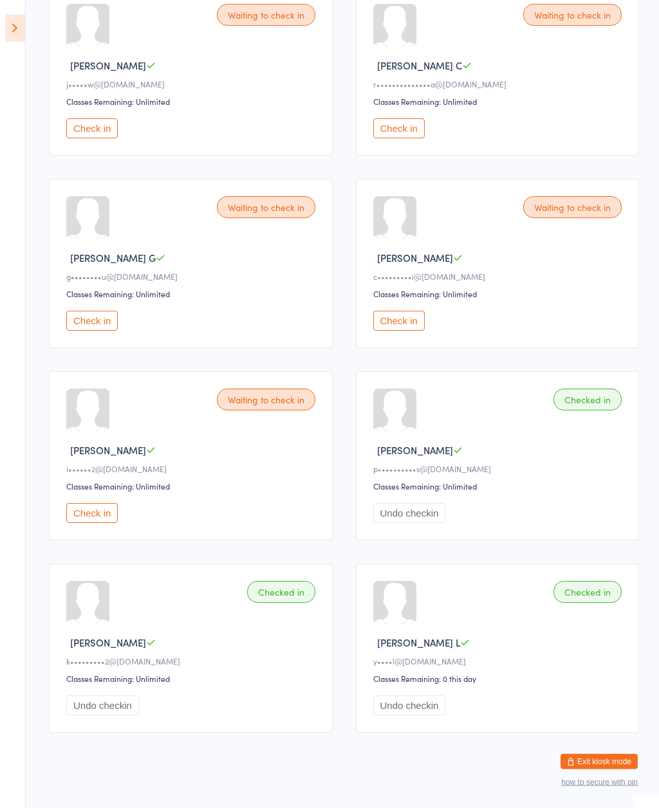
scroll to position [226, 0]
click at [104, 524] on button "Check in" at bounding box center [91, 514] width 51 height 20
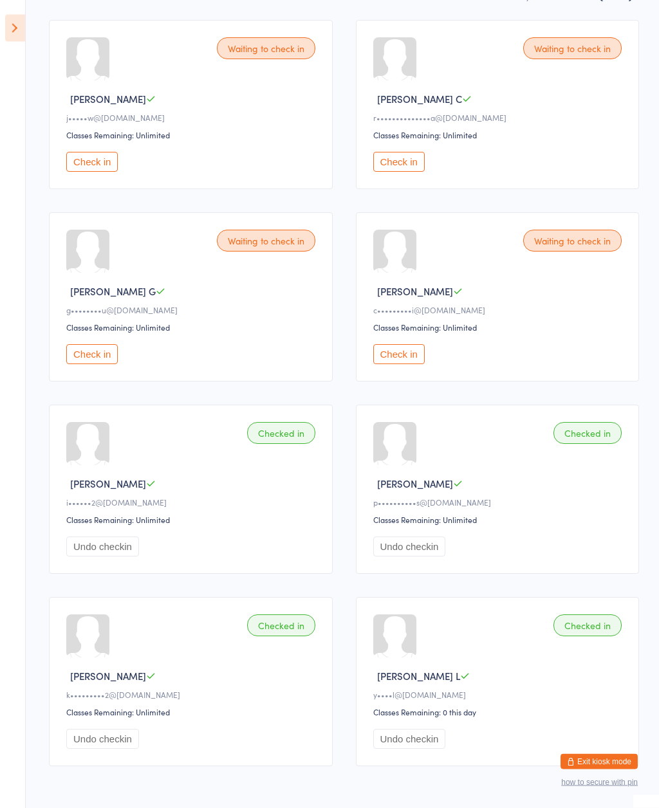
scroll to position [194, 0]
click at [412, 165] on button "Check in" at bounding box center [398, 161] width 51 height 20
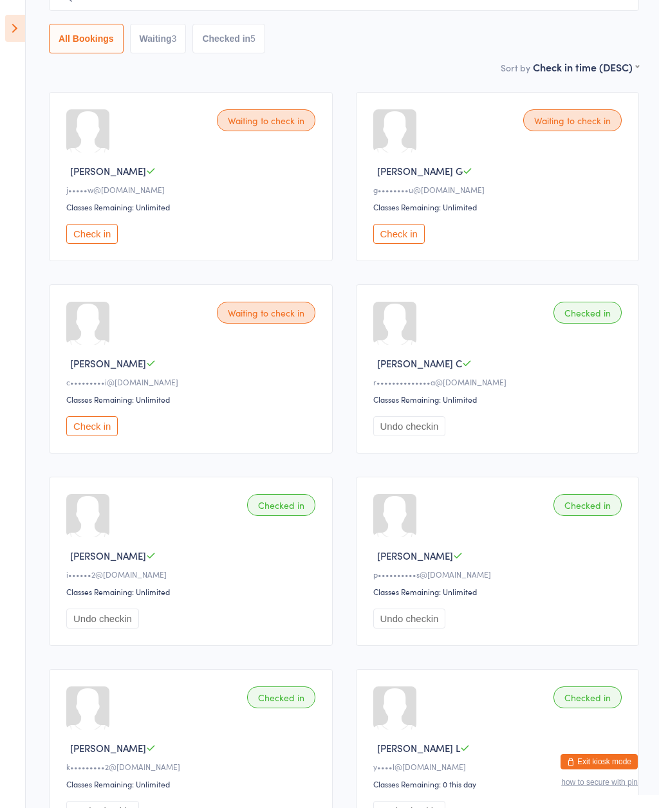
scroll to position [0, 0]
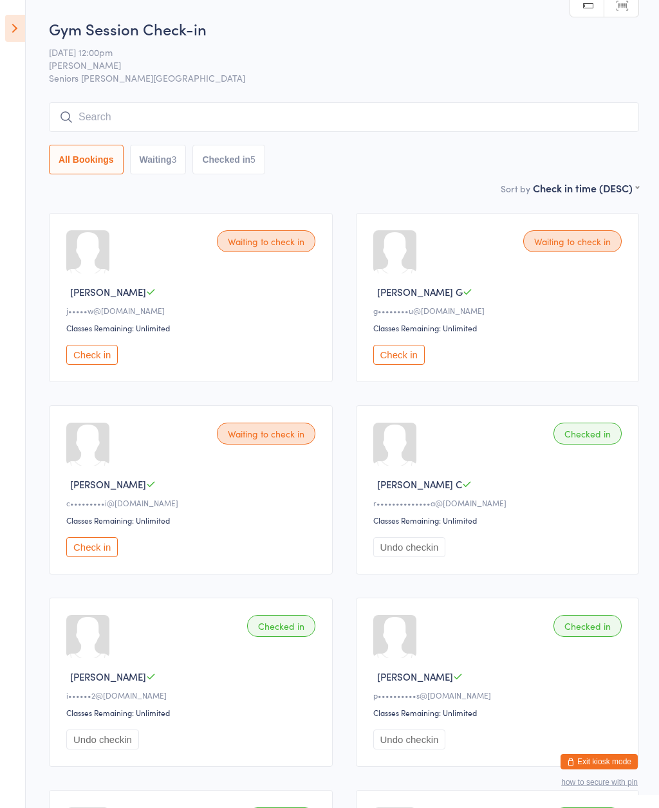
click at [269, 444] on div "Waiting to check in" at bounding box center [266, 434] width 98 height 22
click at [101, 554] on button "Check in" at bounding box center [91, 547] width 51 height 20
click at [396, 365] on button "Check in" at bounding box center [398, 355] width 51 height 20
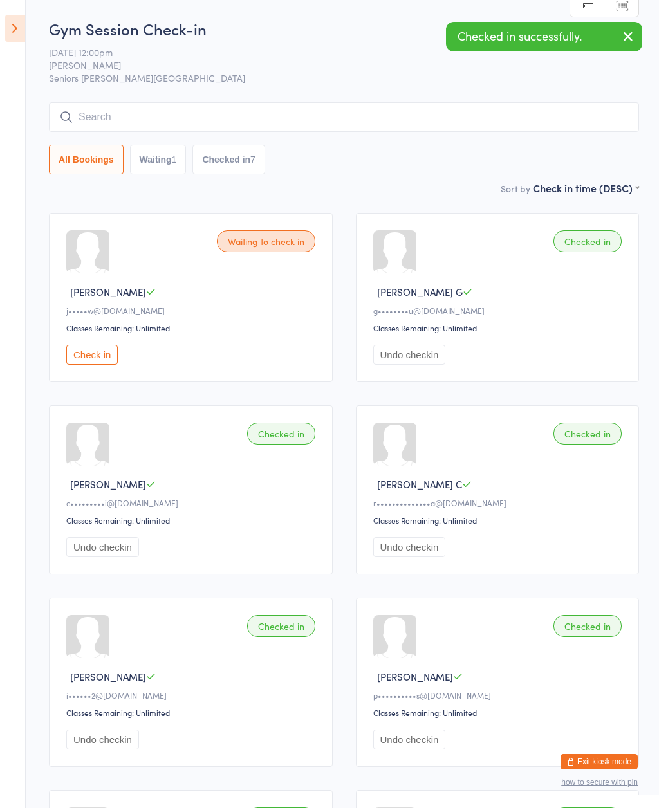
click at [629, 36] on icon "button" at bounding box center [627, 36] width 15 height 16
